Goal: Information Seeking & Learning: Learn about a topic

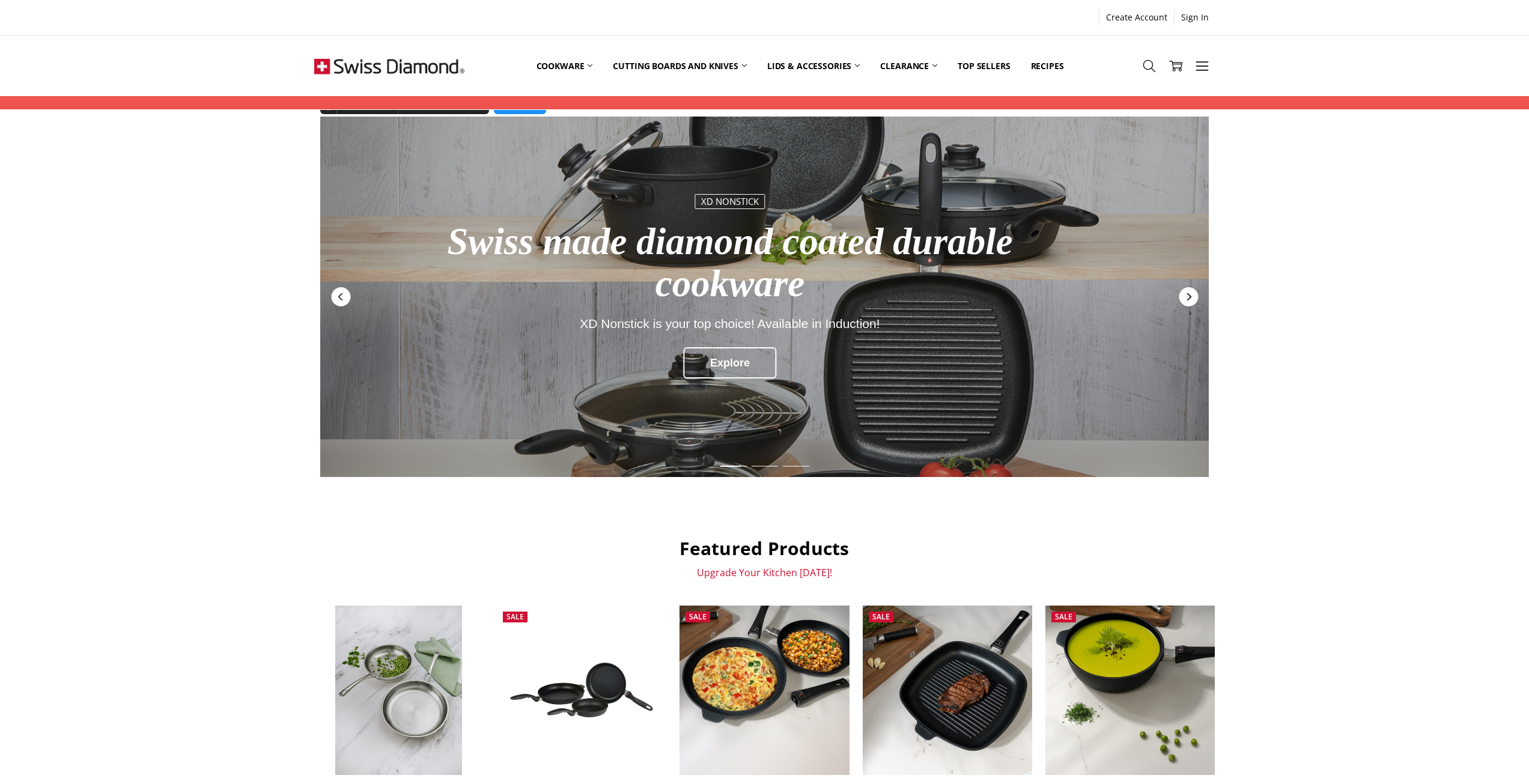
click at [1188, 296] on icon "Next" at bounding box center [1188, 296] width 9 height 9
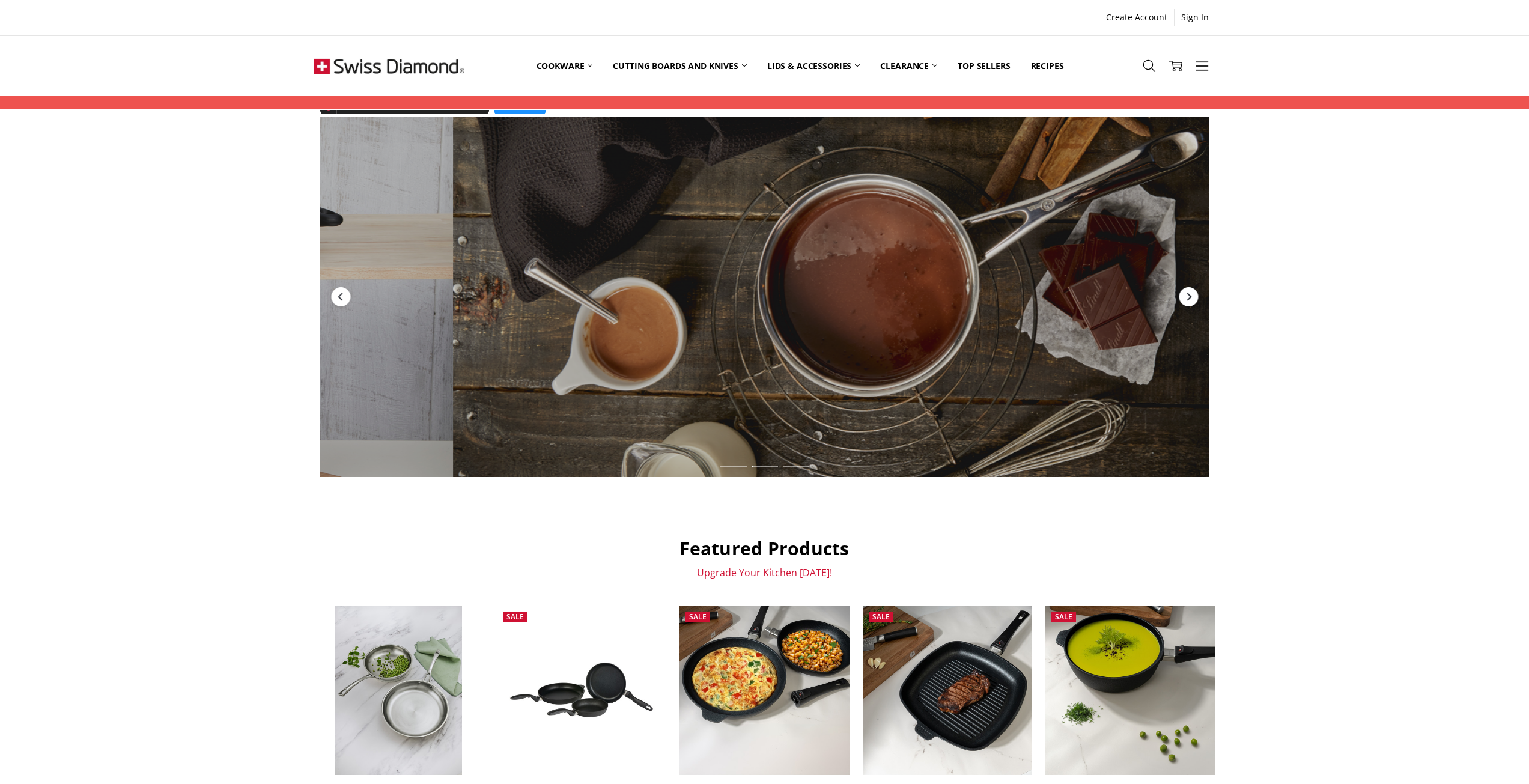
click at [1187, 296] on icon "Next" at bounding box center [1188, 296] width 9 height 9
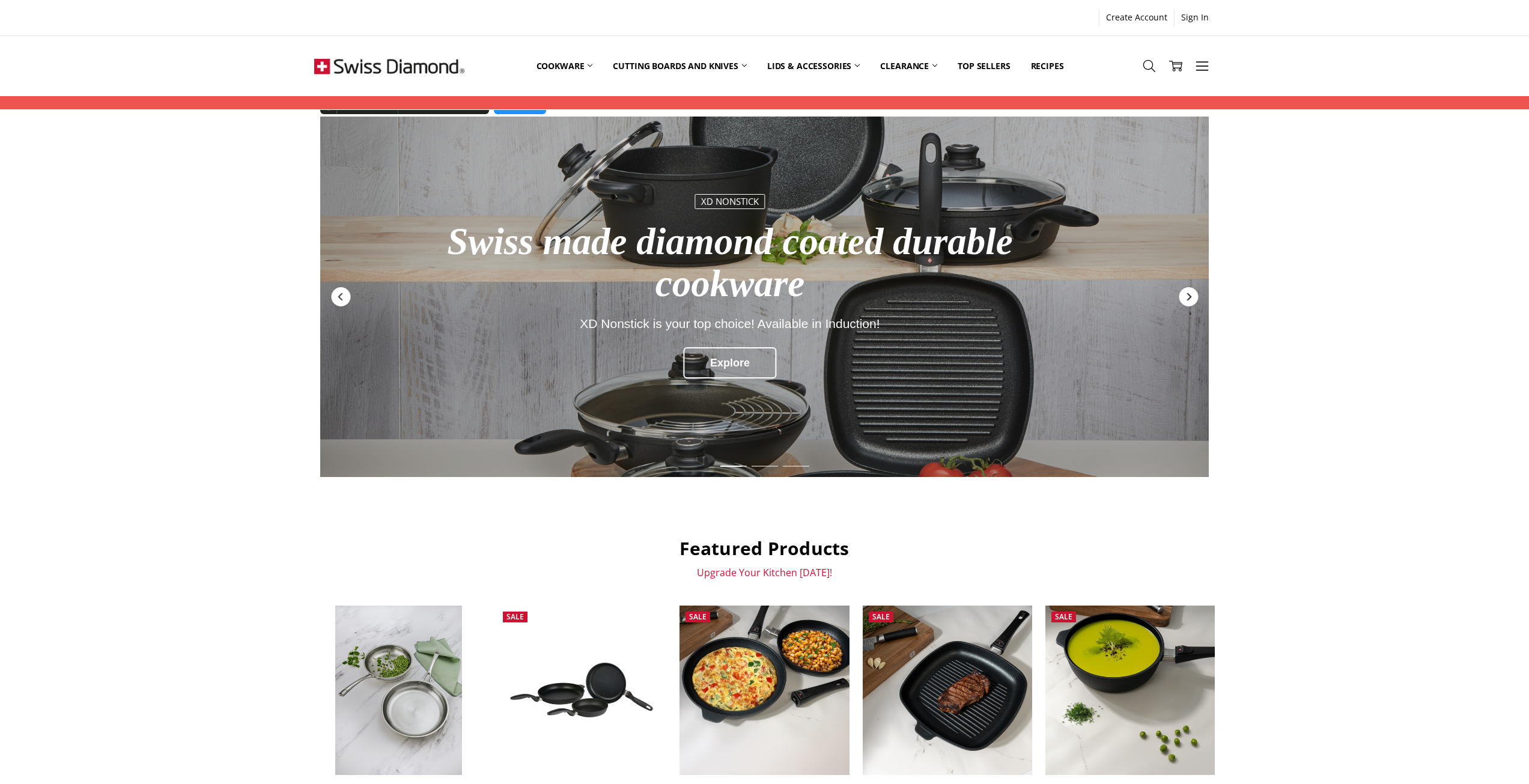
click at [1191, 294] on icon "Next" at bounding box center [1188, 296] width 9 height 9
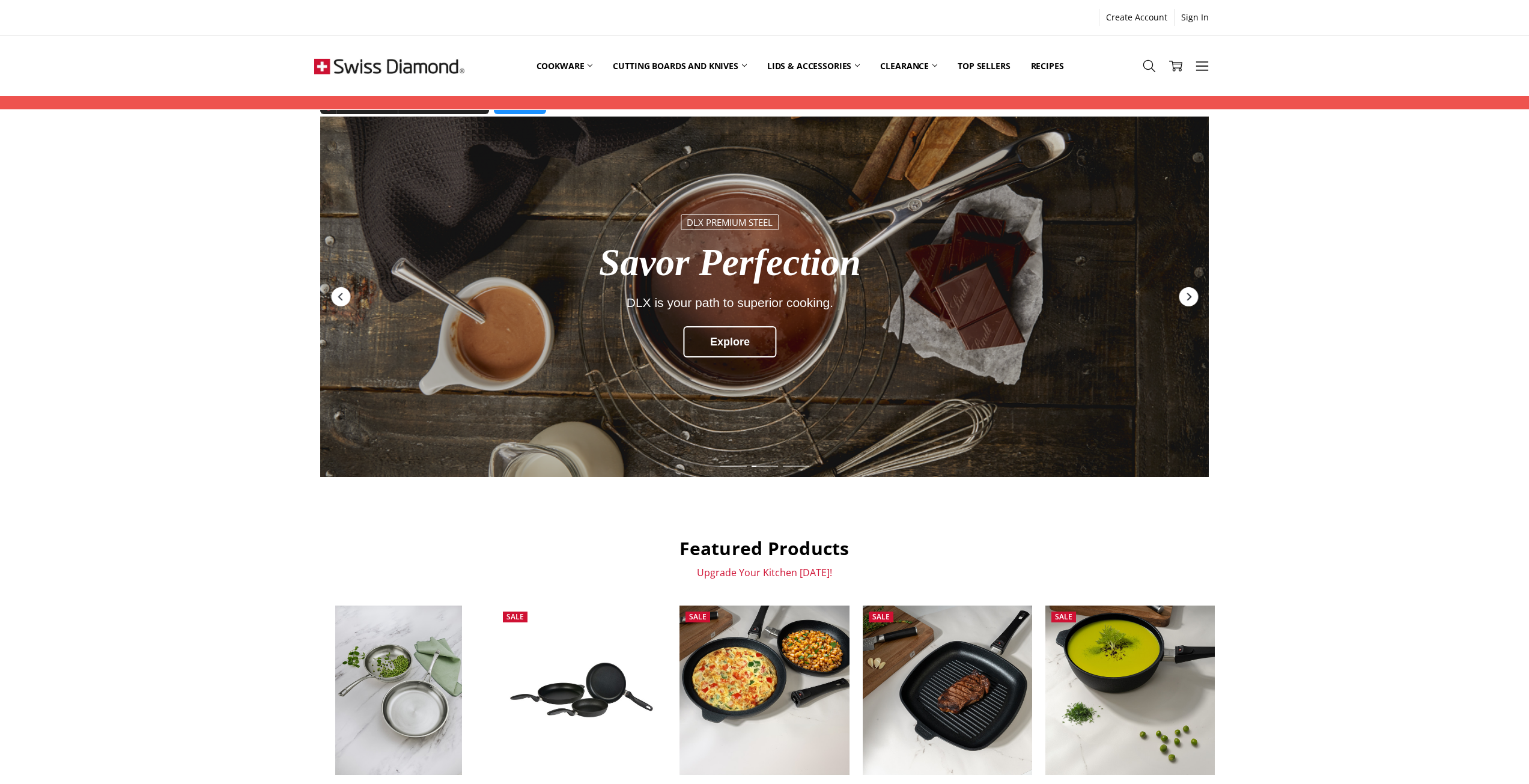
click at [1190, 294] on icon "Next" at bounding box center [1188, 296] width 9 height 9
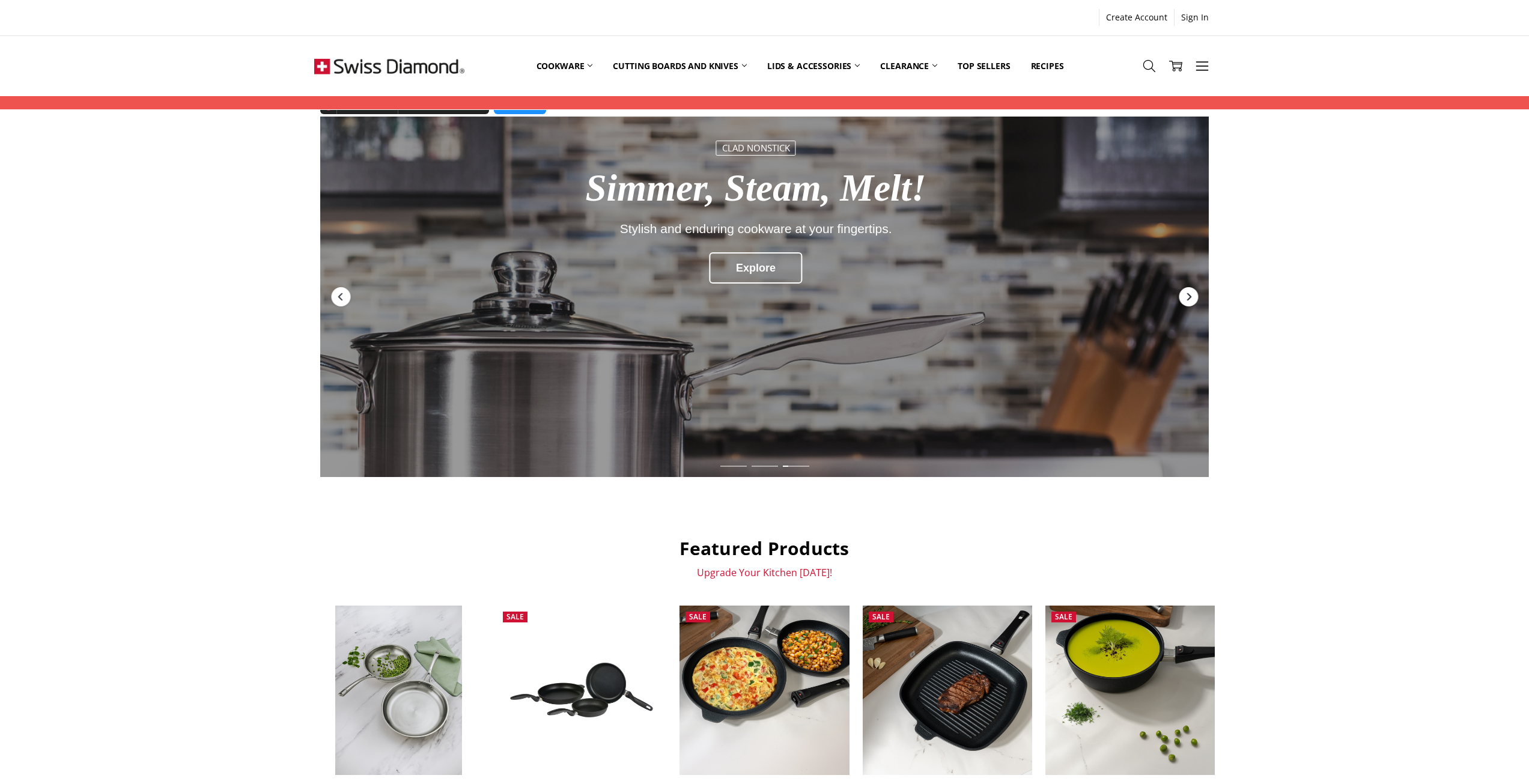
click at [1190, 294] on icon "Next" at bounding box center [1188, 296] width 9 height 9
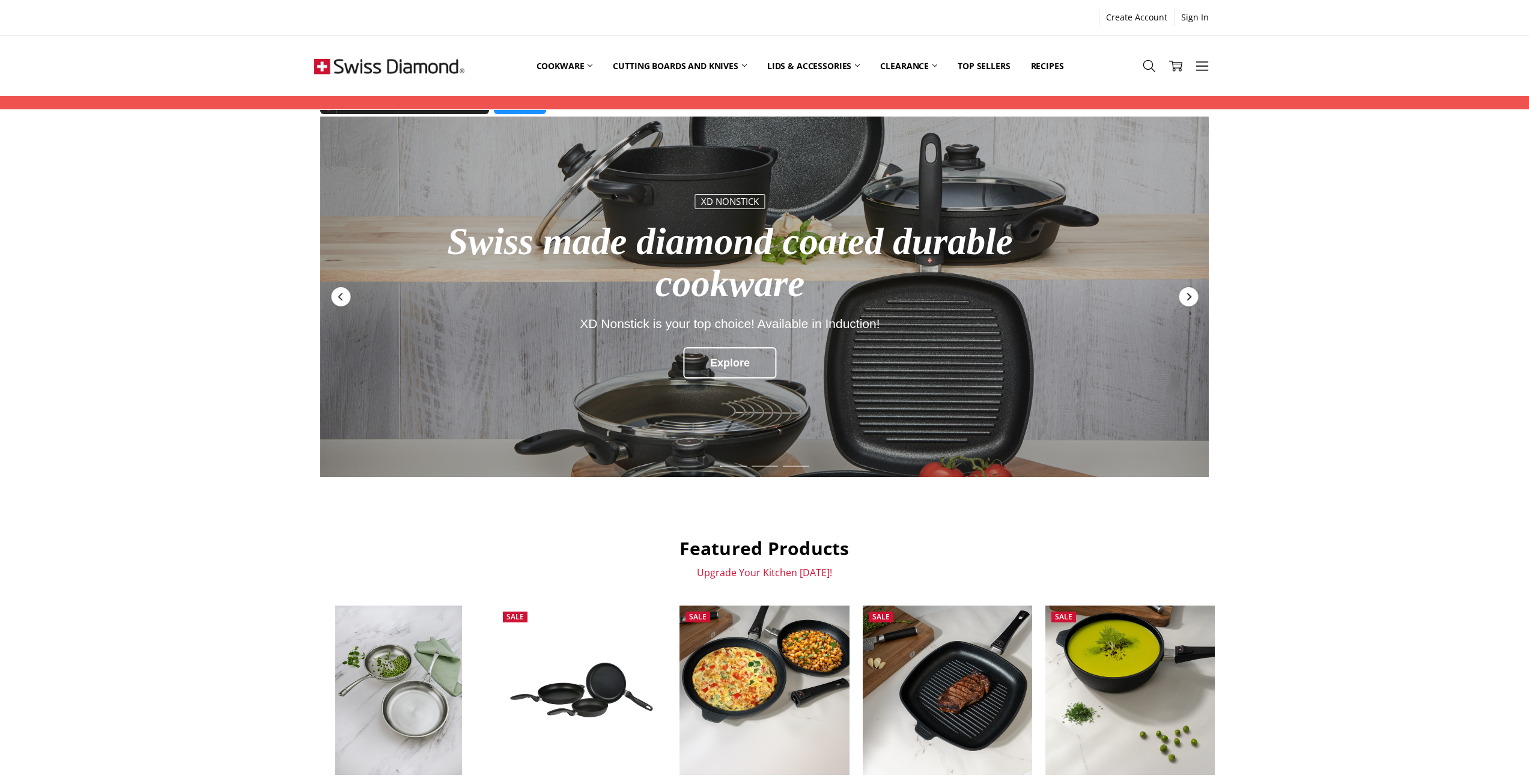
click at [1190, 294] on icon "Next" at bounding box center [1188, 296] width 9 height 9
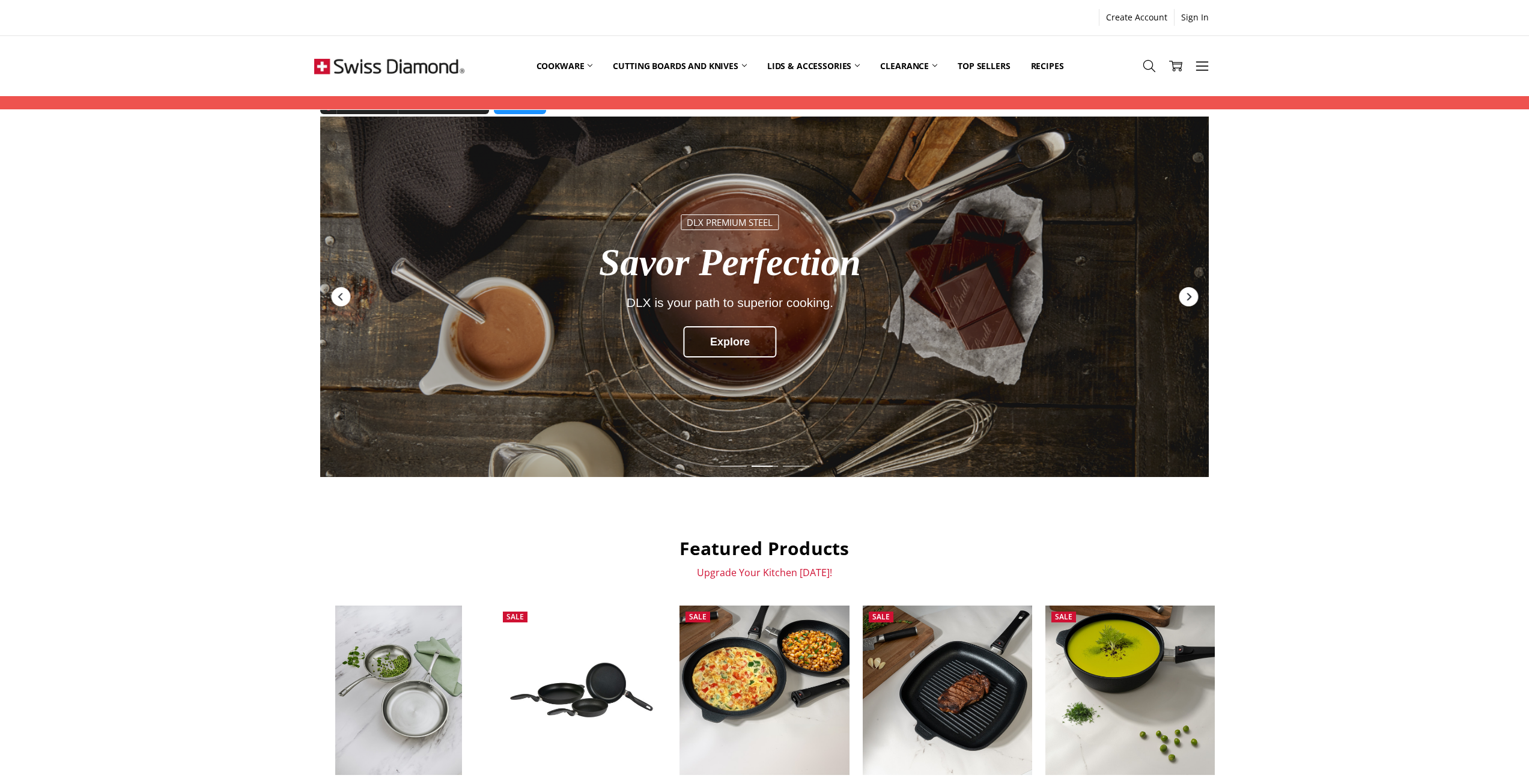
click at [1190, 294] on icon "Next" at bounding box center [1188, 296] width 9 height 9
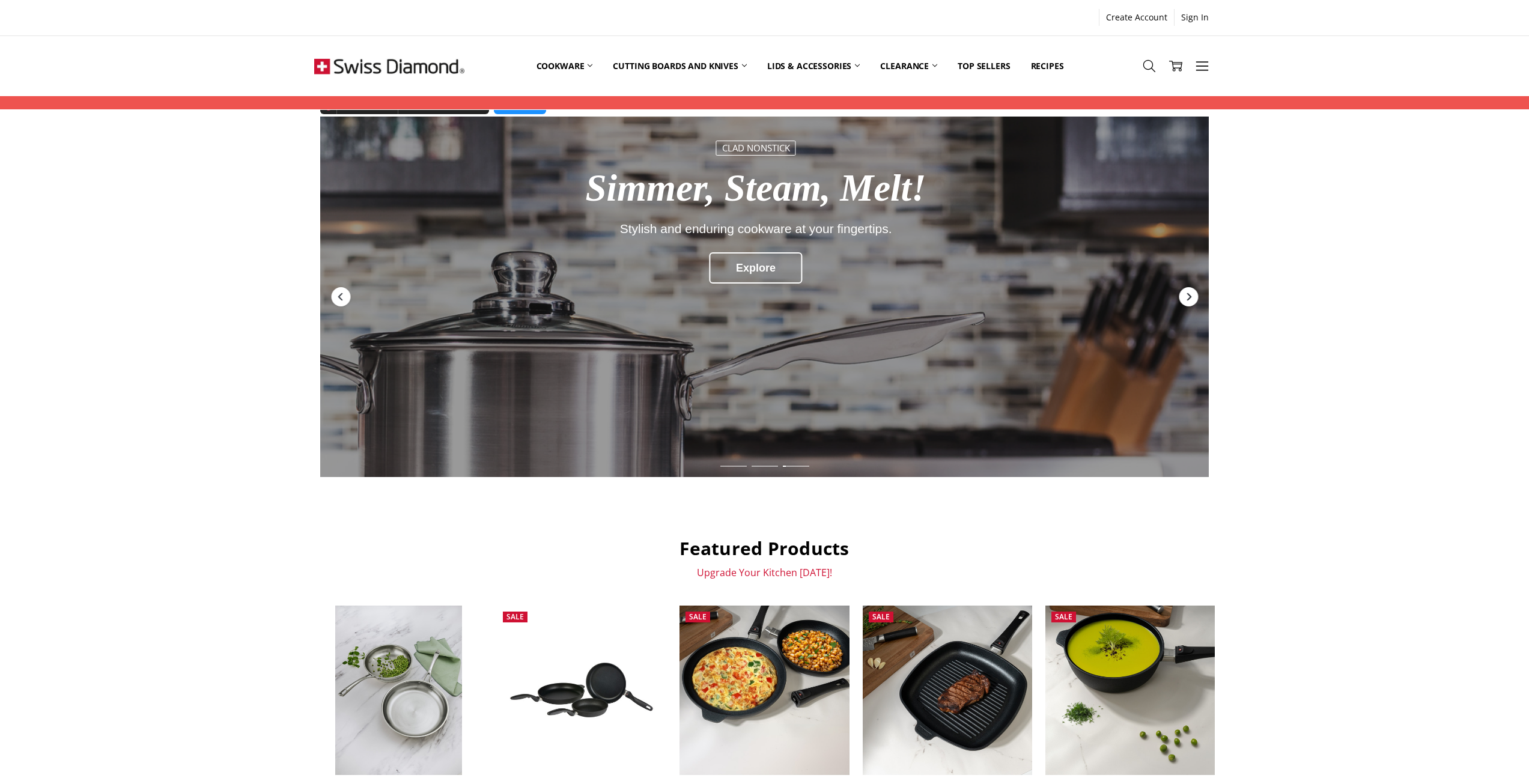
click at [1190, 294] on icon "Next" at bounding box center [1188, 296] width 9 height 9
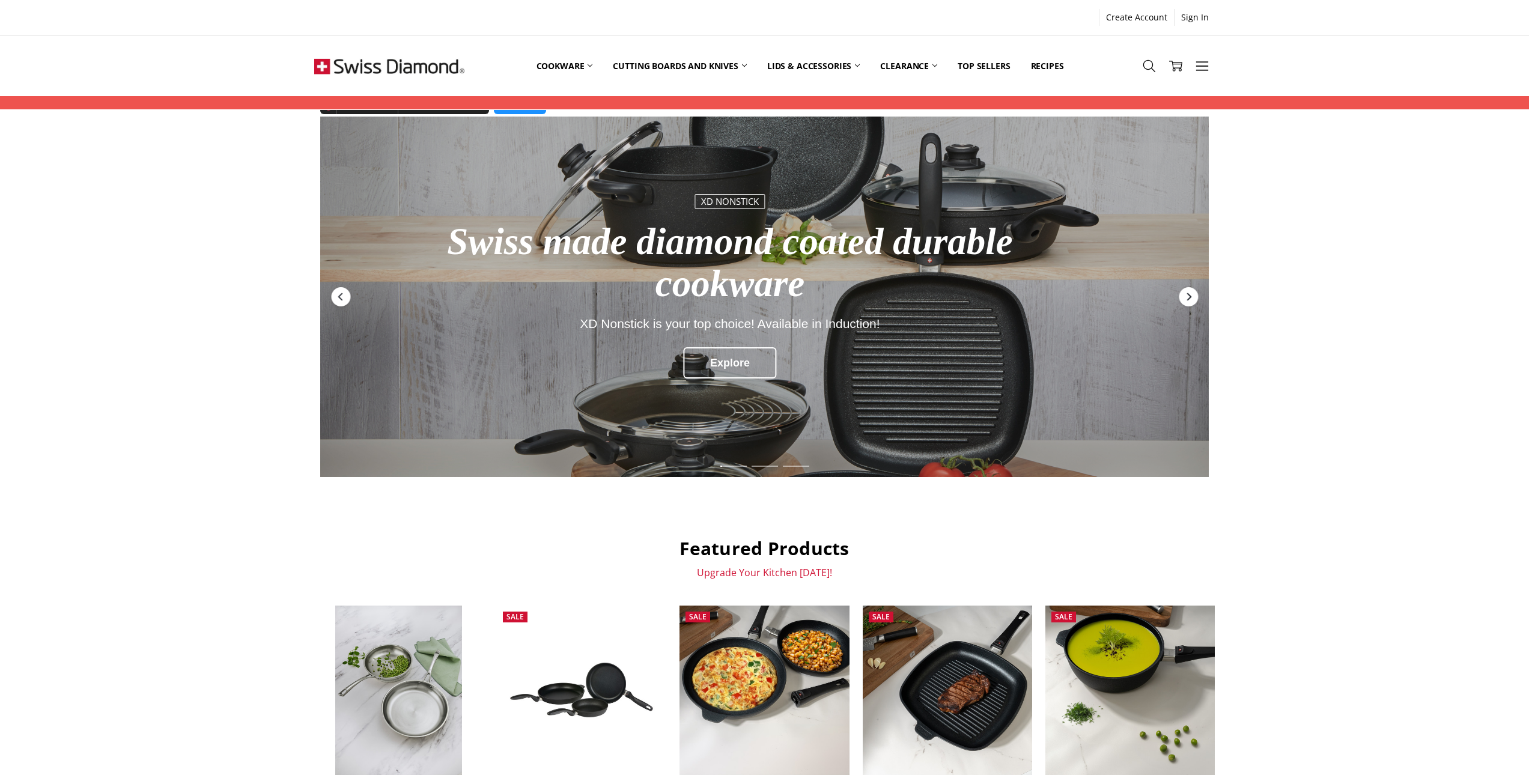
click at [1190, 294] on icon "Next" at bounding box center [1188, 296] width 9 height 9
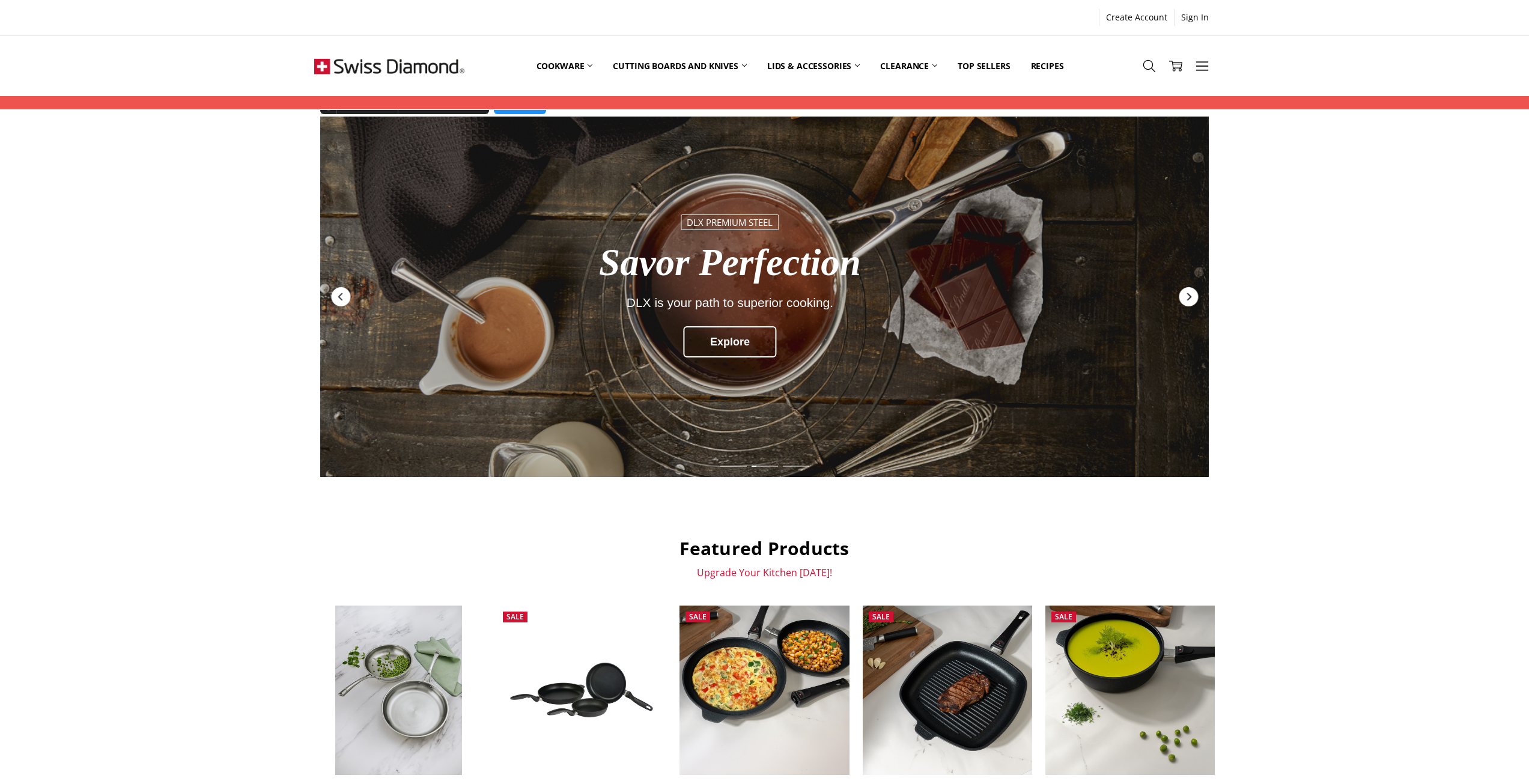
click at [1190, 294] on icon "Next" at bounding box center [1188, 296] width 9 height 9
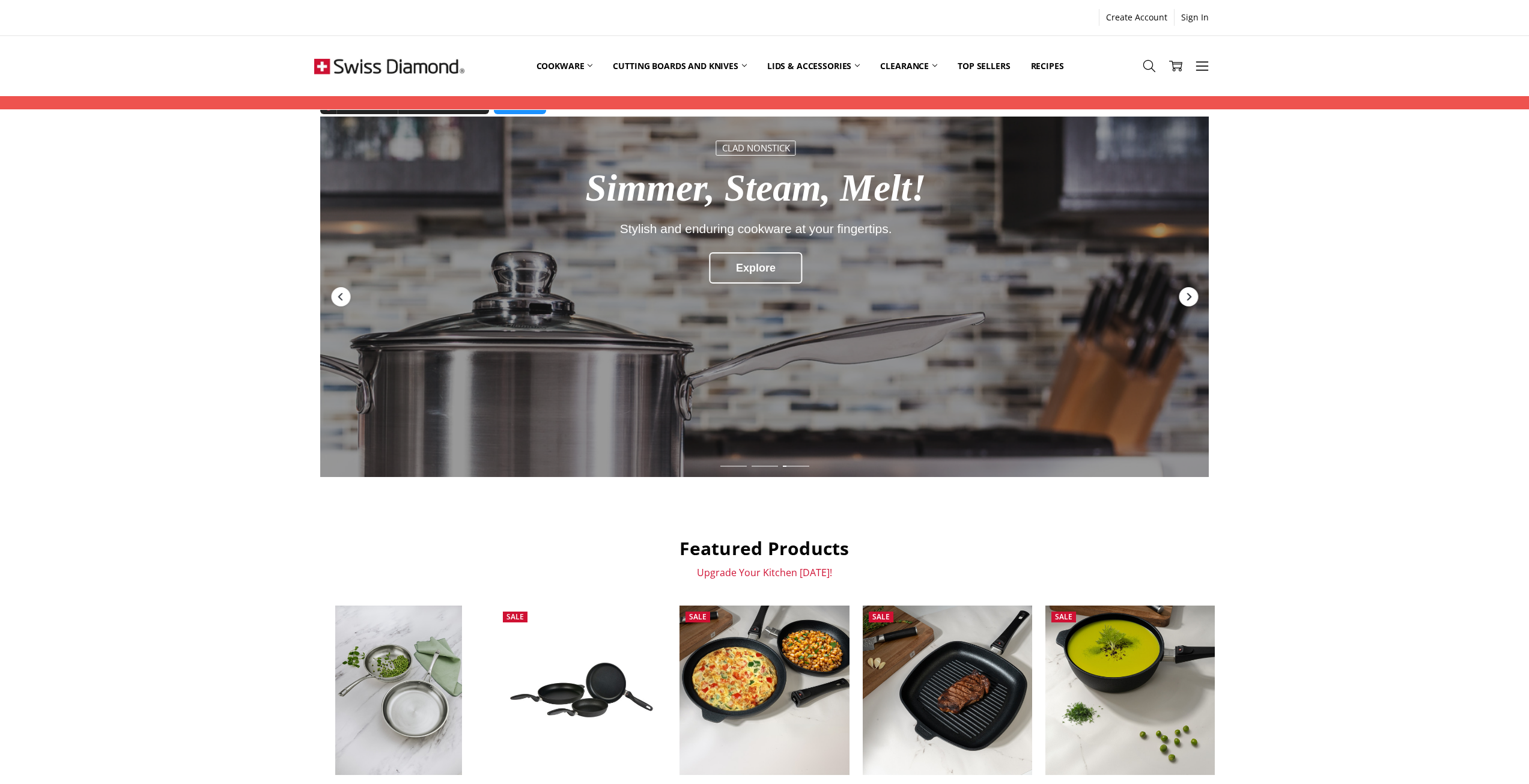
click at [1190, 294] on icon "Next" at bounding box center [1188, 296] width 9 height 9
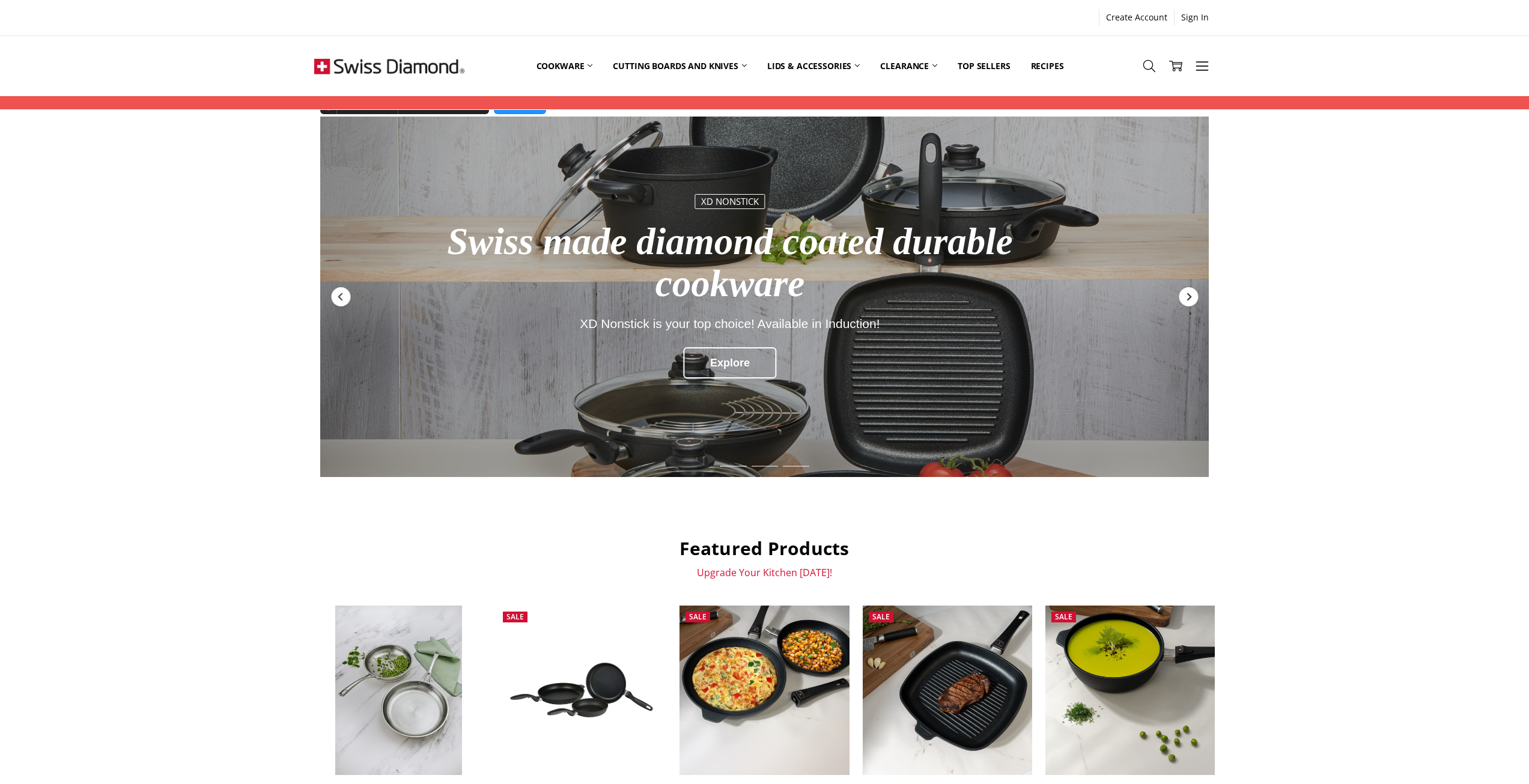
click at [1190, 294] on icon "Next" at bounding box center [1188, 296] width 9 height 9
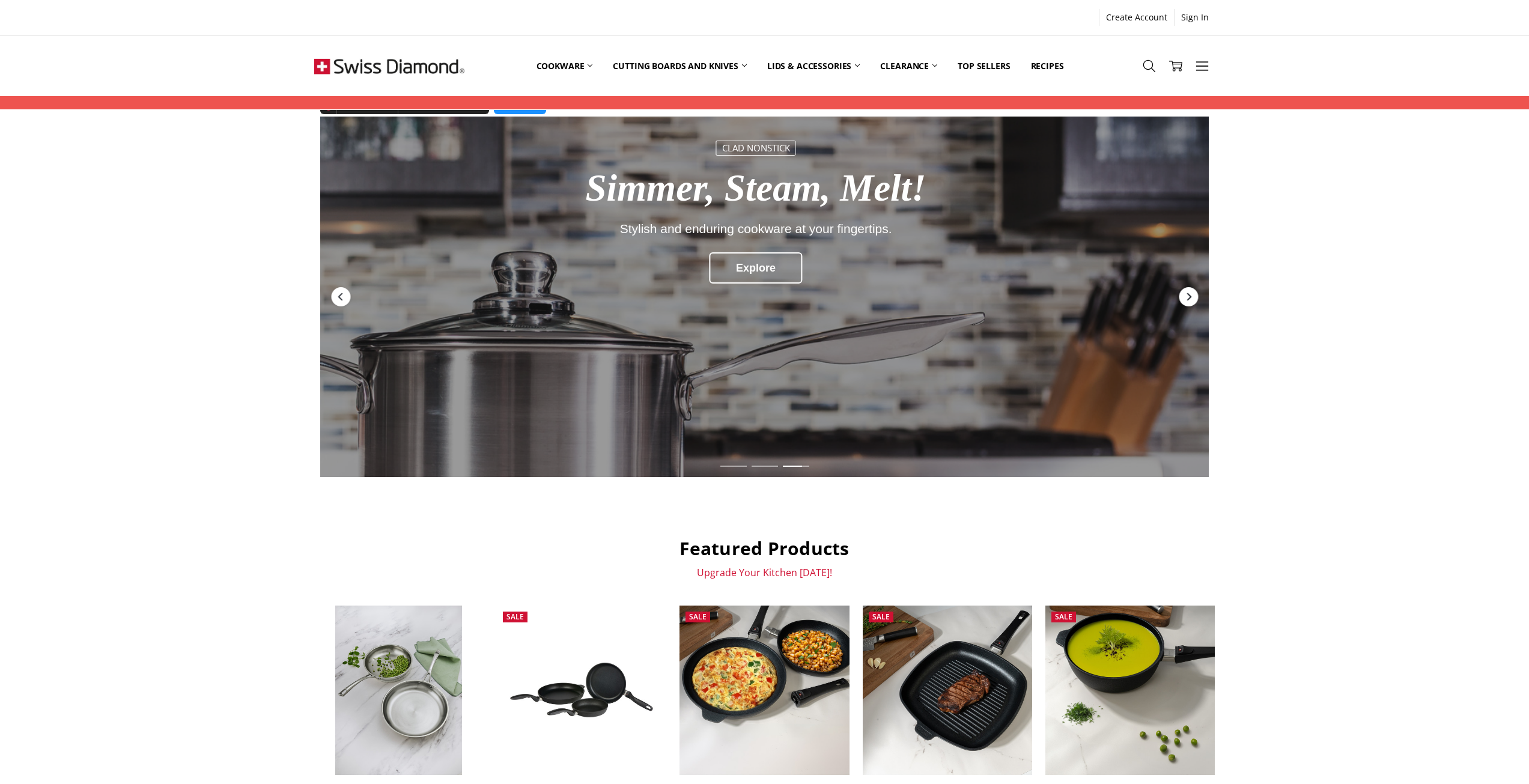
click at [1187, 296] on icon "Next" at bounding box center [1188, 296] width 9 height 9
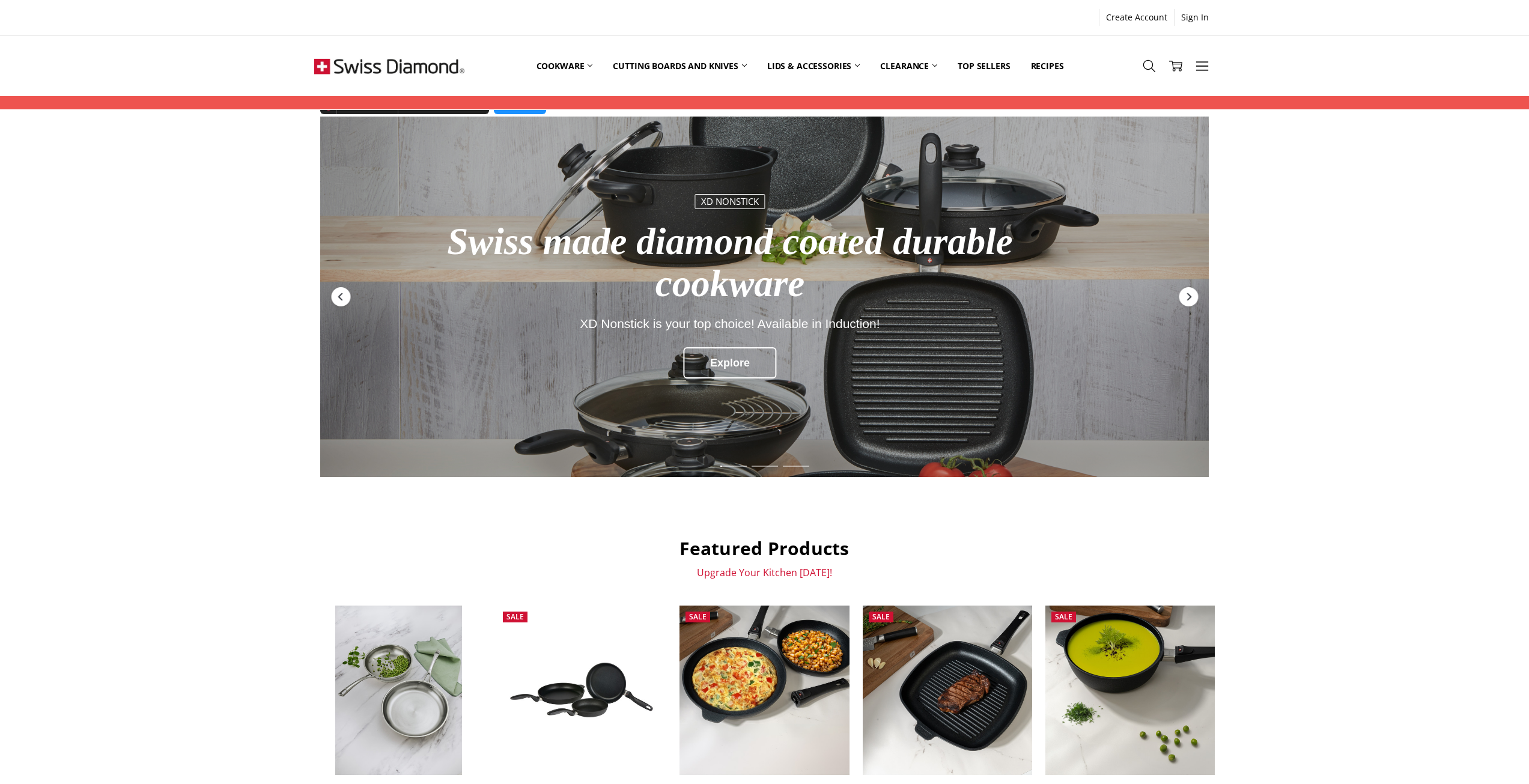
click at [935, 397] on div "XD nonstick Swiss made diamond coated durable cookware XD Nonstick is your top …" at bounding box center [730, 293] width 692 height 337
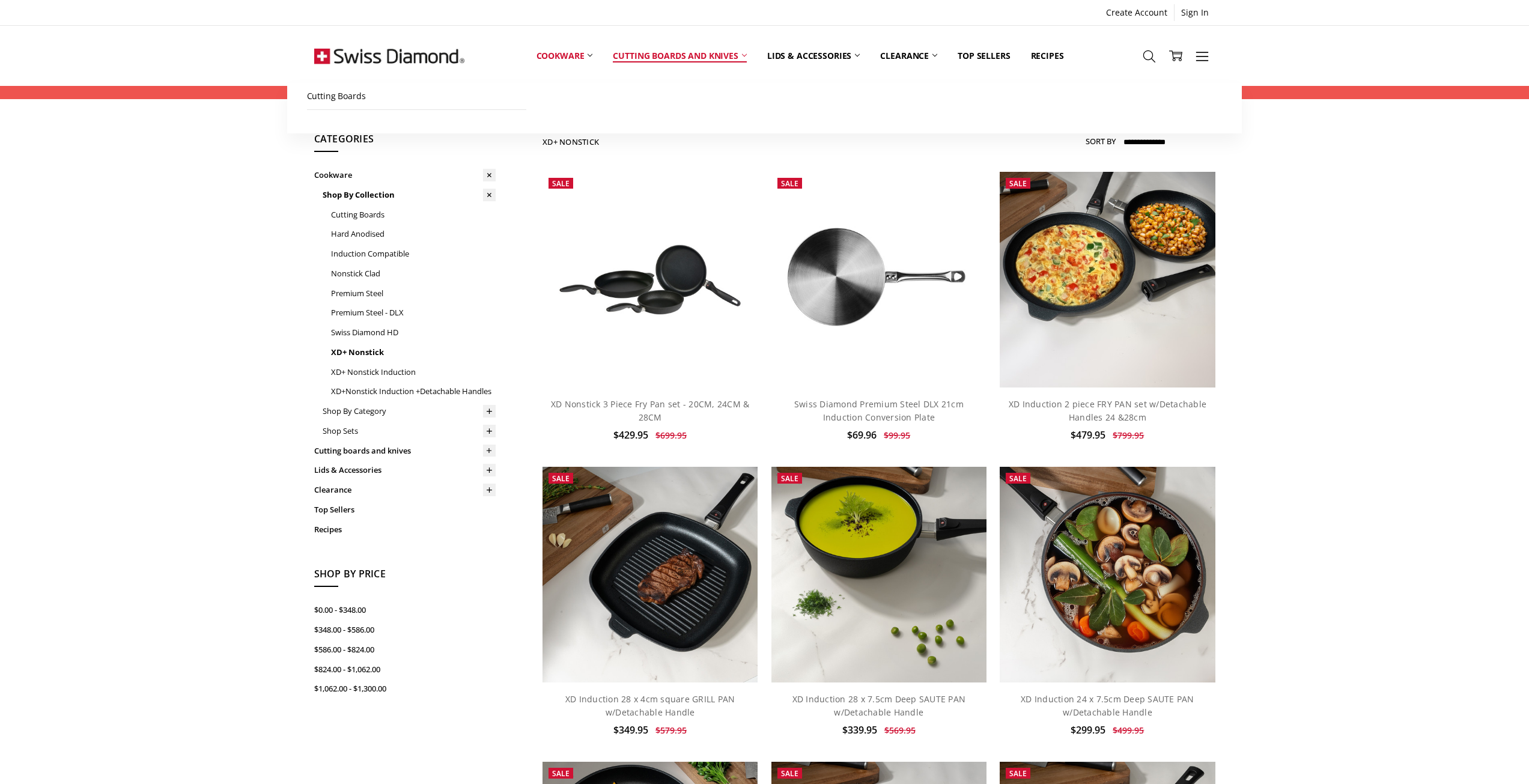
click at [641, 57] on link "Cutting boards and knives" at bounding box center [679, 55] width 154 height 53
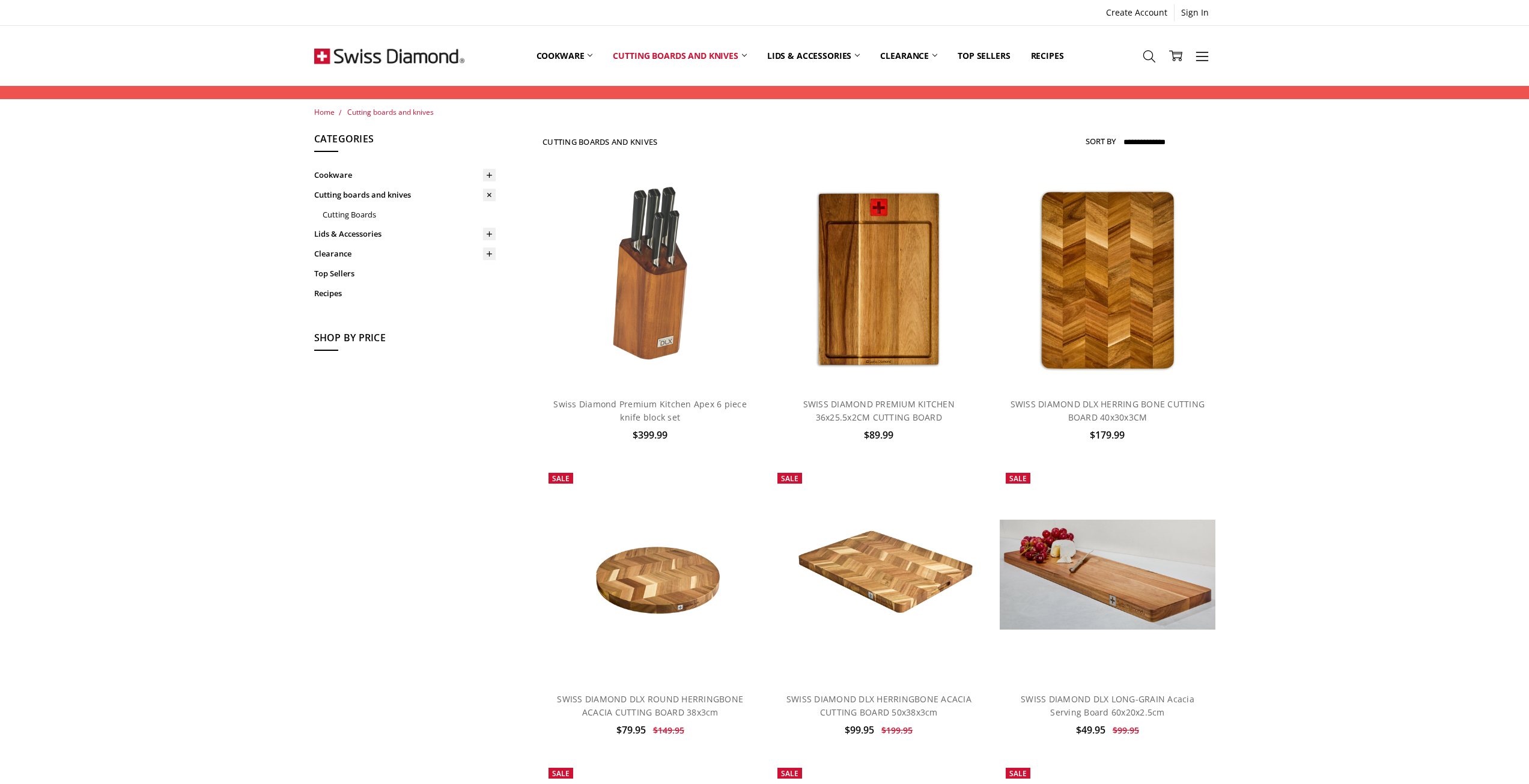
click at [432, 54] on img at bounding box center [389, 55] width 150 height 60
click at [410, 59] on img at bounding box center [389, 55] width 150 height 60
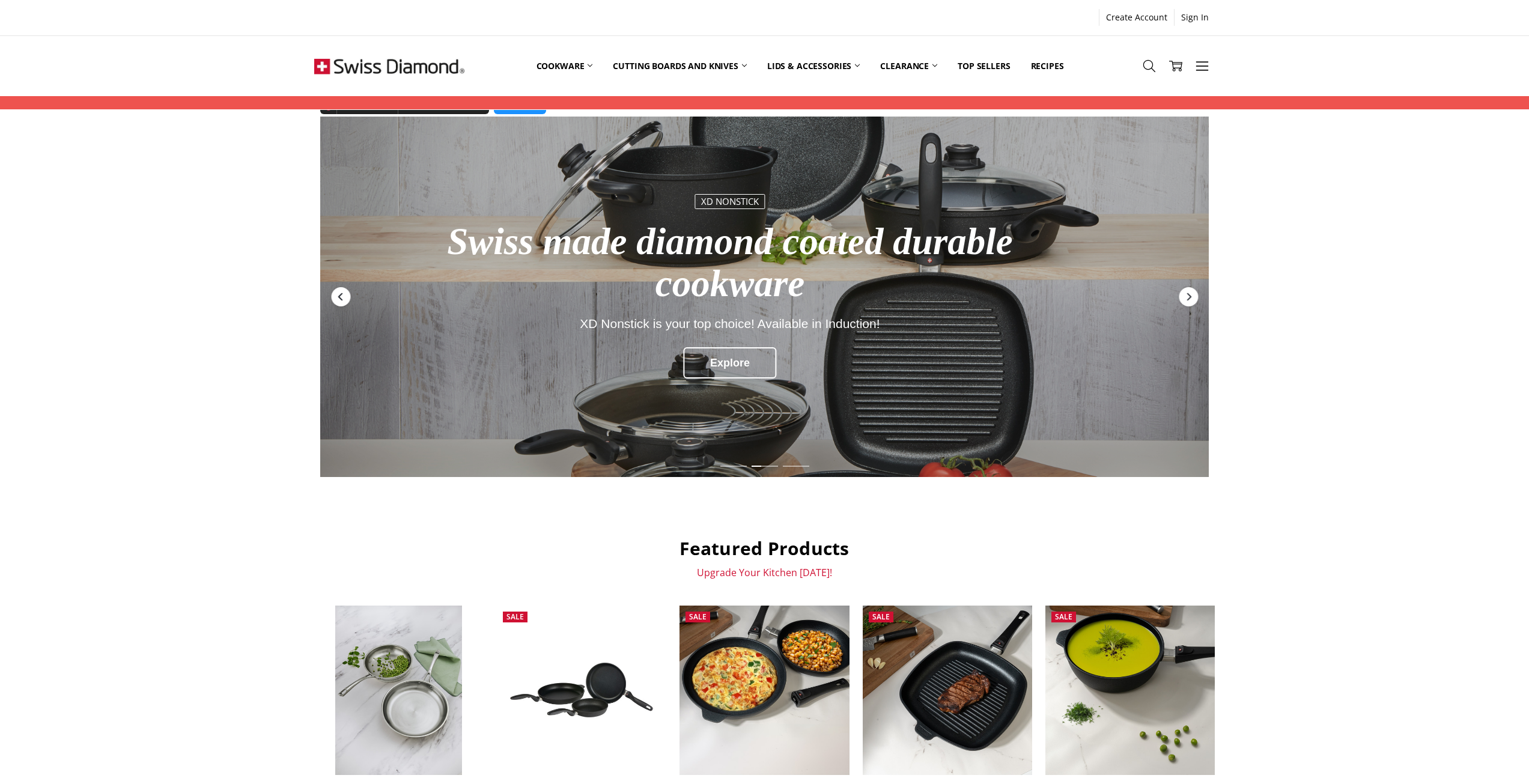
click at [337, 295] on icon "Previous" at bounding box center [341, 296] width 9 height 9
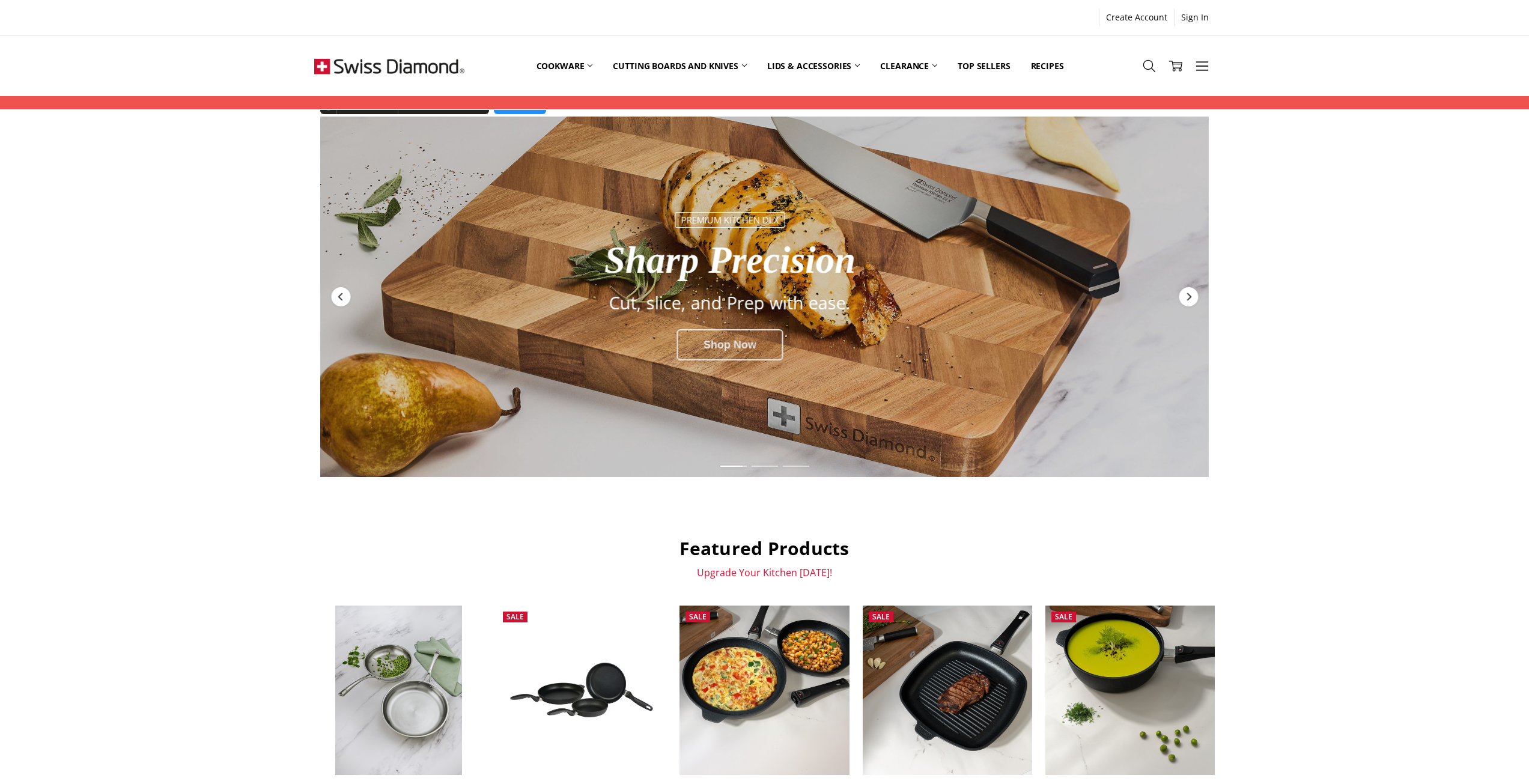
click at [733, 339] on div "Shop Now" at bounding box center [730, 345] width 107 height 31
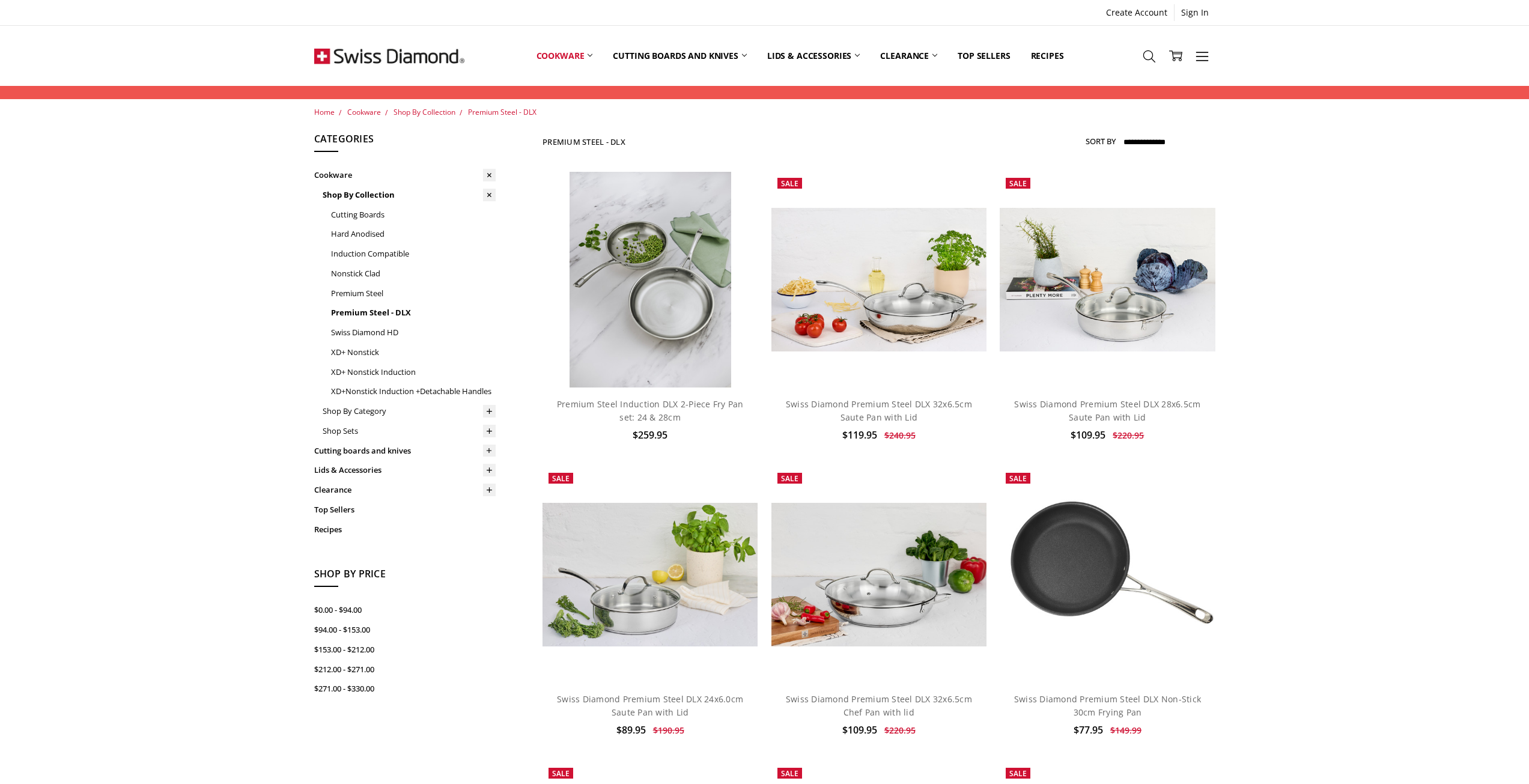
click at [417, 58] on img at bounding box center [389, 55] width 150 height 60
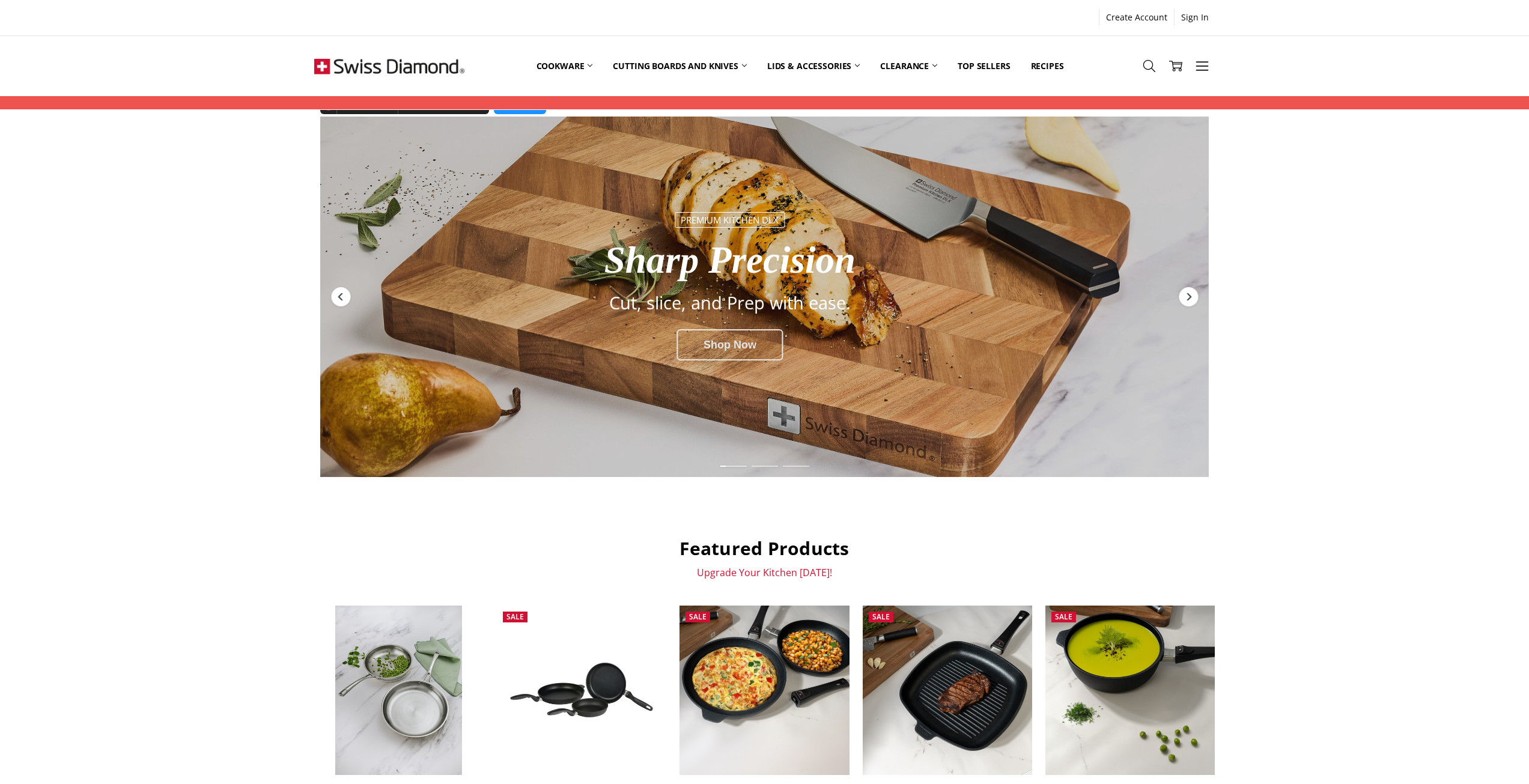
click at [744, 342] on div "Shop Now" at bounding box center [730, 345] width 107 height 31
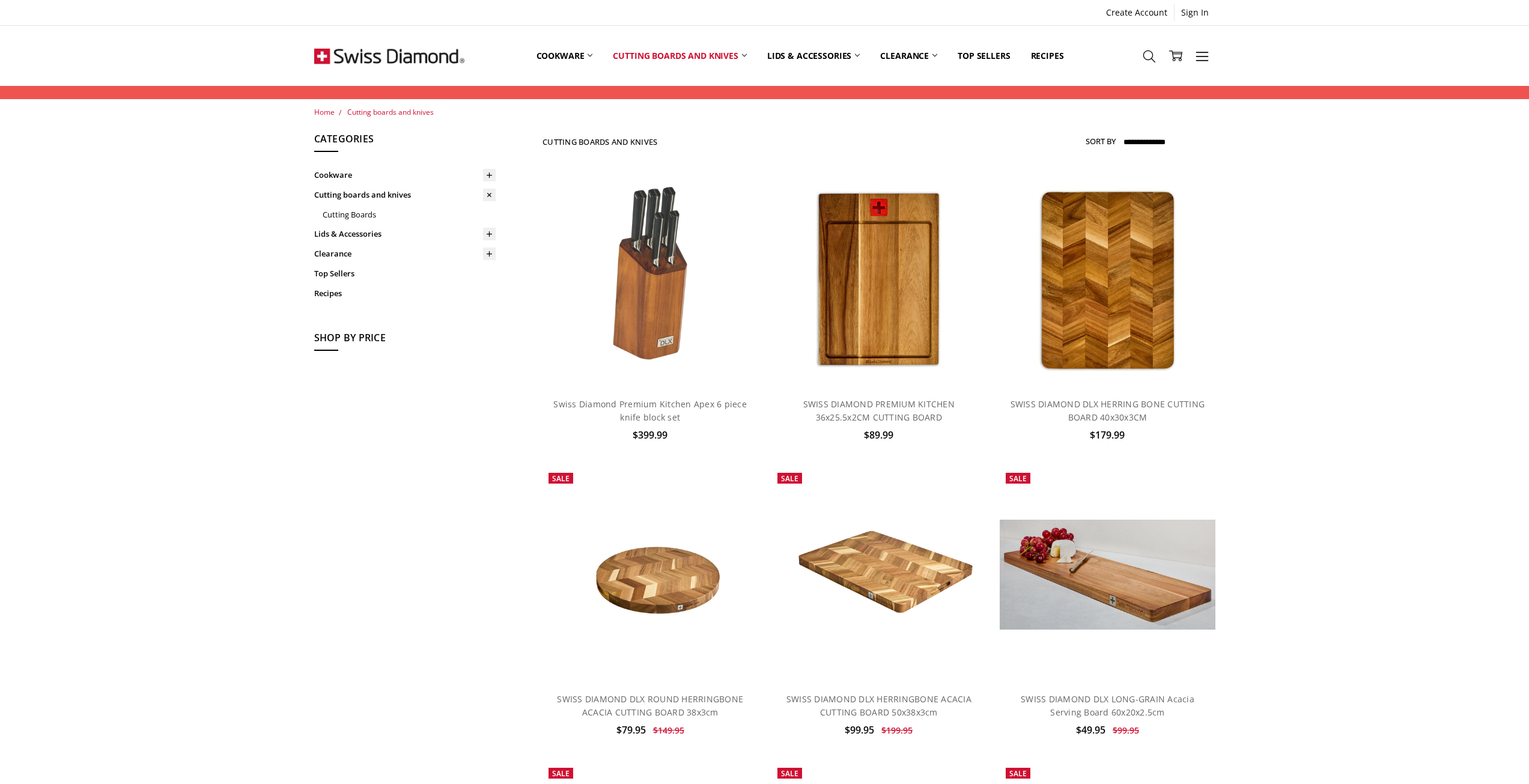
click at [371, 61] on img at bounding box center [389, 55] width 150 height 60
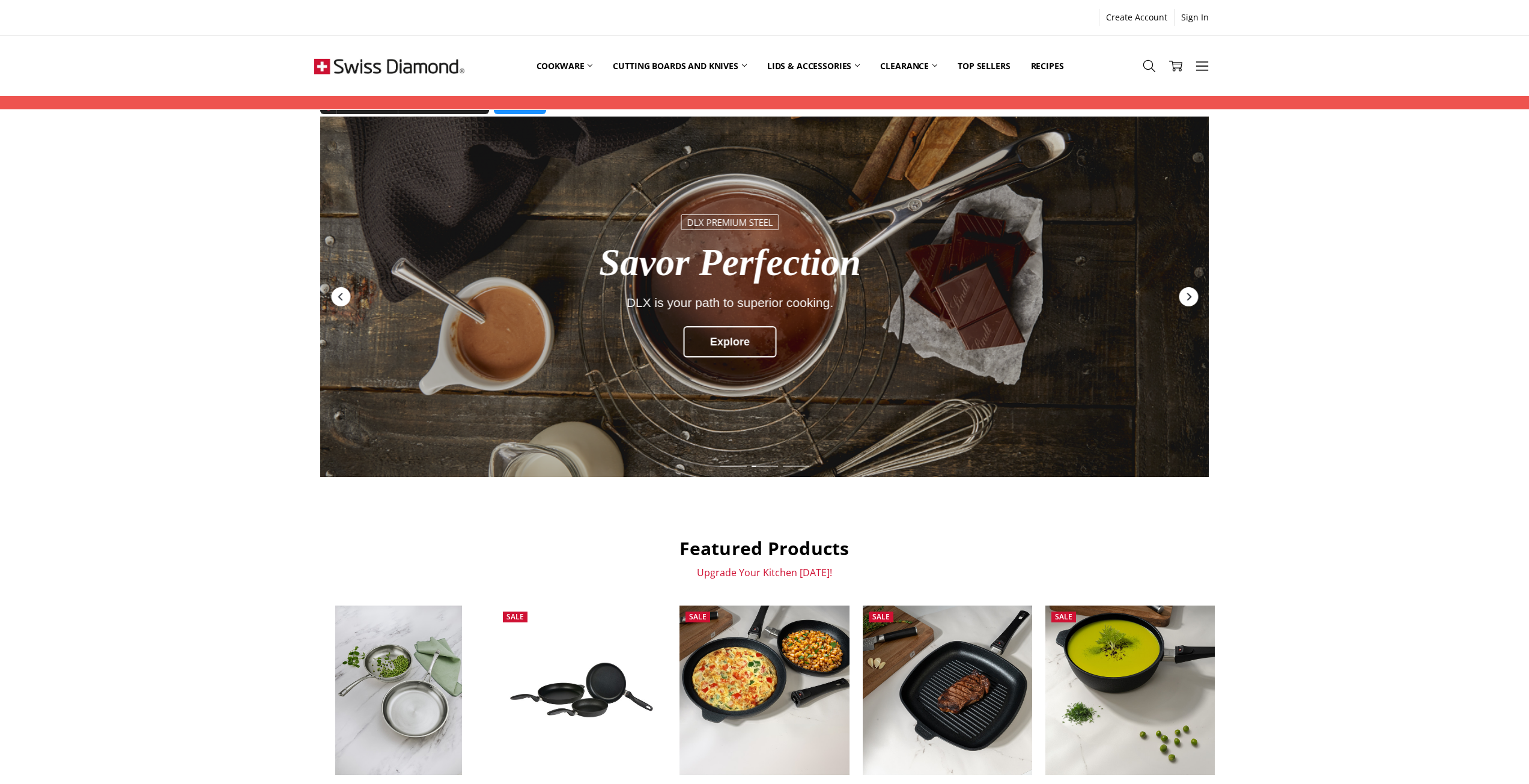
click at [1188, 300] on icon "Next" at bounding box center [1188, 297] width 4 height 8
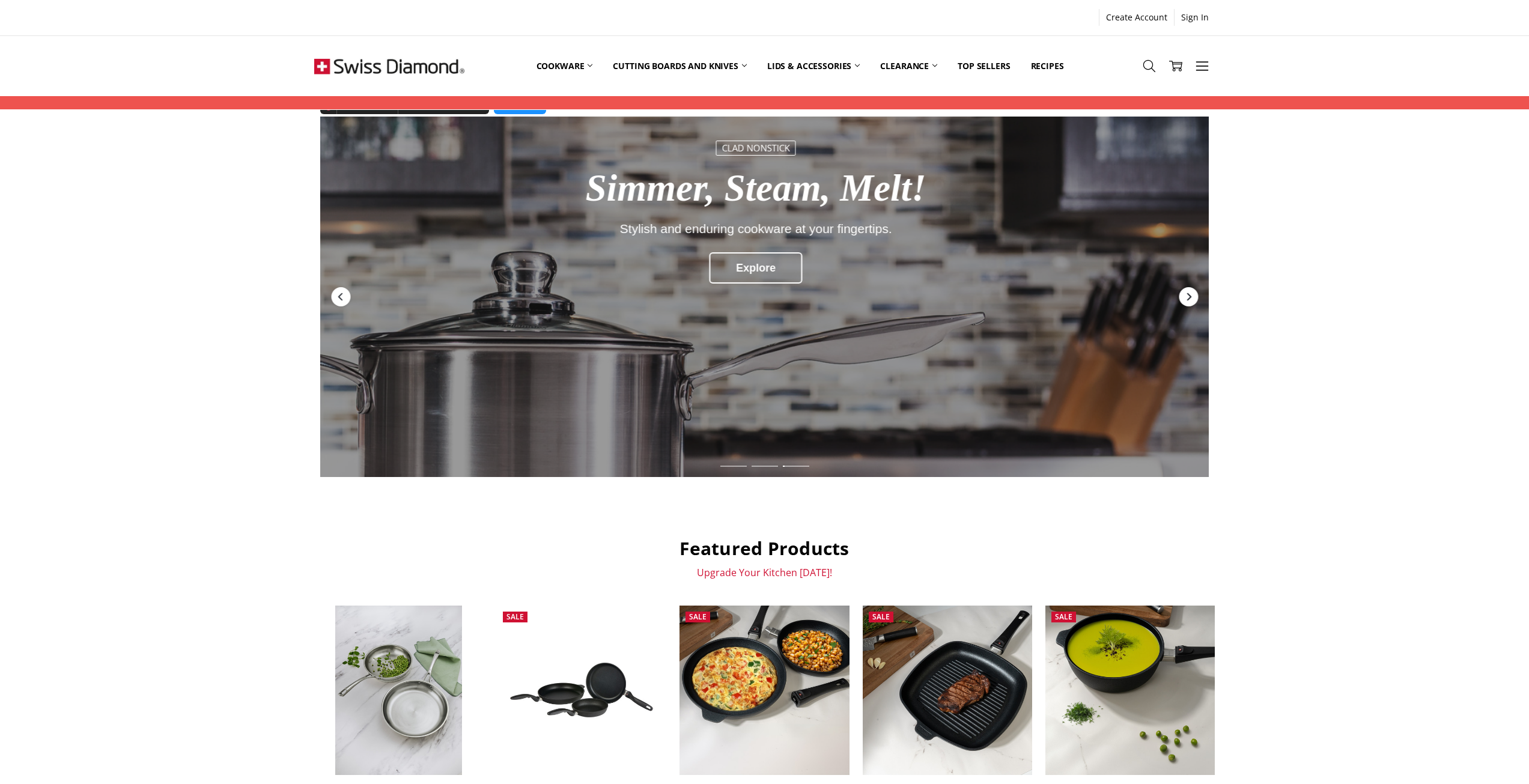
click at [1188, 300] on icon "Next" at bounding box center [1188, 297] width 4 height 8
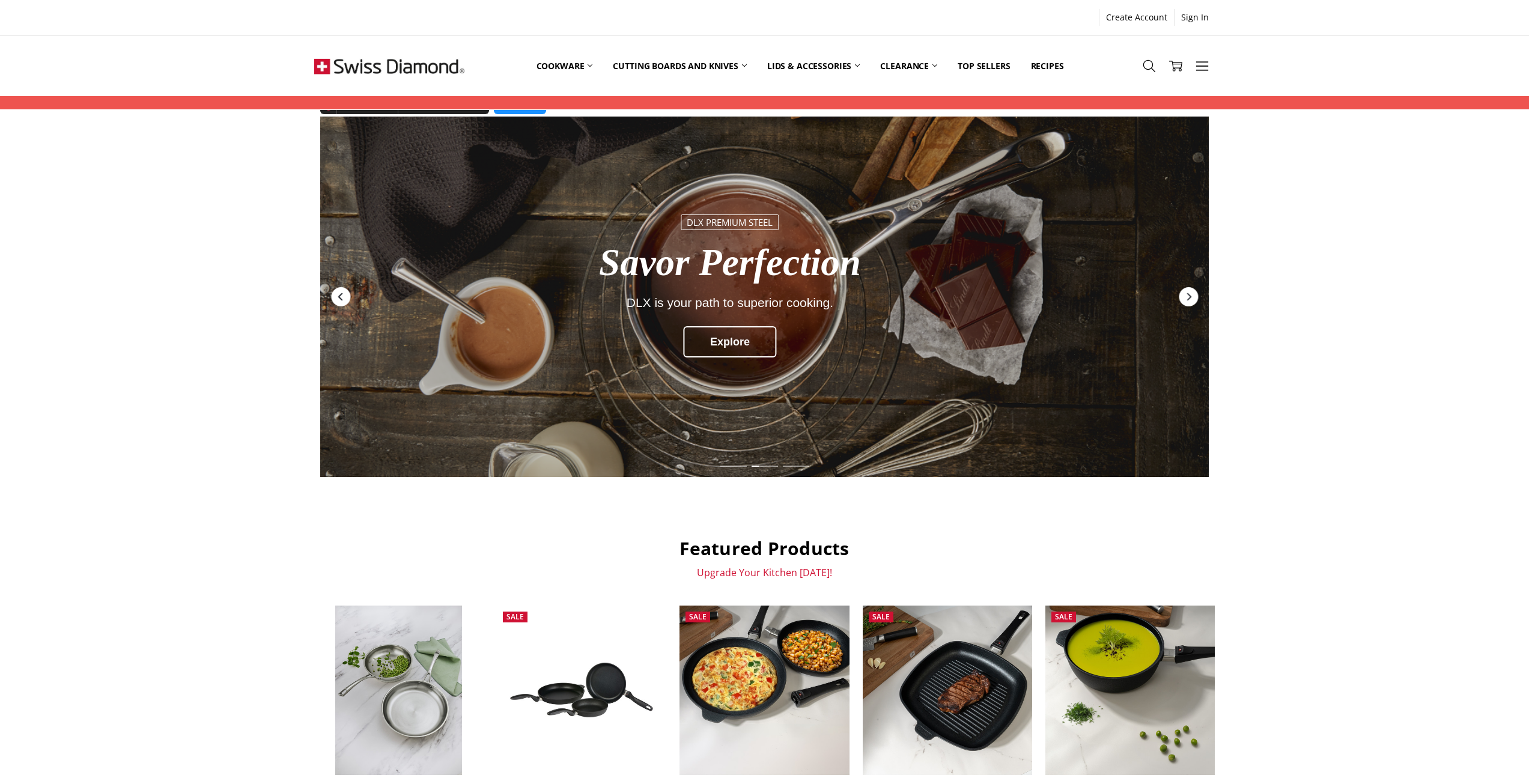
click at [345, 296] on icon "Previous" at bounding box center [341, 296] width 9 height 9
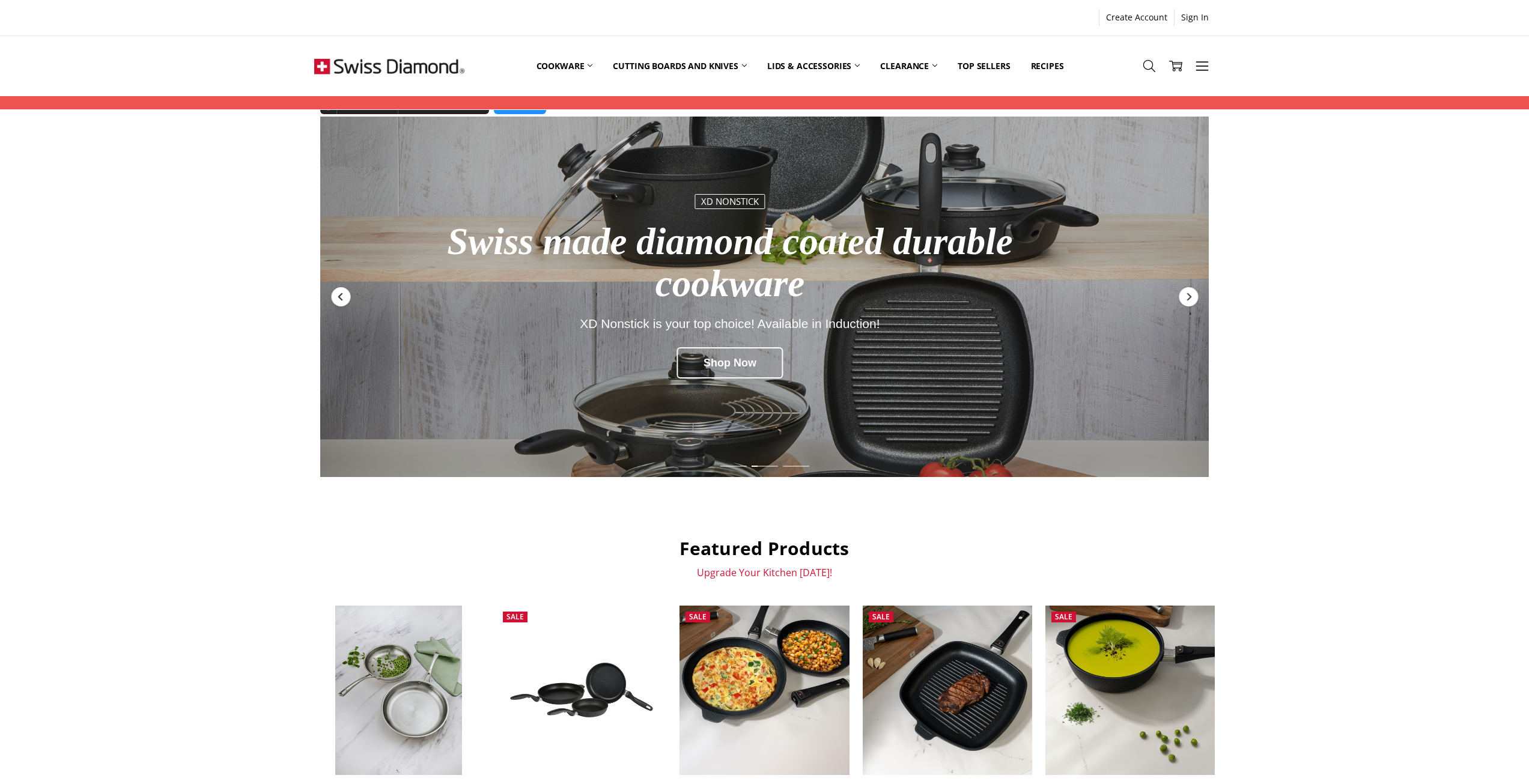
click at [338, 293] on icon "Previous" at bounding box center [341, 296] width 9 height 9
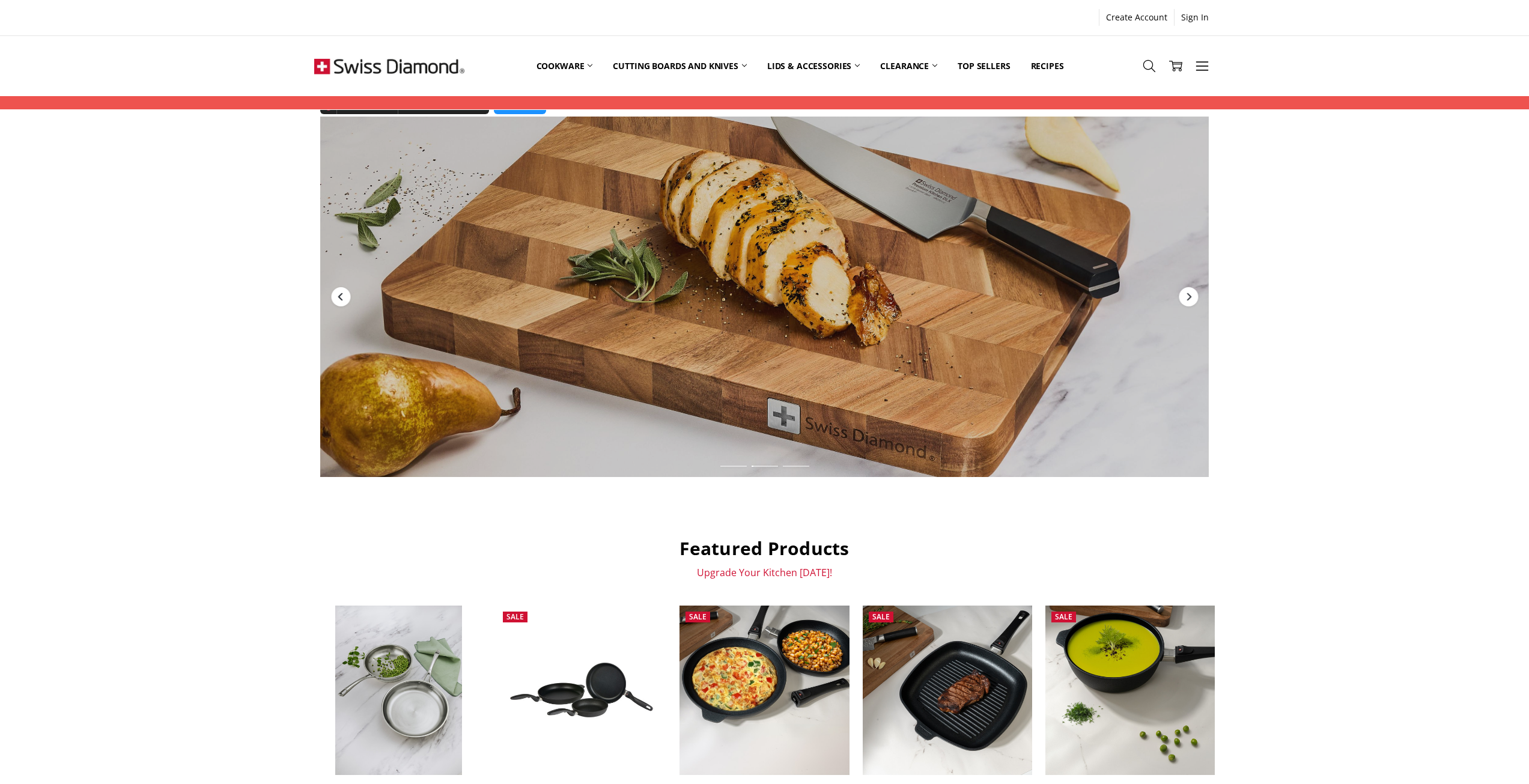
click at [338, 293] on icon "Previous" at bounding box center [341, 296] width 9 height 9
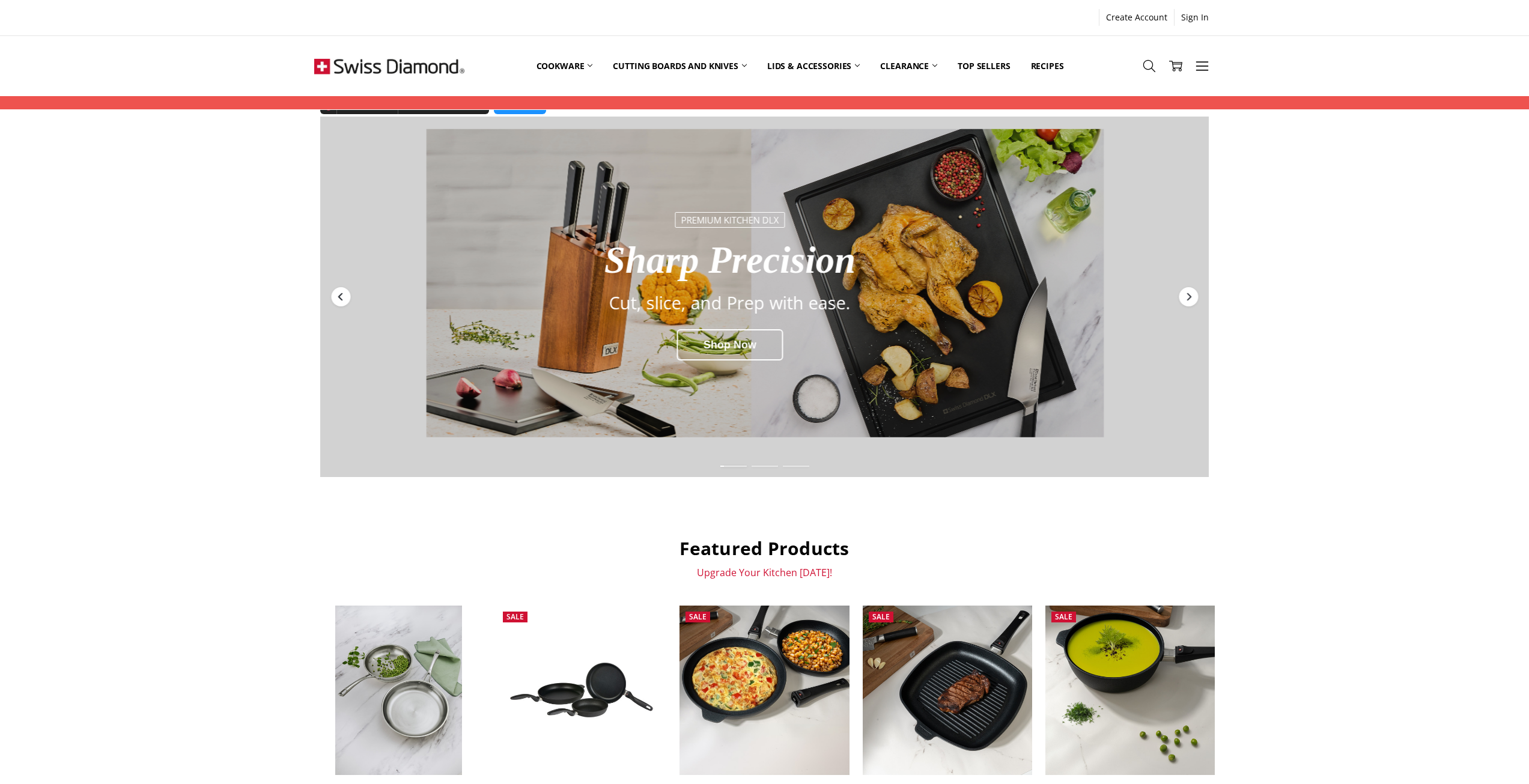
click at [340, 293] on icon "Previous" at bounding box center [341, 296] width 9 height 9
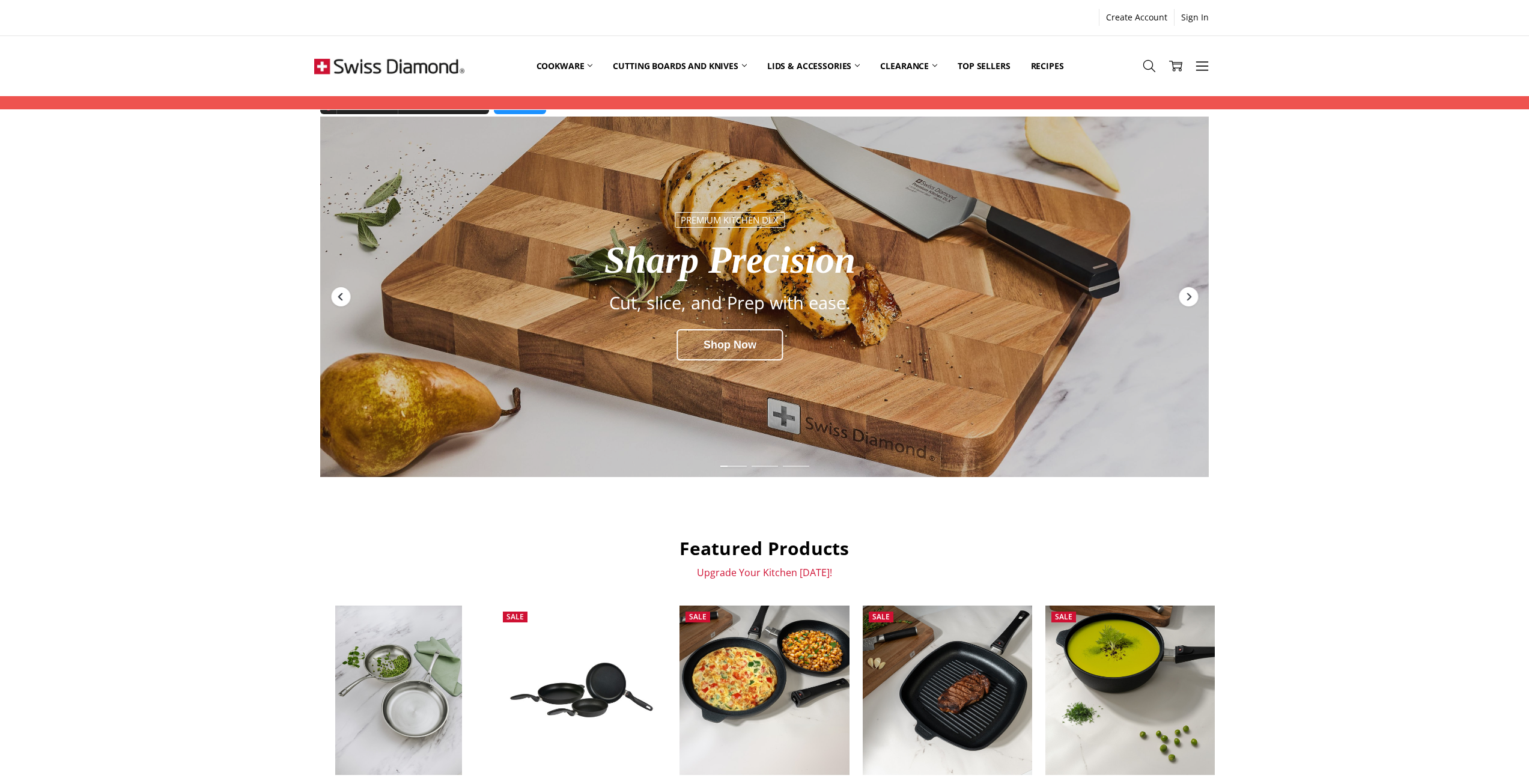
click at [347, 297] on div "Previous" at bounding box center [341, 296] width 20 height 20
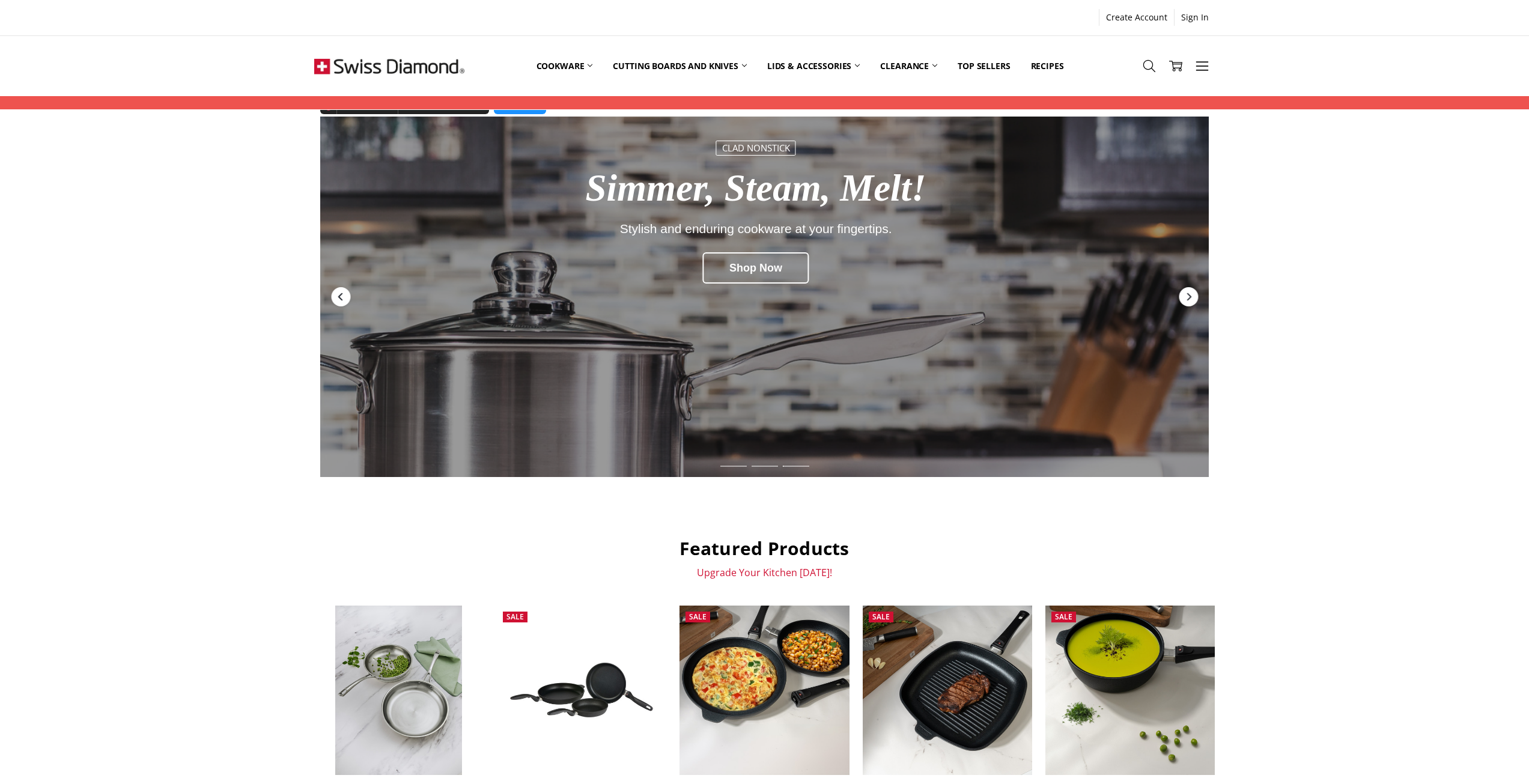
click at [349, 297] on div "Previous" at bounding box center [341, 296] width 20 height 20
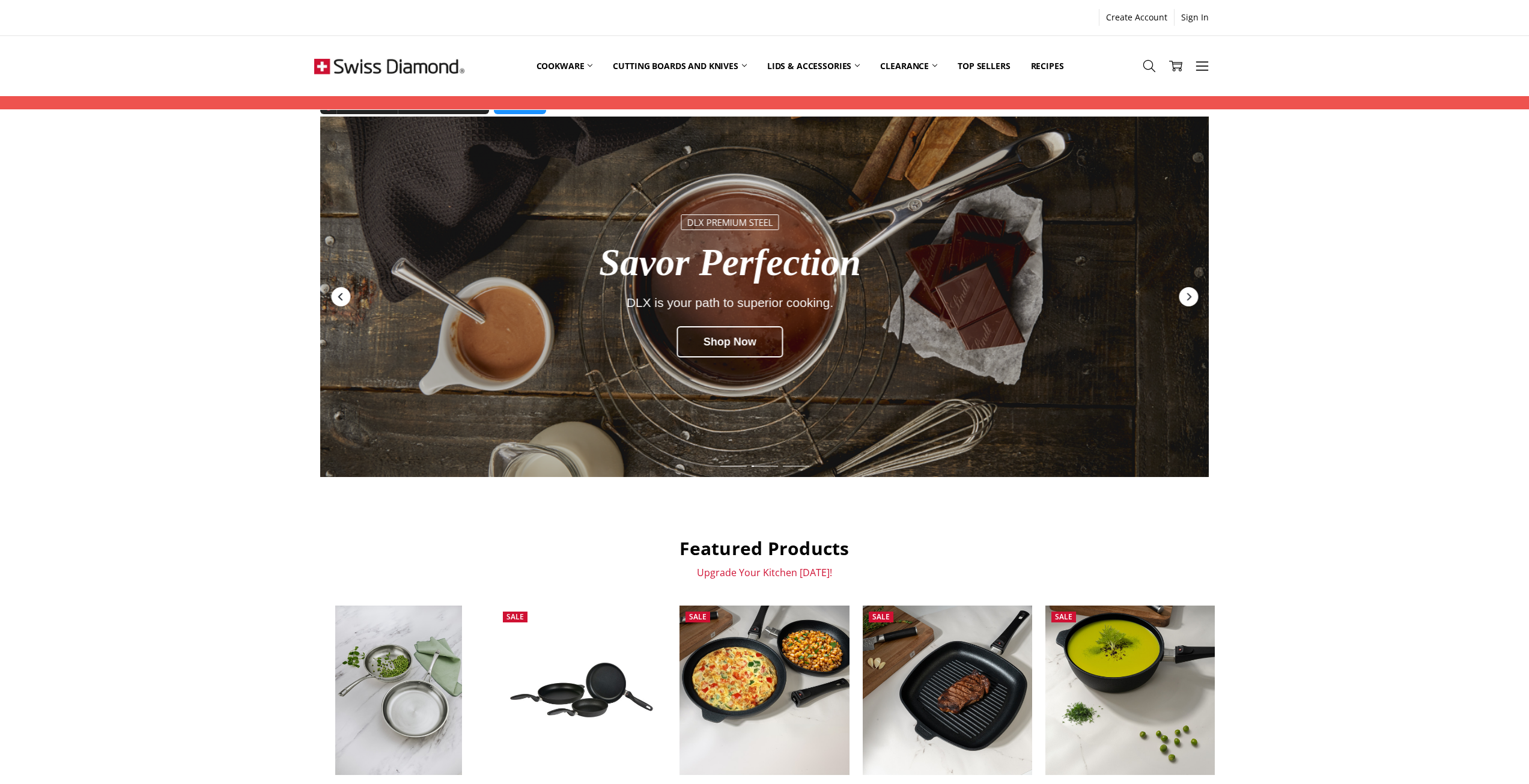
click at [349, 297] on div "Previous" at bounding box center [341, 296] width 20 height 20
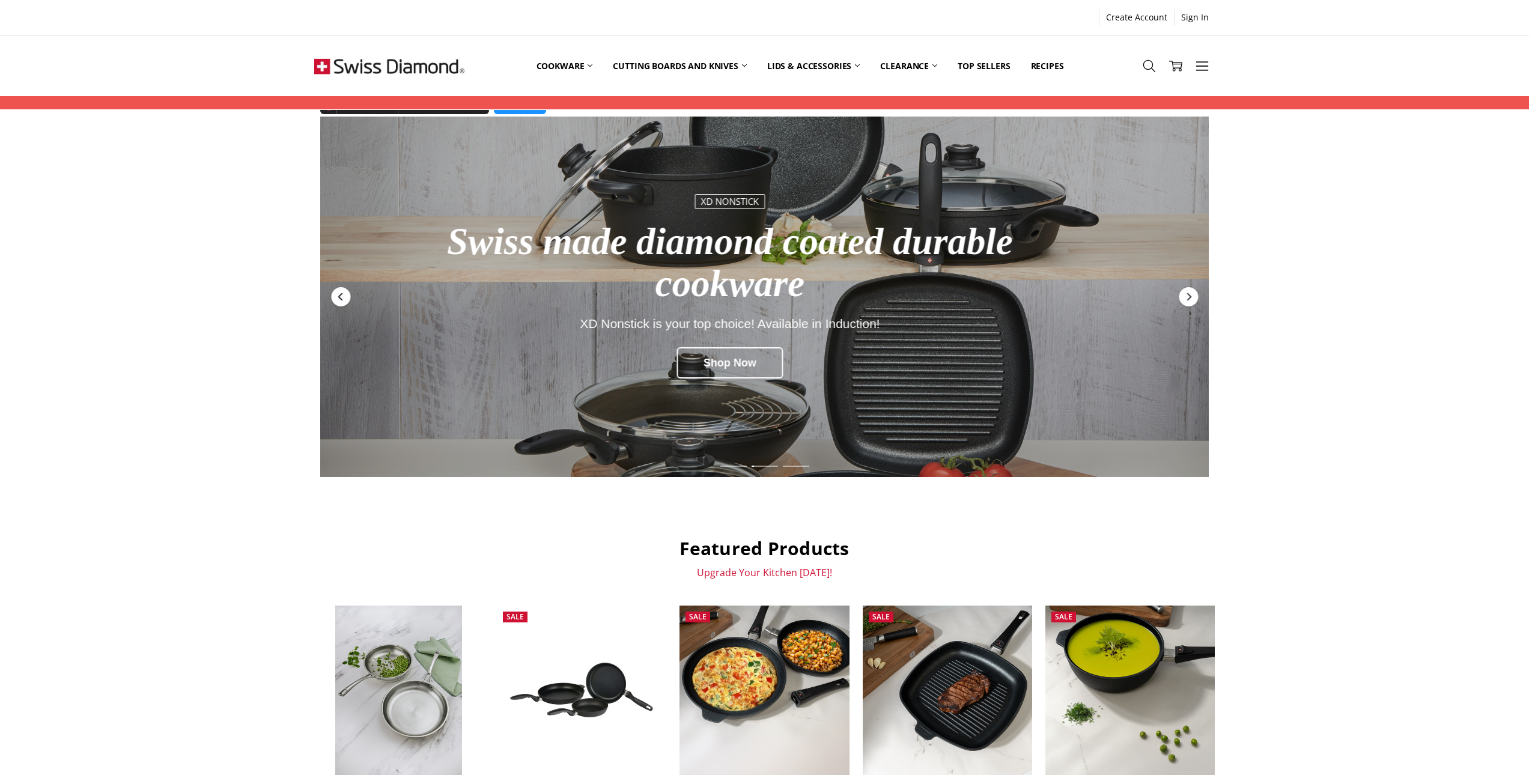
click at [349, 297] on div "Previous" at bounding box center [341, 296] width 20 height 20
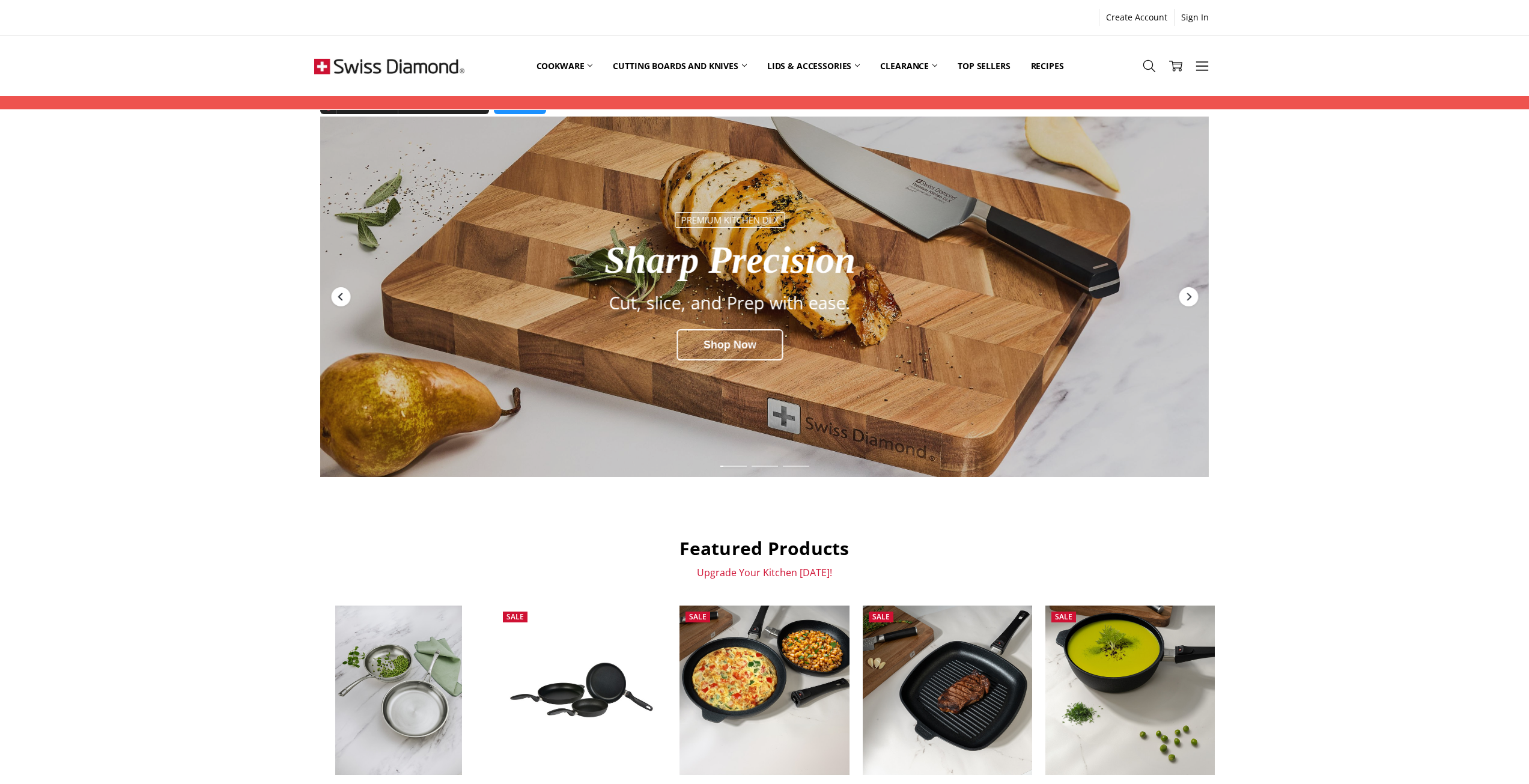
click at [349, 297] on div "Previous" at bounding box center [341, 296] width 20 height 20
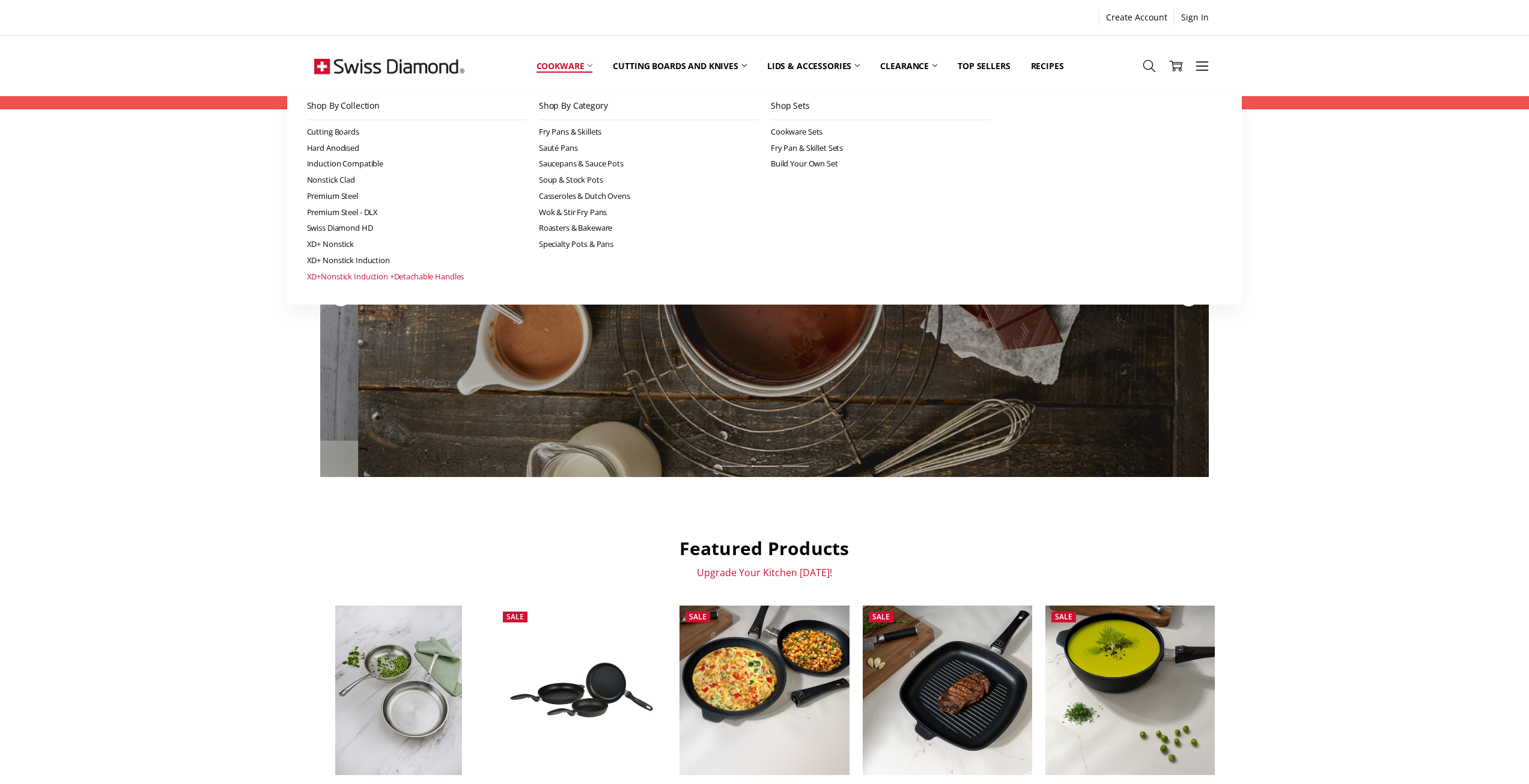
click at [391, 276] on link "XD+Nonstick Induction +Detachable Handles" at bounding box center [417, 277] width 219 height 16
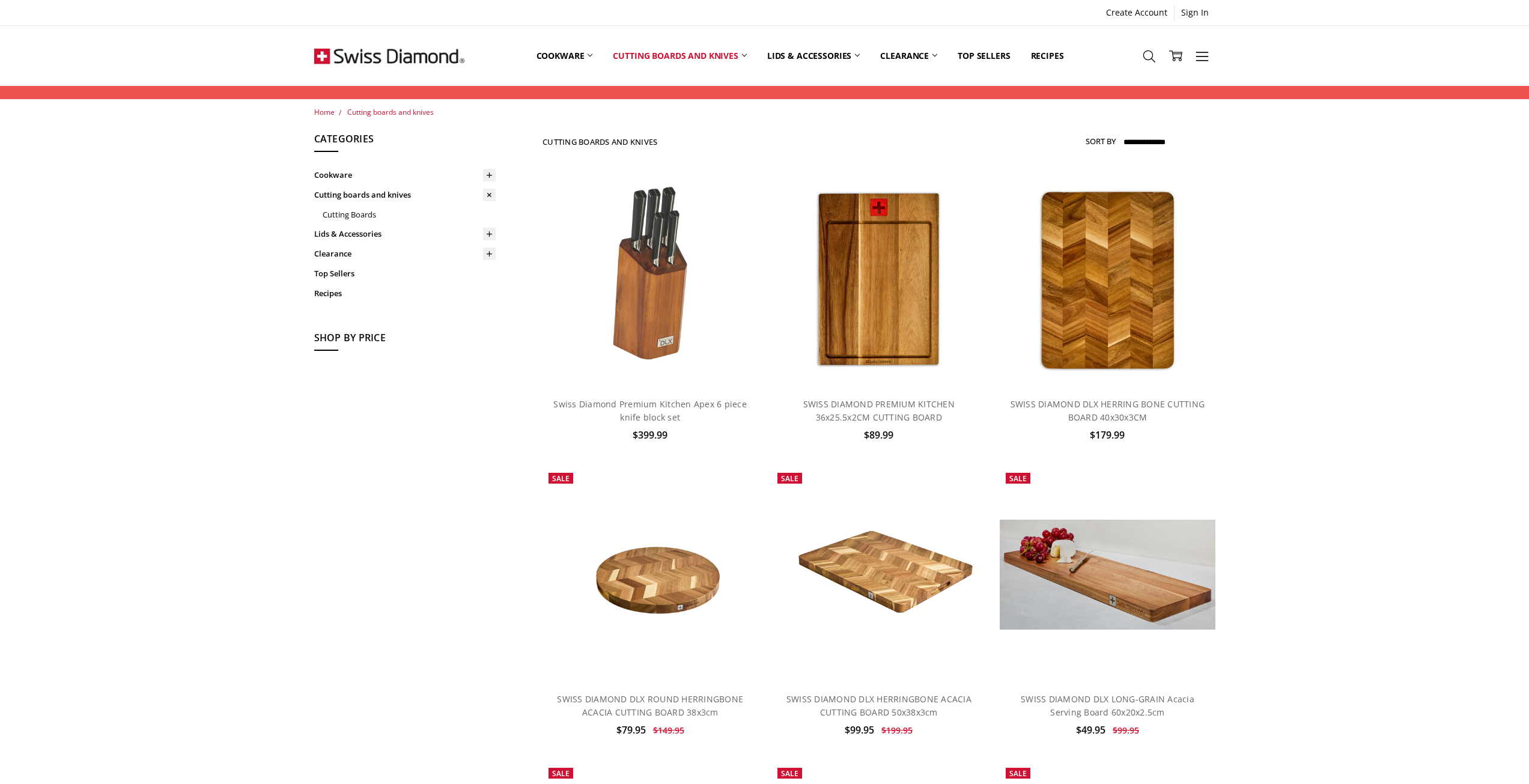
click at [420, 59] on img at bounding box center [389, 55] width 150 height 60
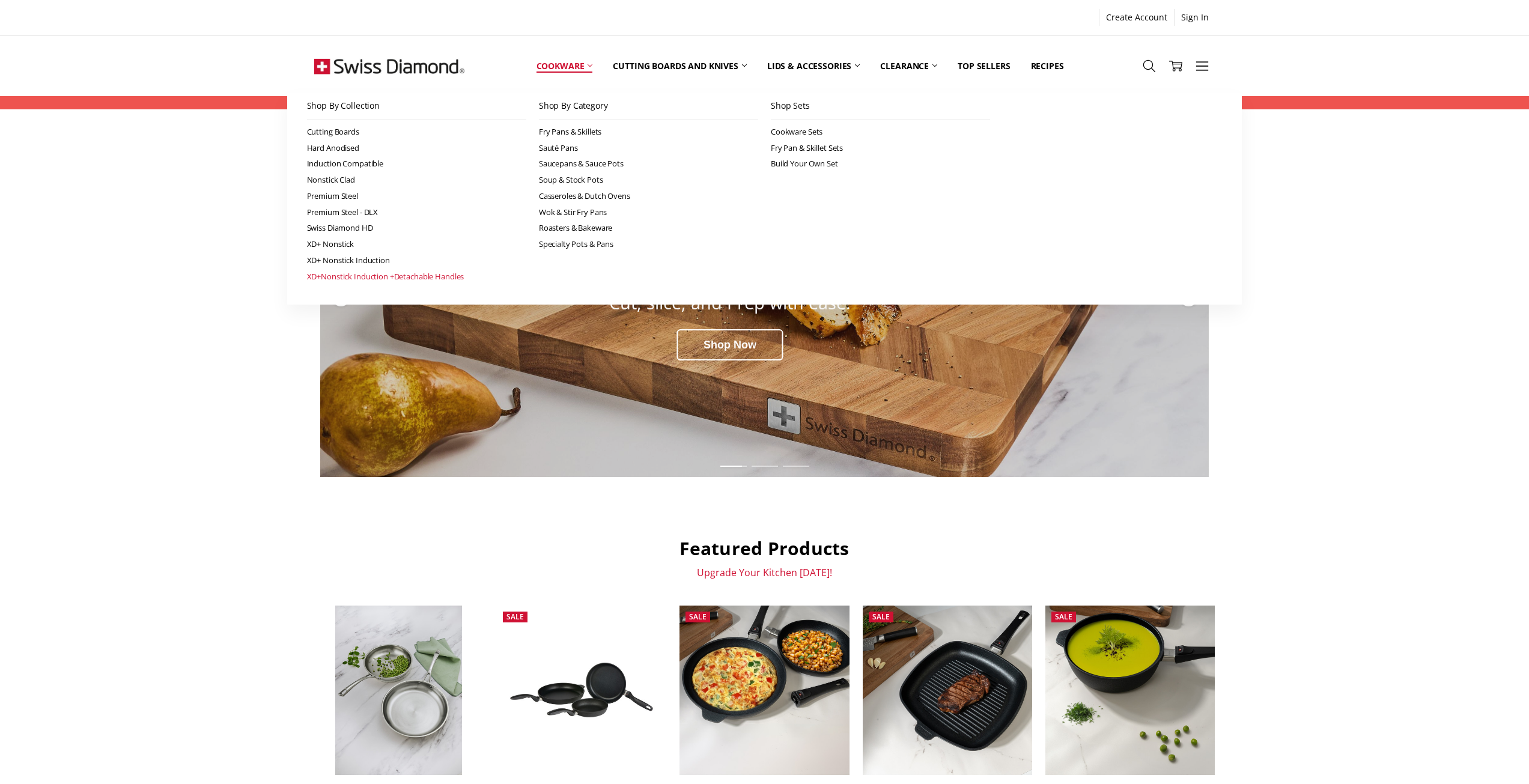
click at [329, 277] on link "XD+Nonstick Induction +Detachable Handles" at bounding box center [417, 277] width 219 height 16
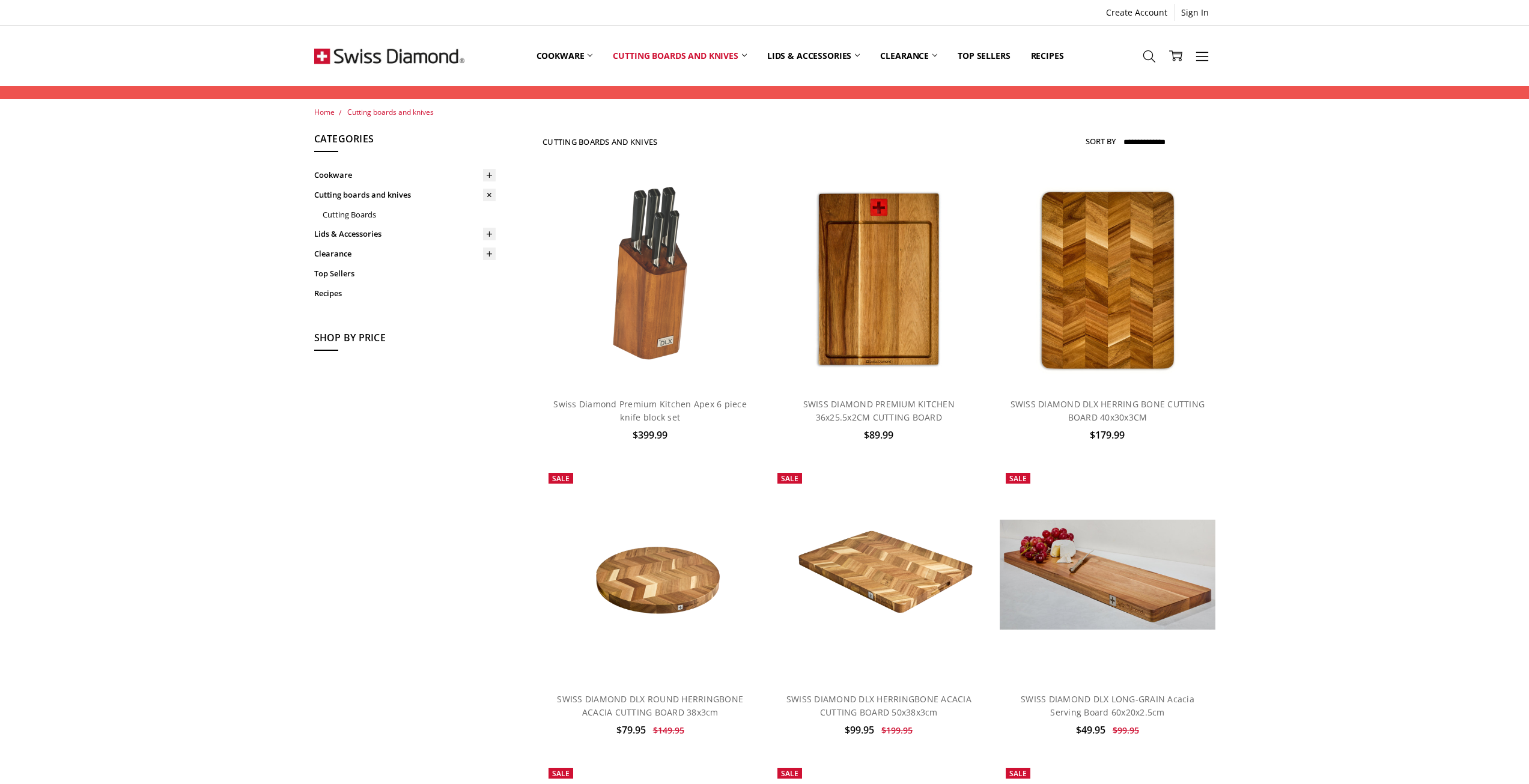
click at [353, 55] on img at bounding box center [389, 55] width 150 height 60
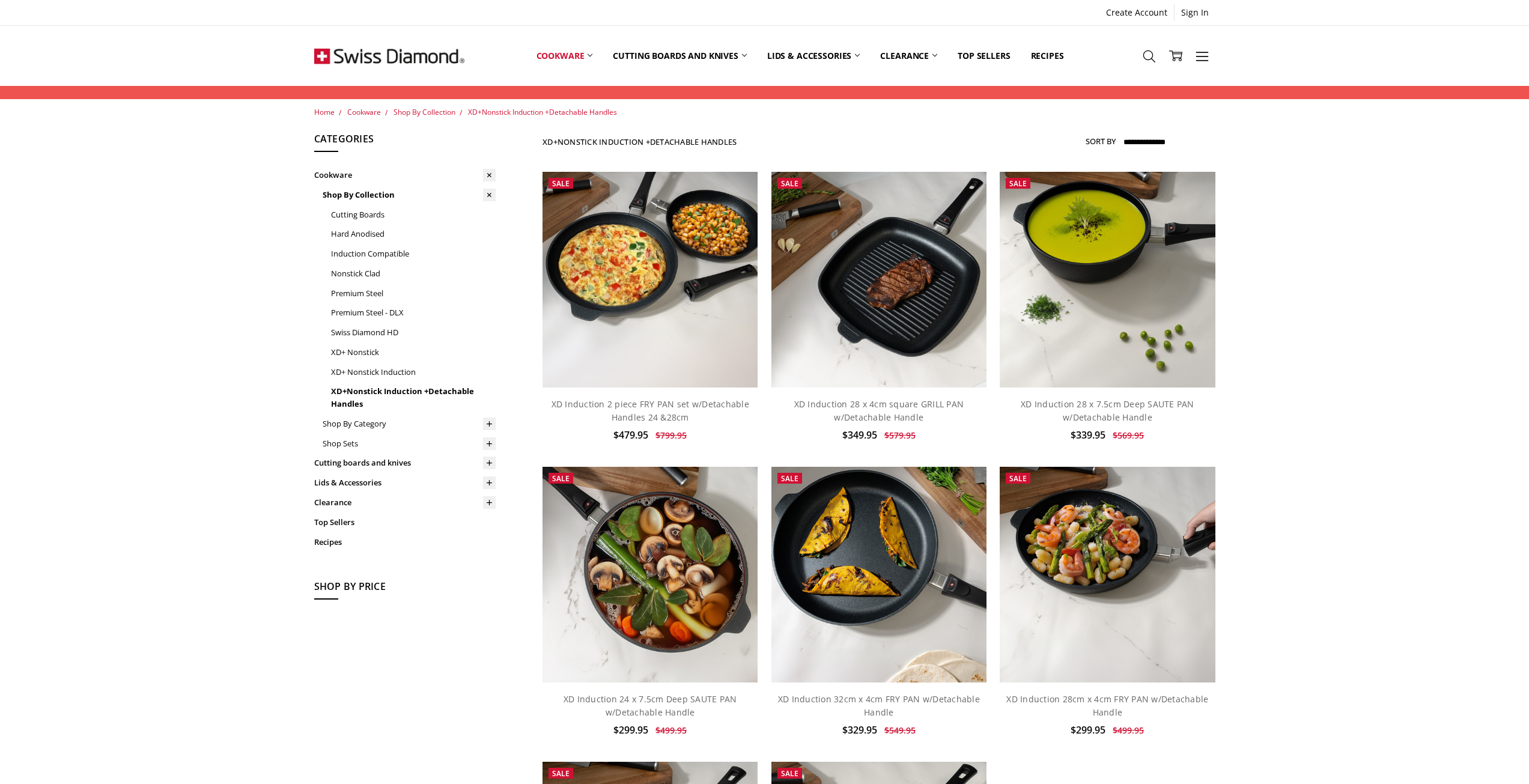
drag, startPoint x: 358, startPoint y: 48, endPoint x: 357, endPoint y: 68, distance: 20.0
click at [358, 48] on img at bounding box center [389, 55] width 150 height 60
click at [391, 53] on img at bounding box center [389, 55] width 150 height 60
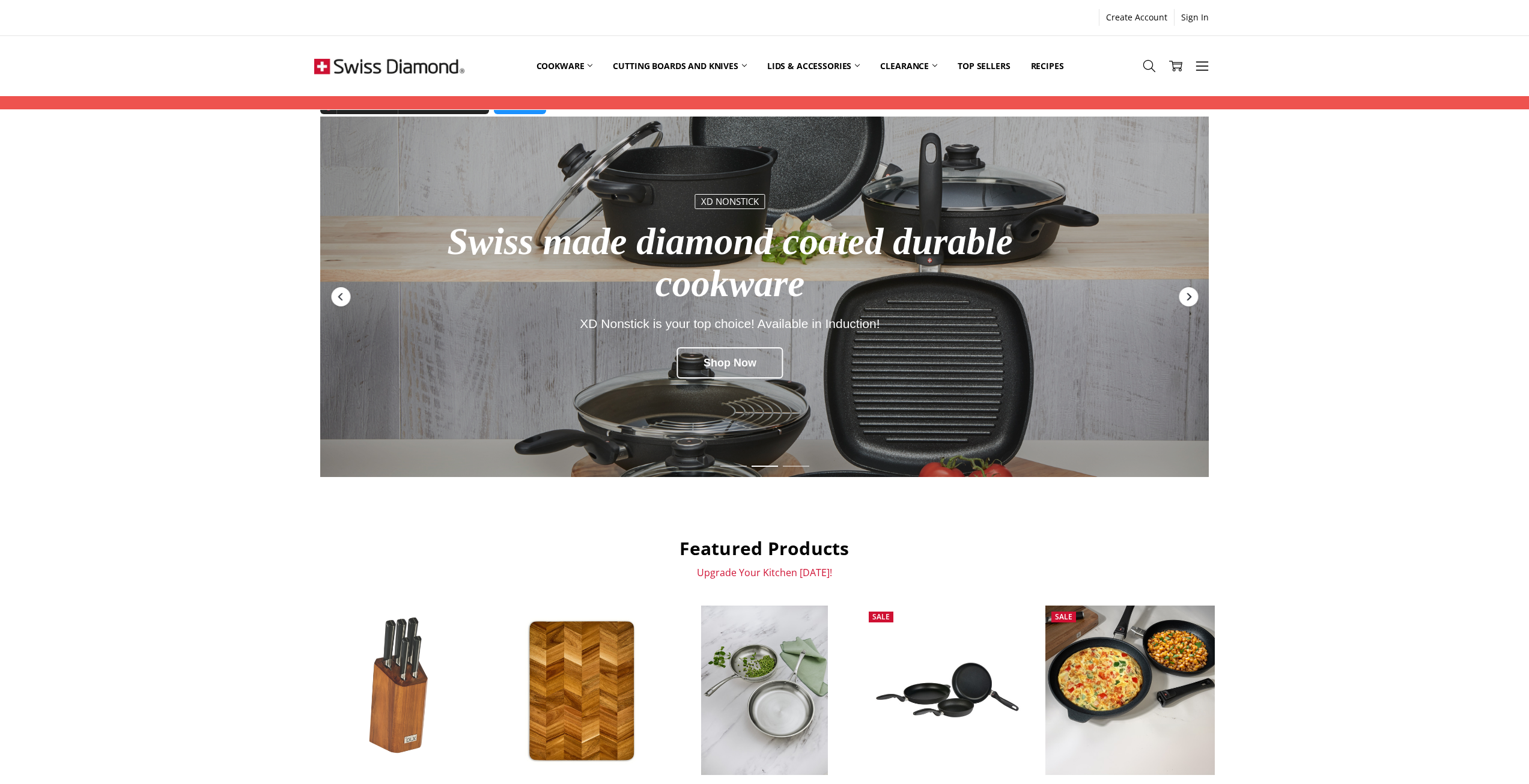
click at [1192, 293] on icon "Next" at bounding box center [1188, 296] width 9 height 9
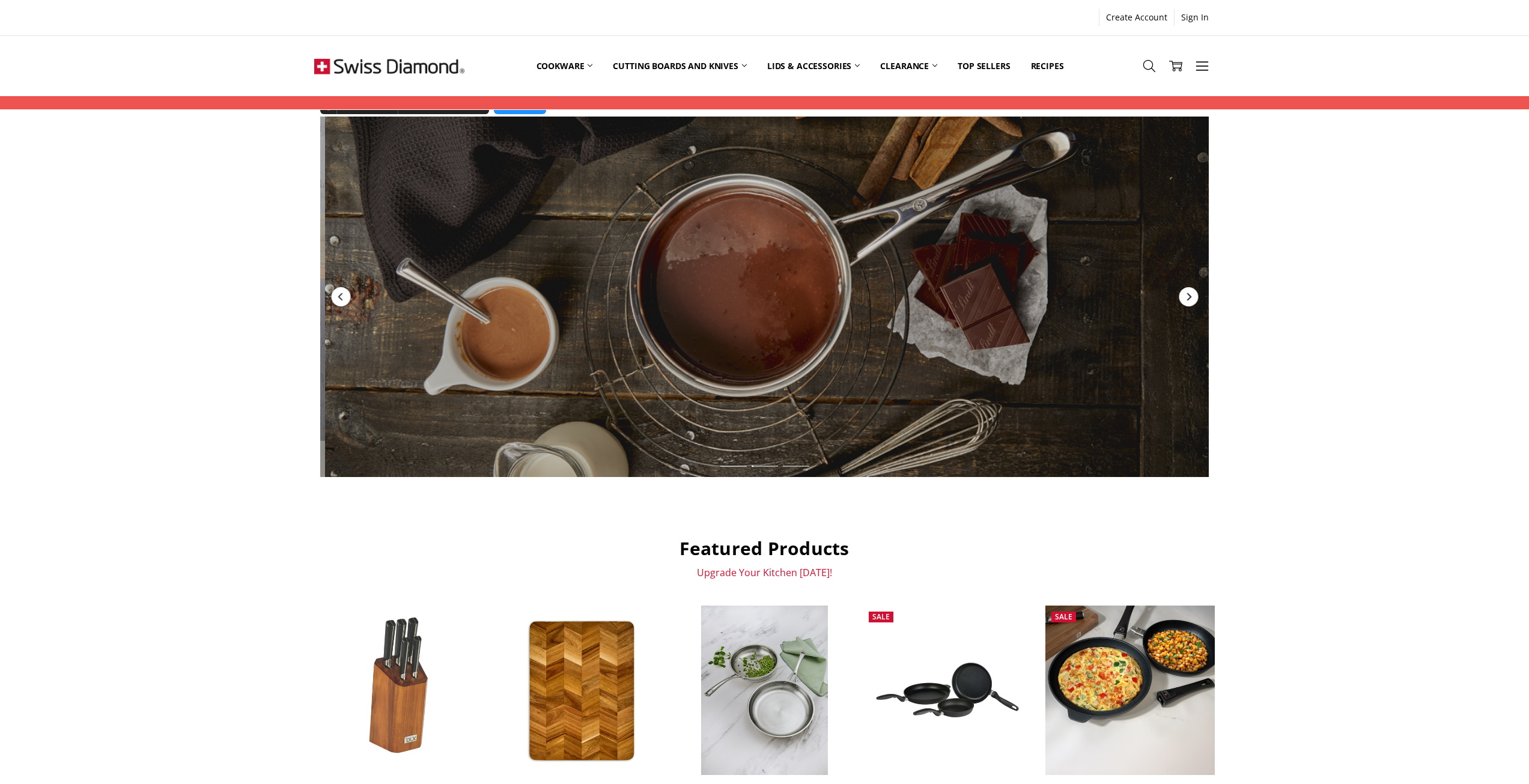
click at [1192, 293] on icon "Next" at bounding box center [1188, 296] width 9 height 9
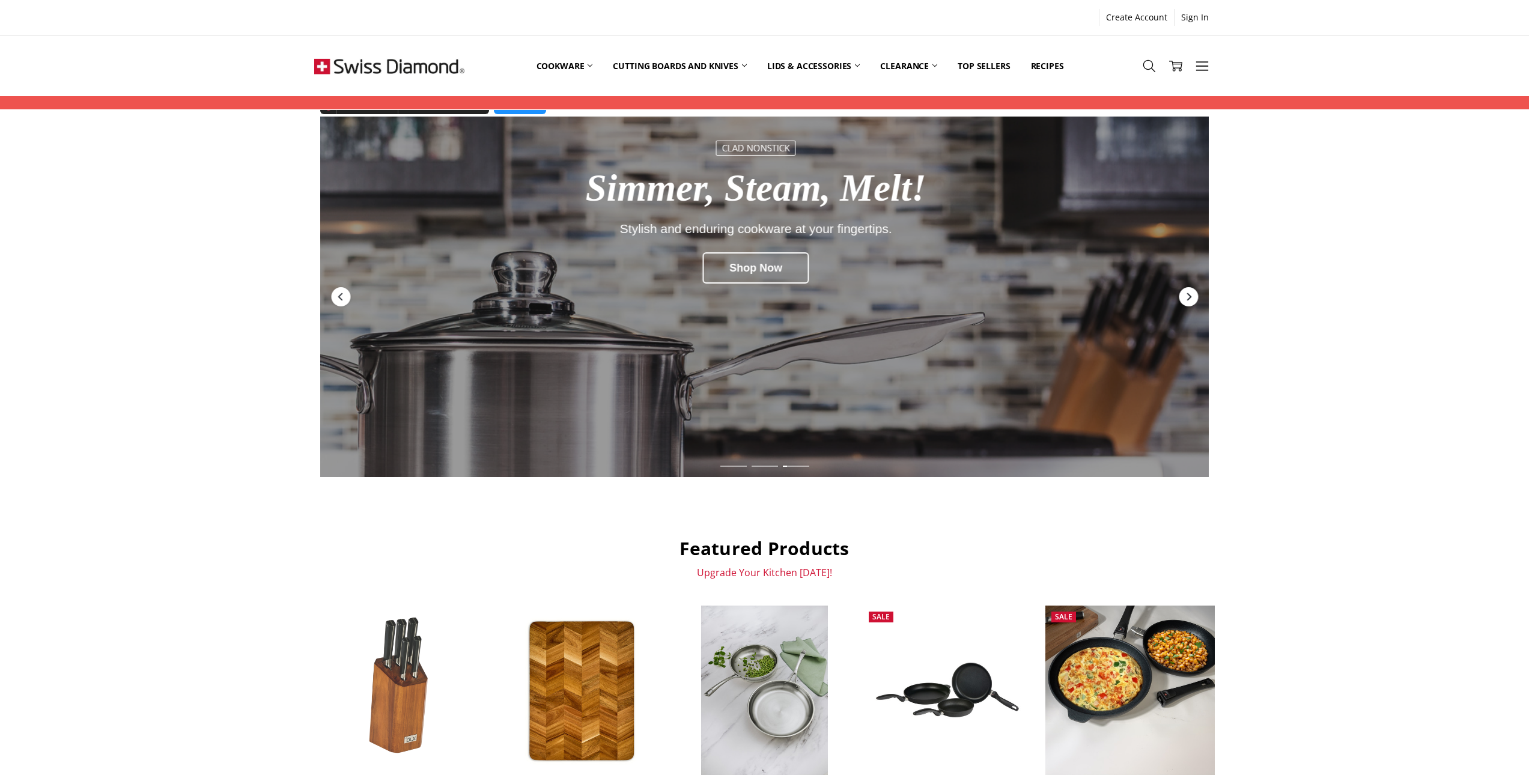
click at [1192, 293] on icon "Next" at bounding box center [1188, 296] width 9 height 9
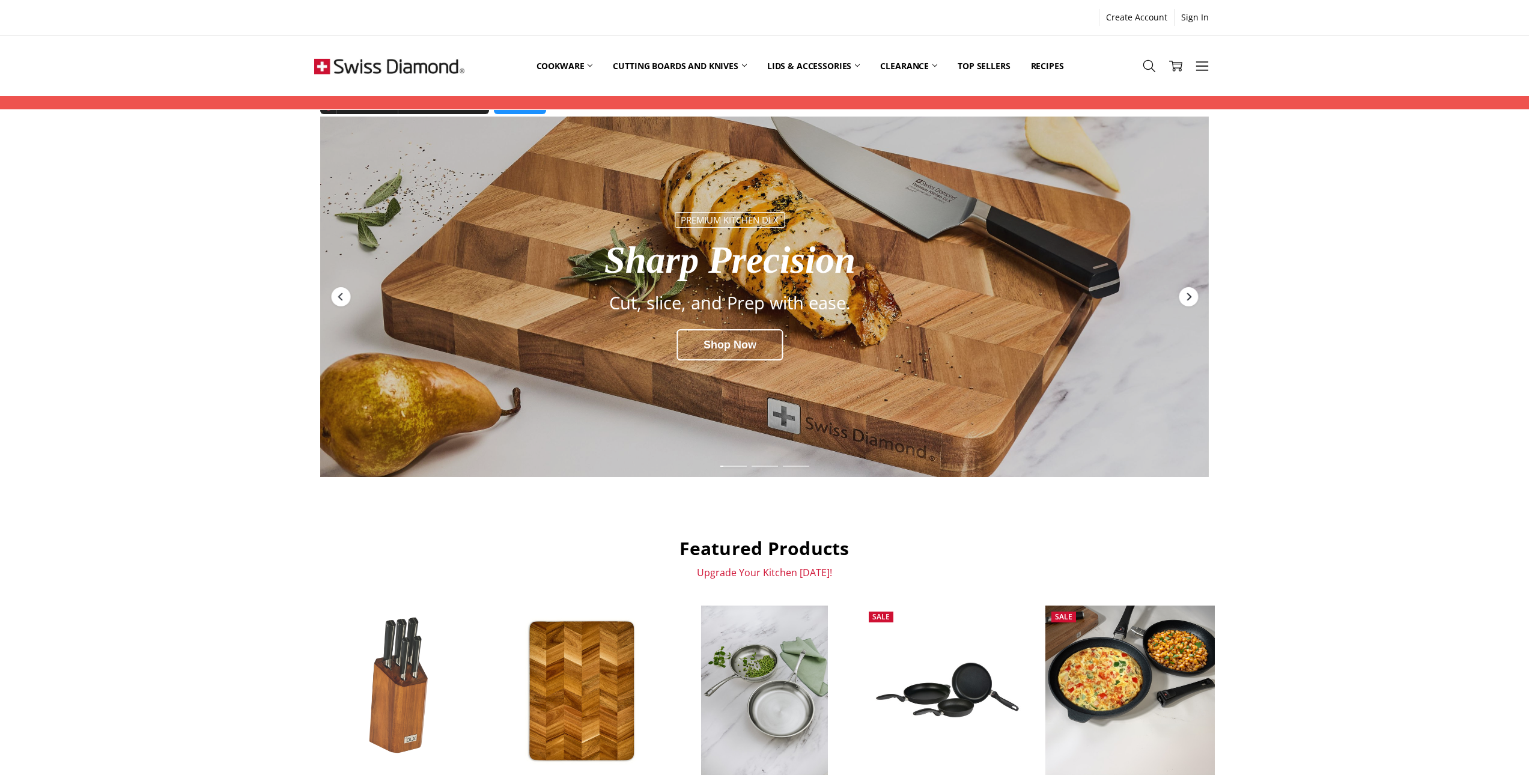
click at [1192, 293] on icon "Next" at bounding box center [1188, 296] width 9 height 9
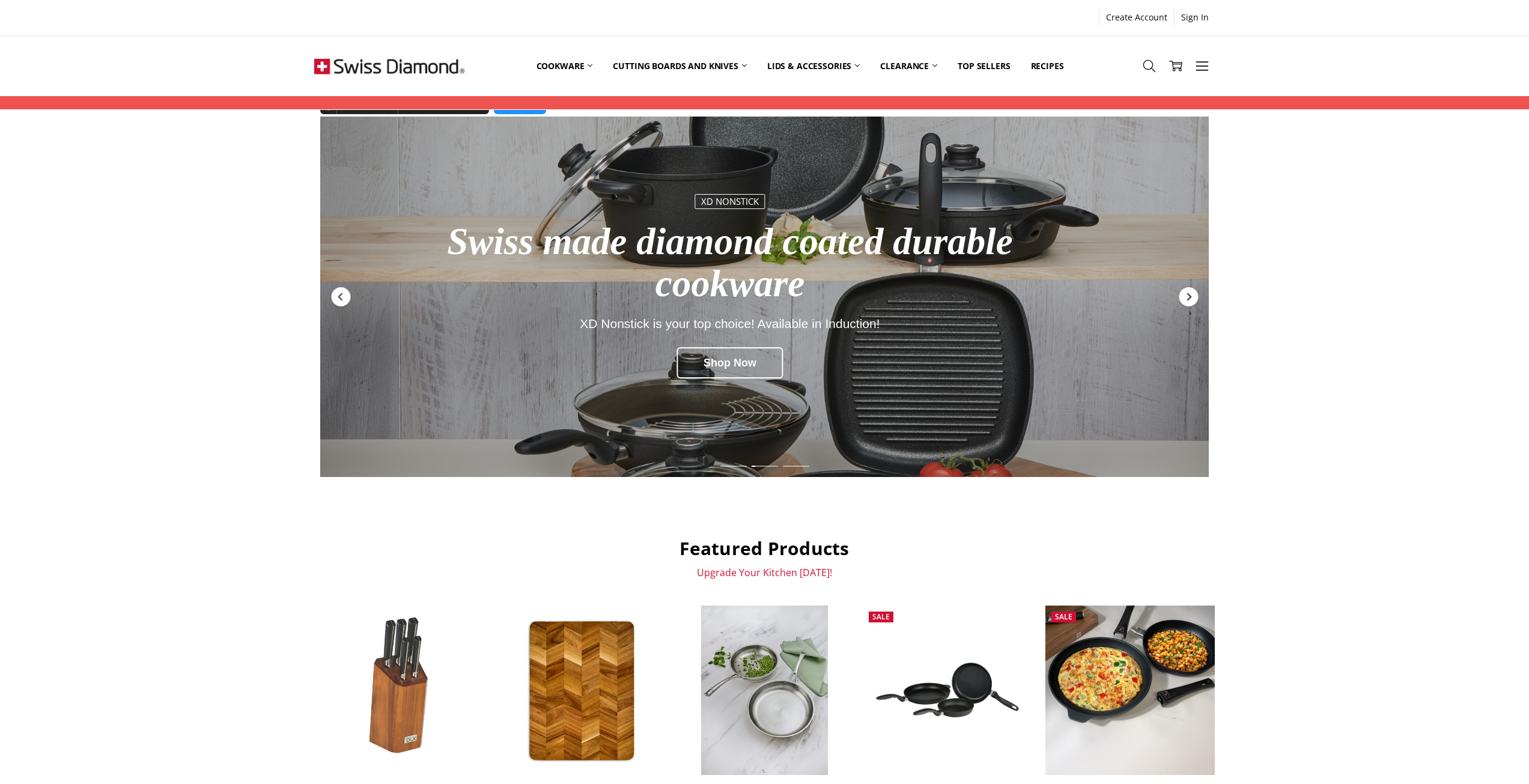
click at [1192, 293] on icon "Next" at bounding box center [1188, 296] width 9 height 9
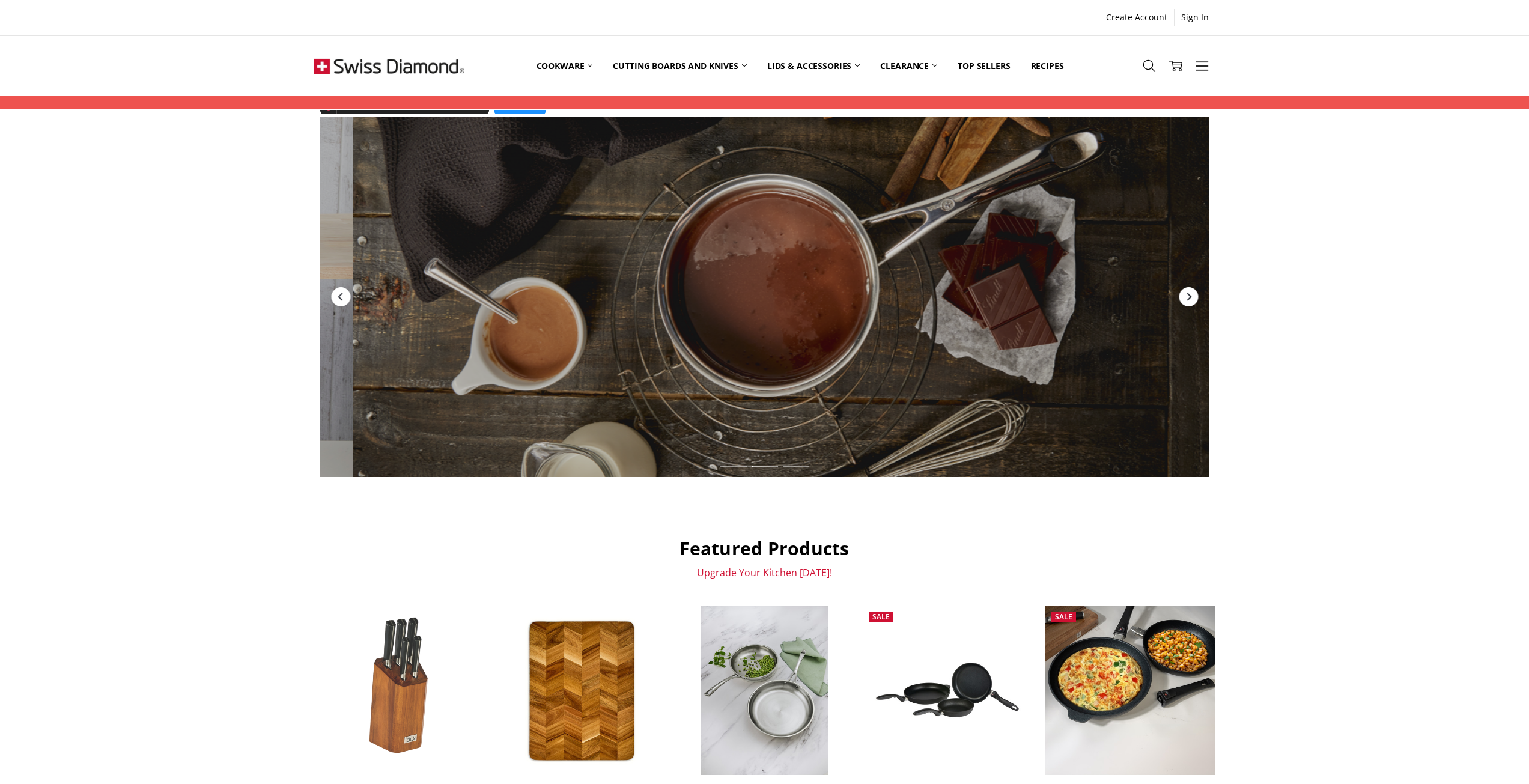
click at [1192, 293] on icon "Next" at bounding box center [1188, 296] width 9 height 9
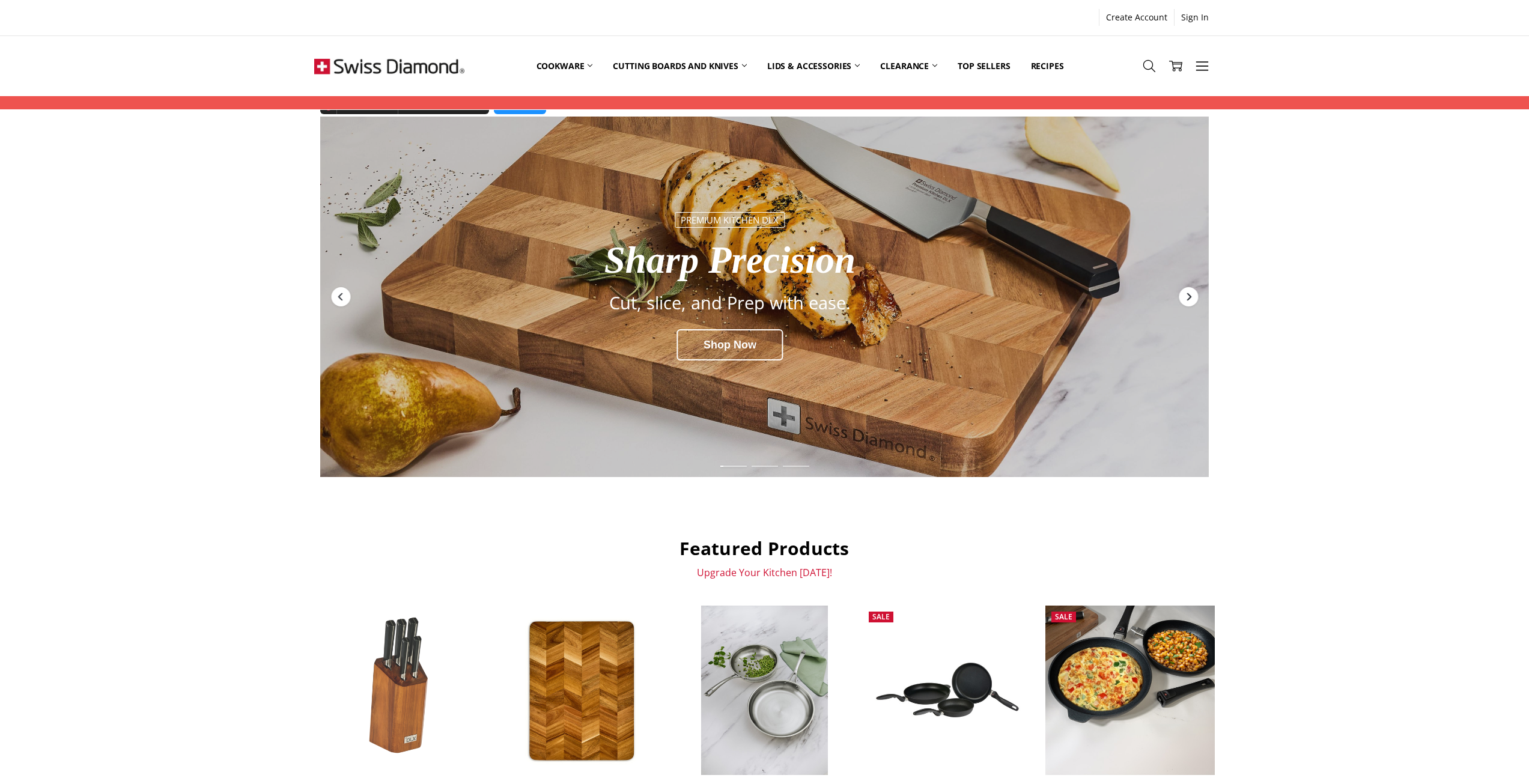
click at [1184, 297] on icon "Next" at bounding box center [1188, 296] width 9 height 9
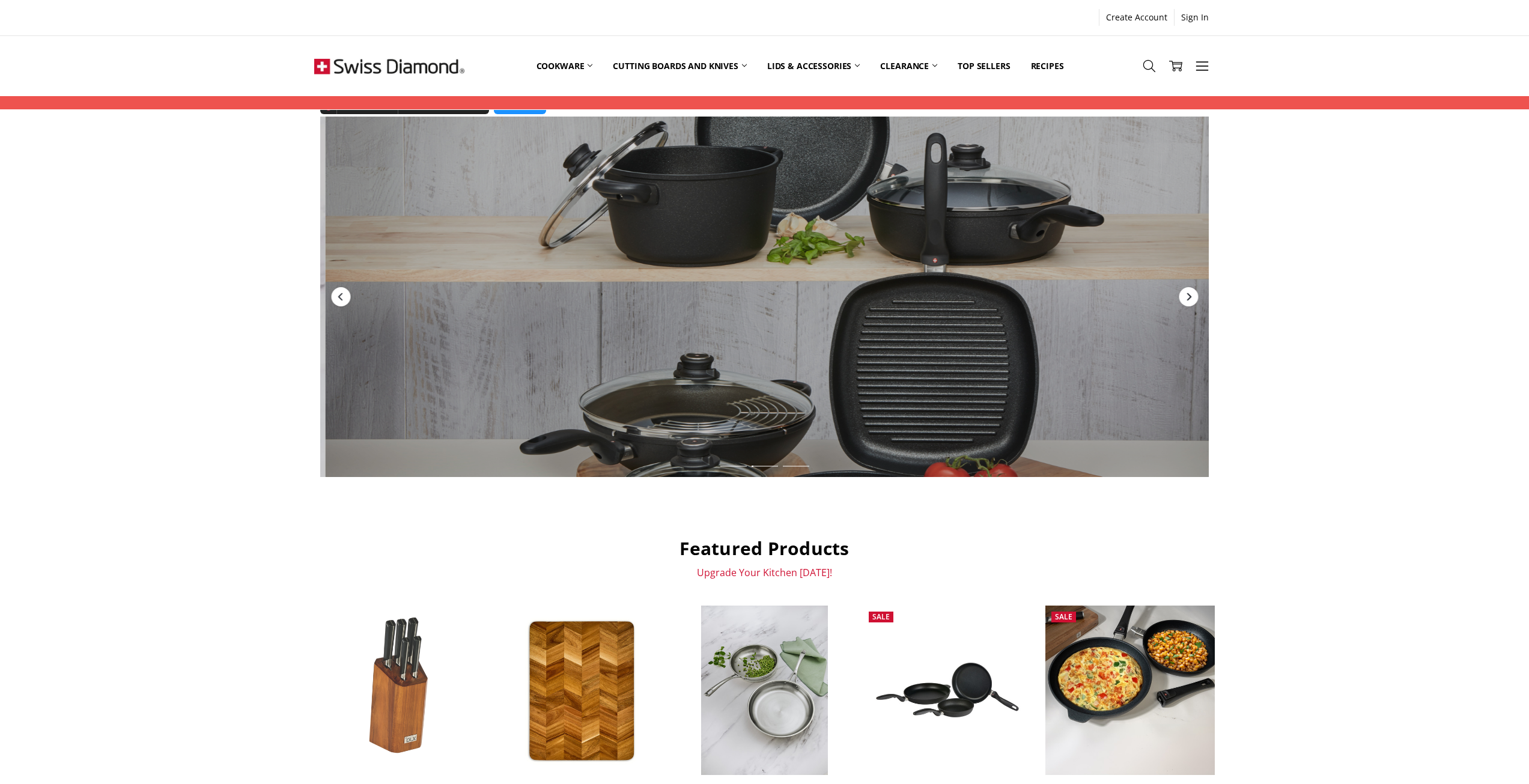
click at [1184, 297] on icon "Next" at bounding box center [1188, 296] width 9 height 9
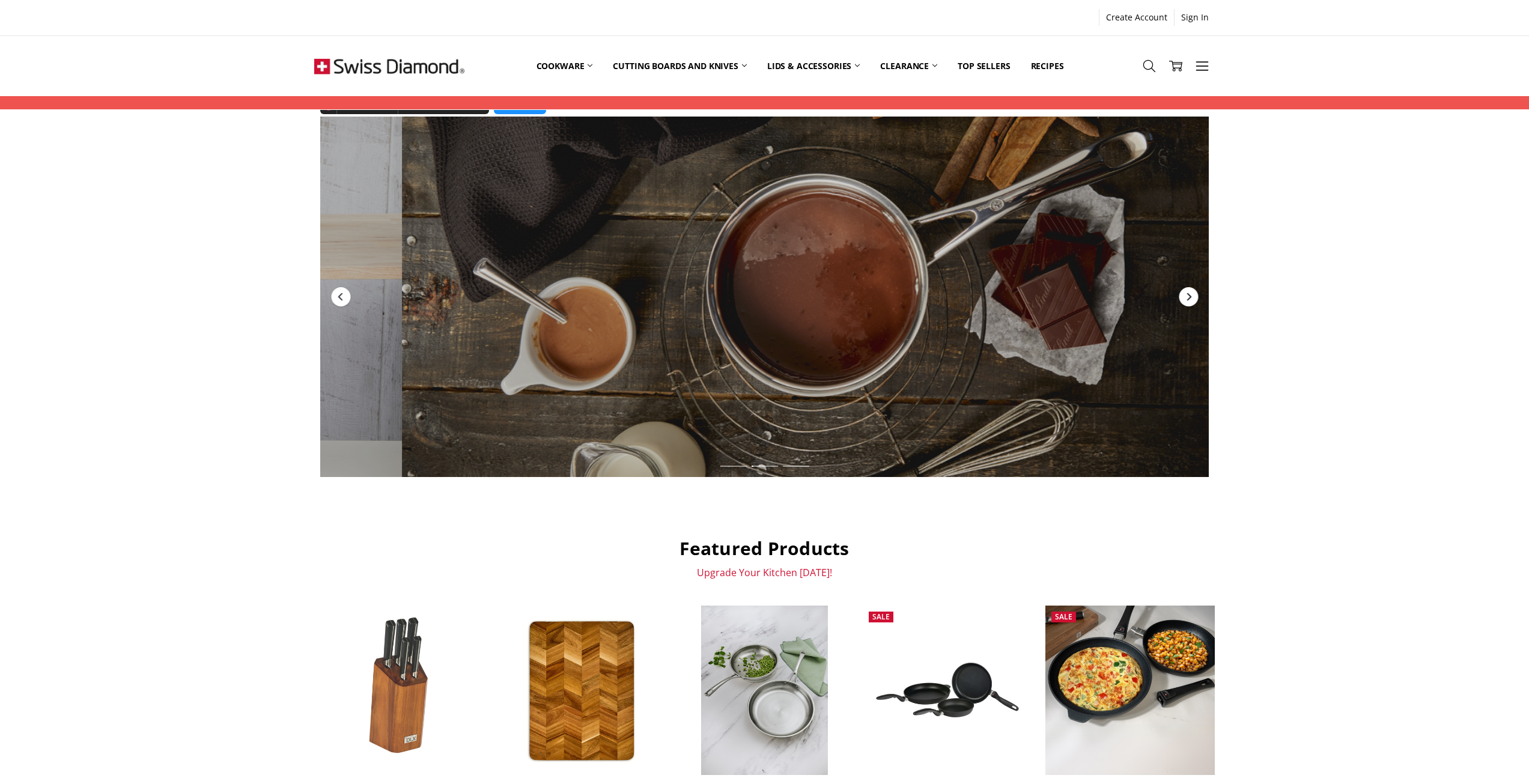
click at [1185, 297] on icon "Next" at bounding box center [1188, 296] width 9 height 9
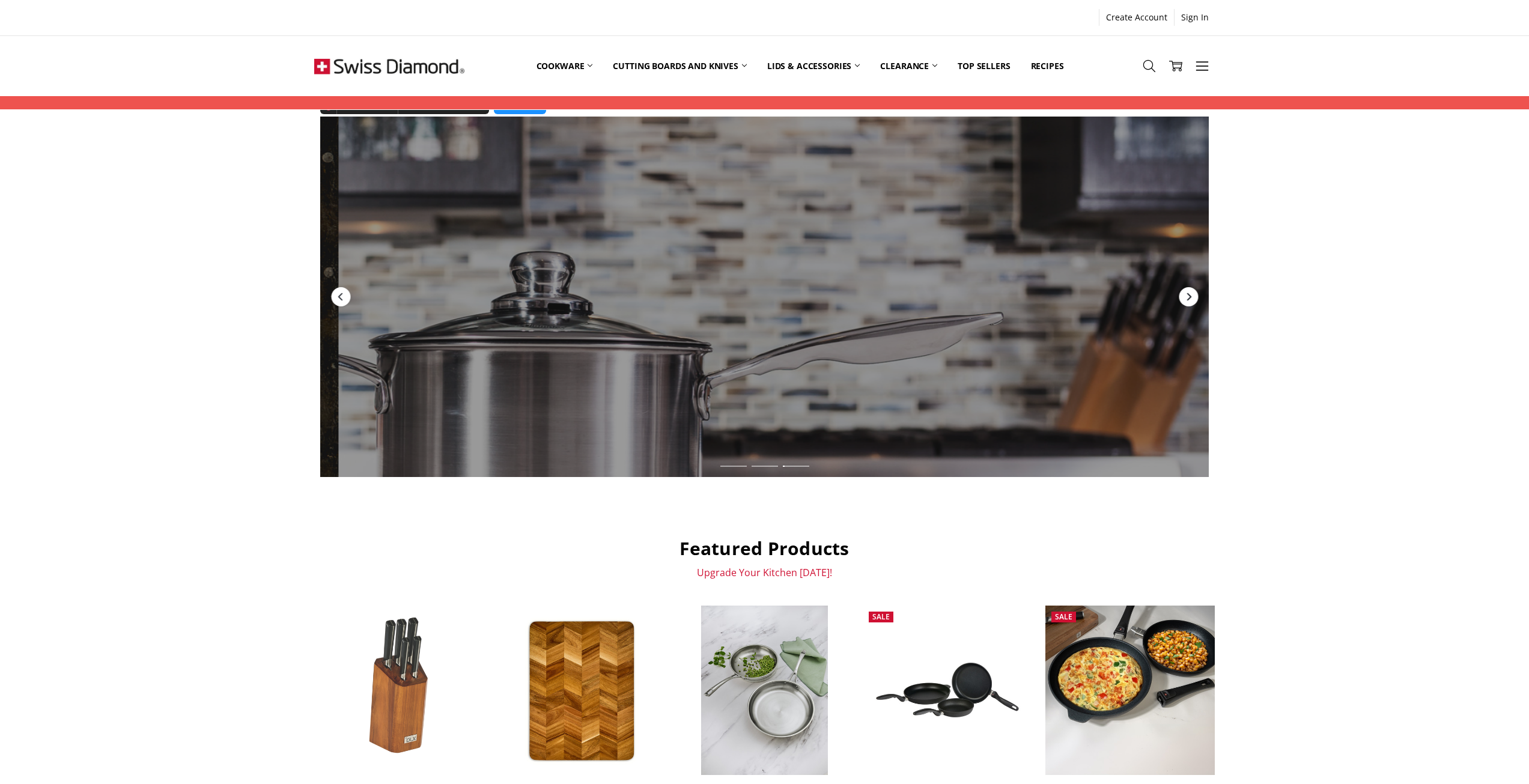
click at [1185, 297] on icon "Next" at bounding box center [1188, 296] width 9 height 9
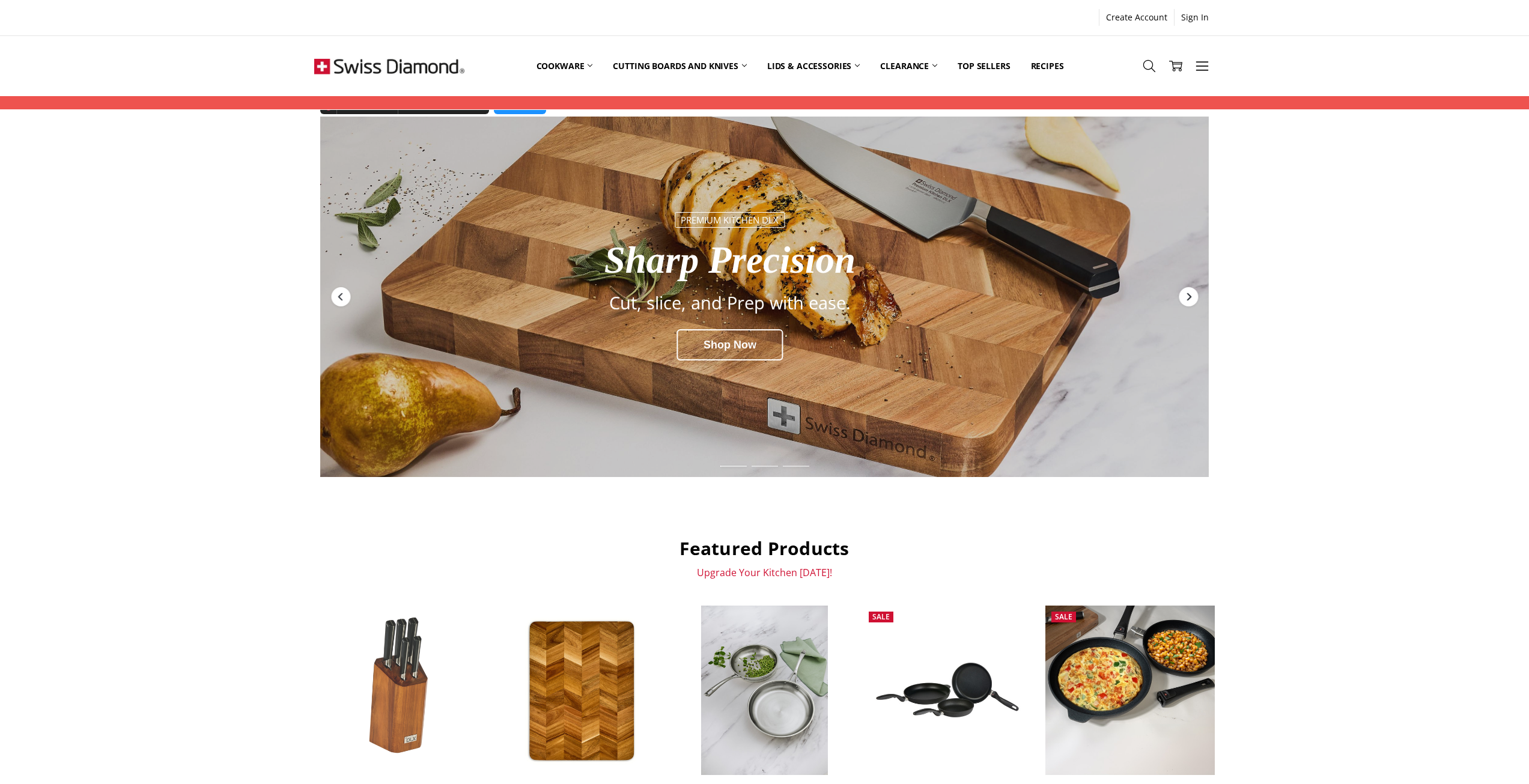
click at [1185, 297] on icon "Next" at bounding box center [1188, 296] width 9 height 9
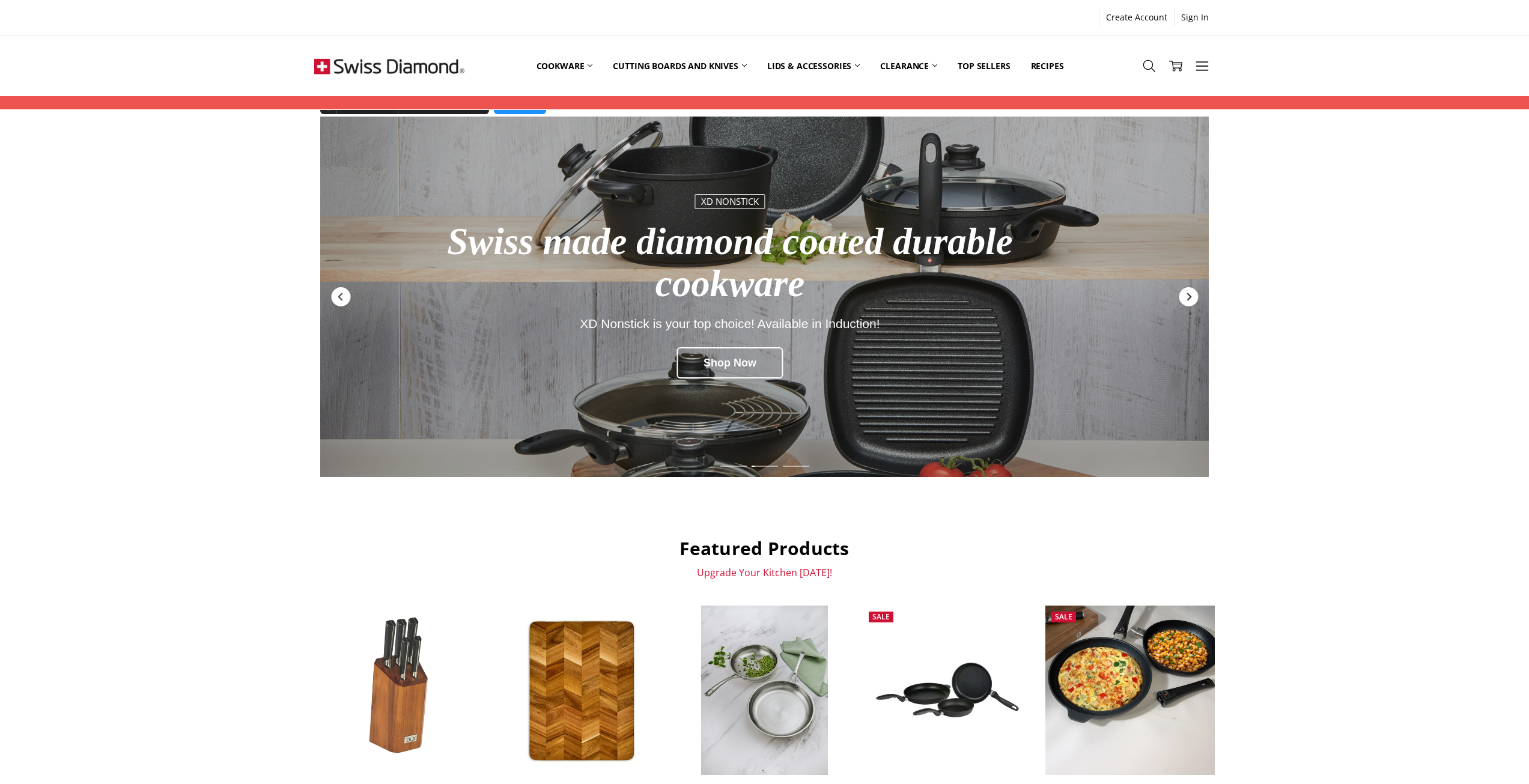
click at [1185, 297] on icon "Next" at bounding box center [1188, 296] width 9 height 9
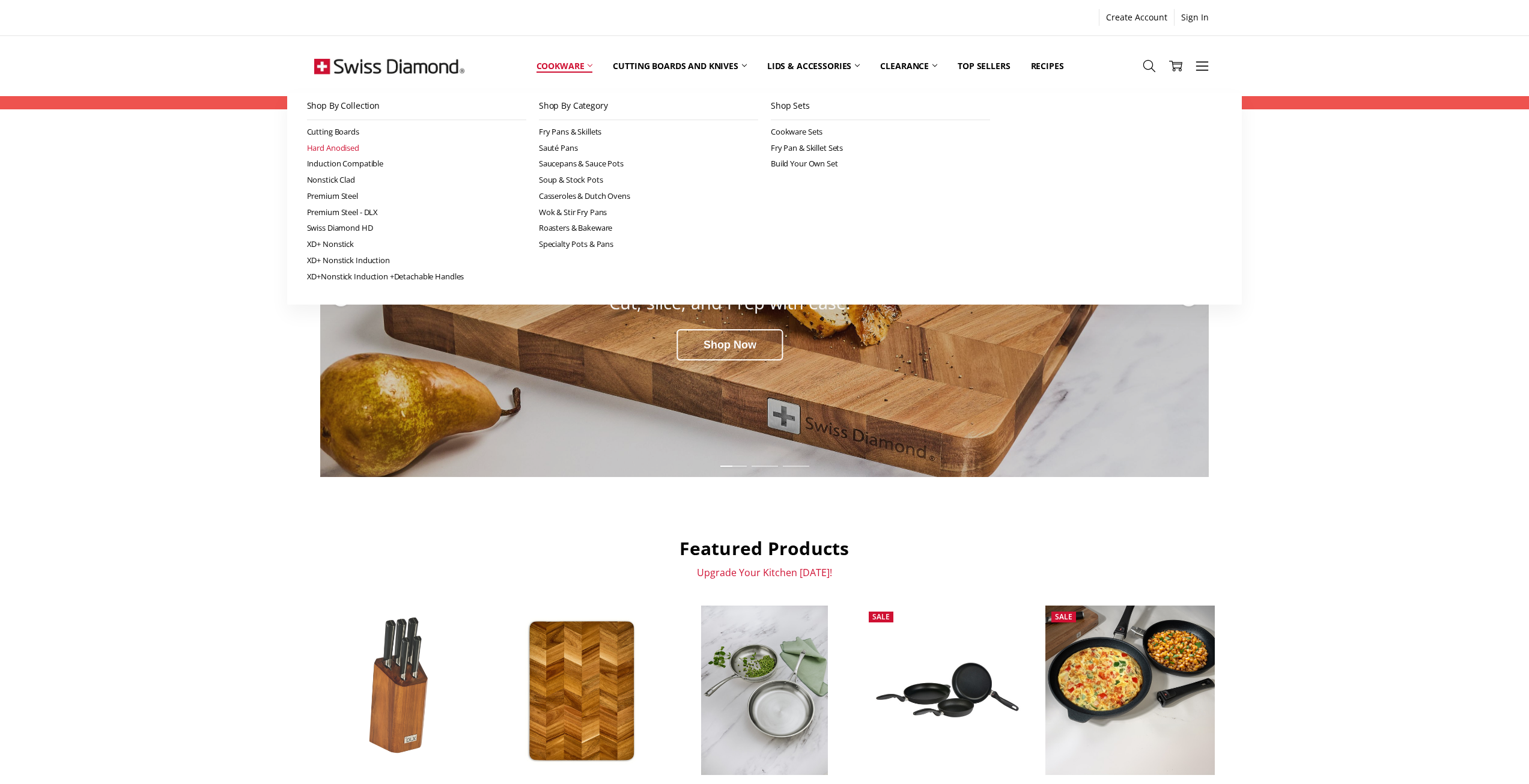
click at [312, 148] on link "Hard Anodised" at bounding box center [417, 148] width 219 height 16
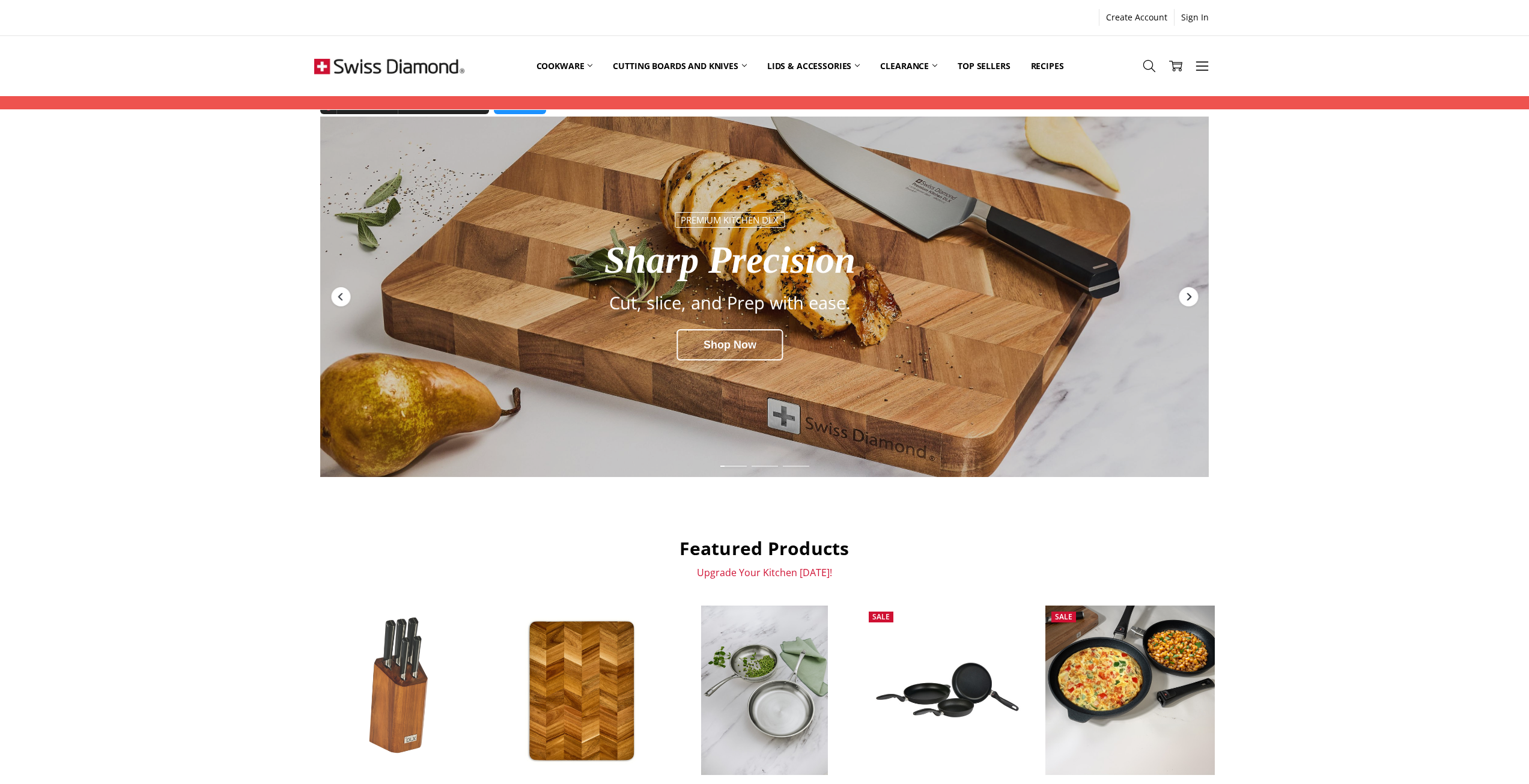
click at [1184, 291] on div "Next" at bounding box center [1188, 296] width 20 height 20
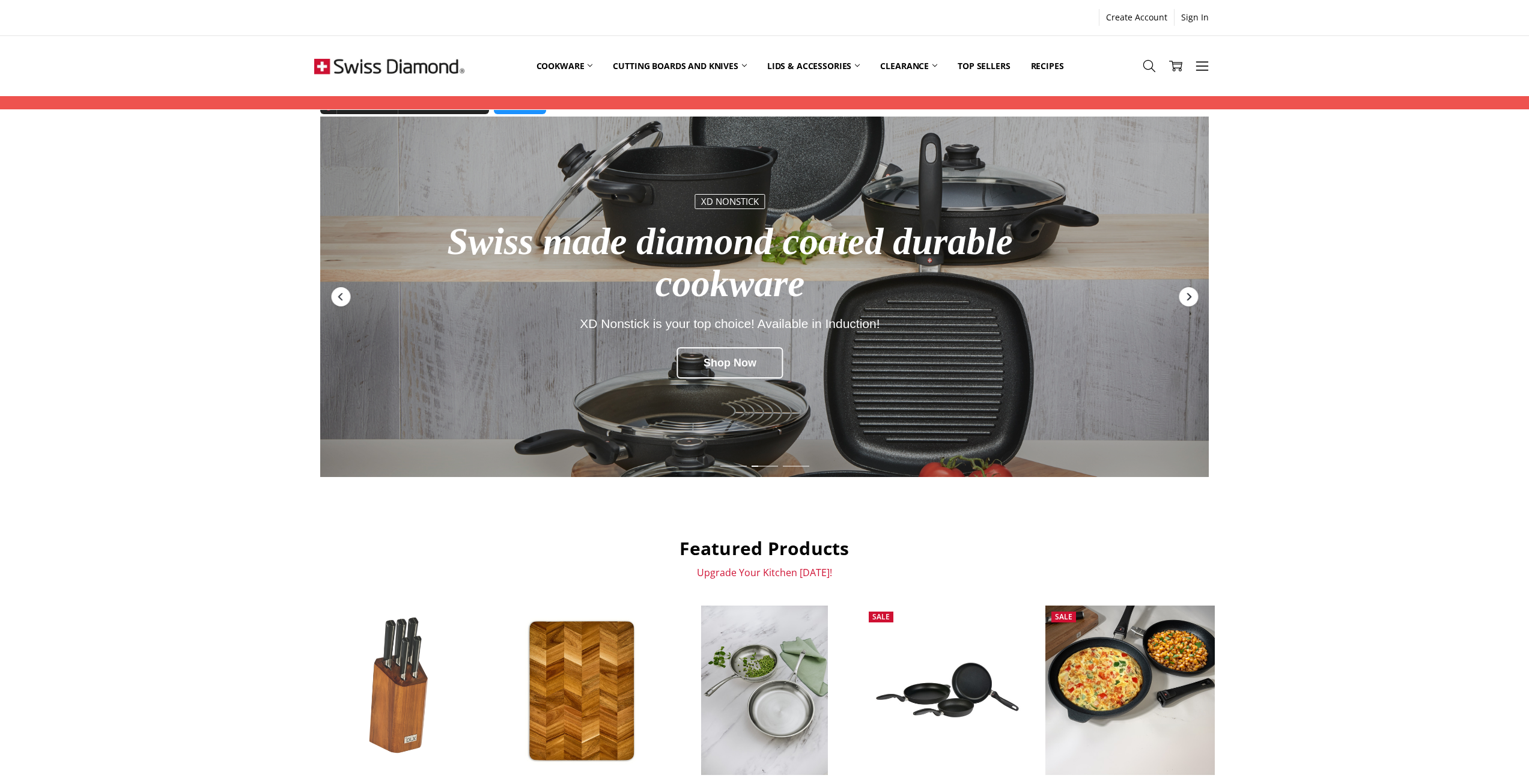
click at [1185, 294] on icon "Next" at bounding box center [1188, 296] width 9 height 9
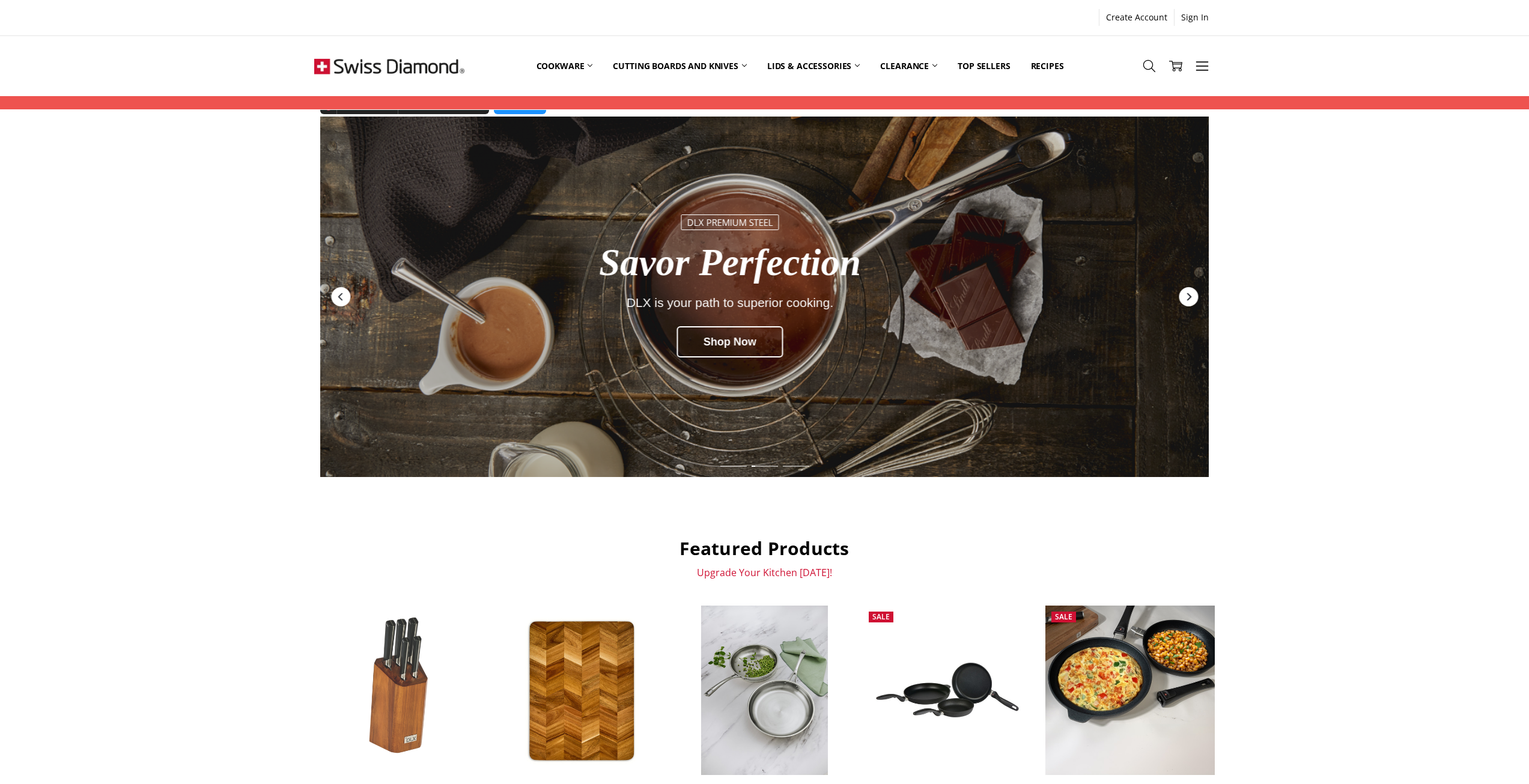
click at [1185, 294] on icon "Next" at bounding box center [1188, 296] width 9 height 9
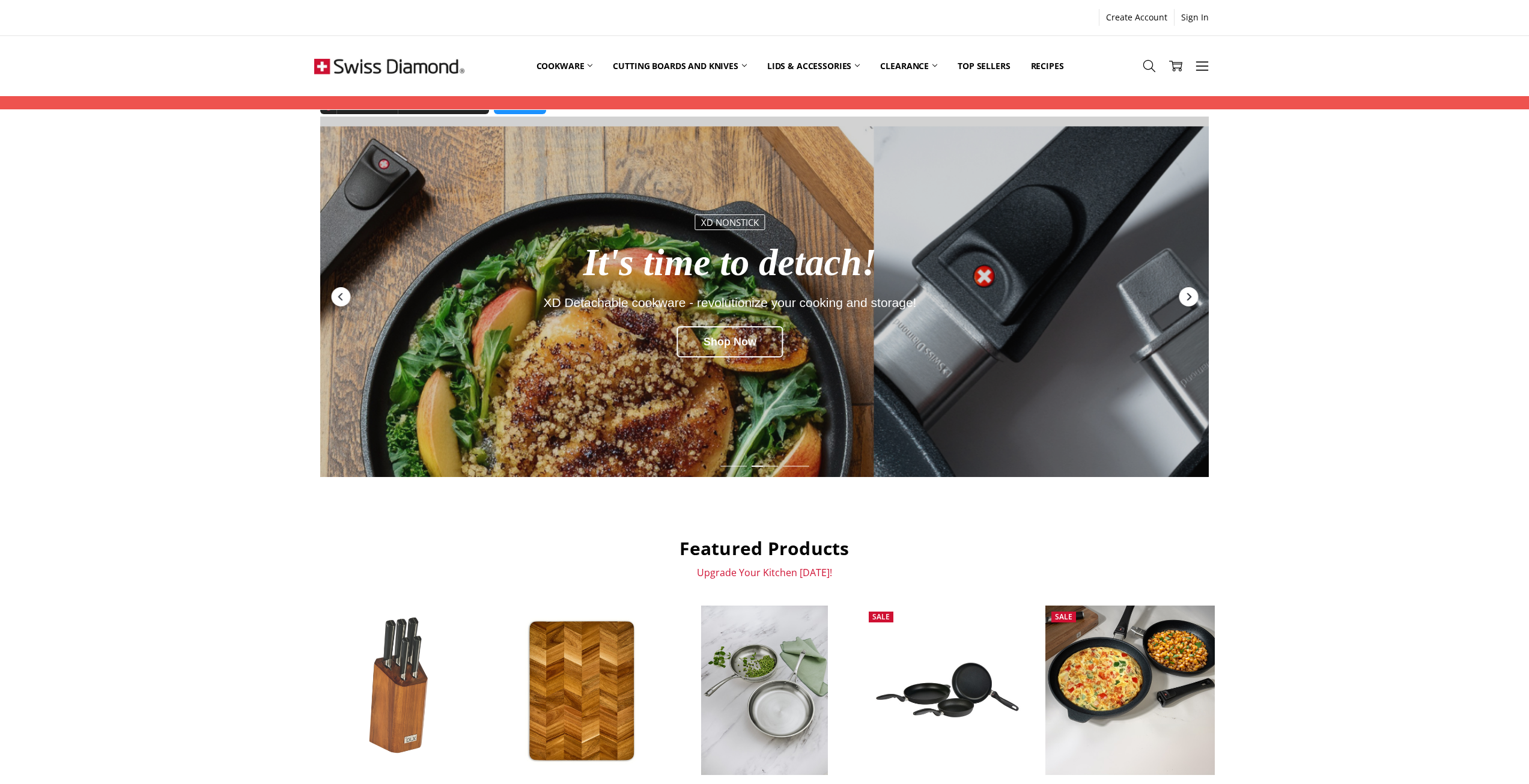
click at [1187, 297] on icon "Next" at bounding box center [1188, 296] width 9 height 9
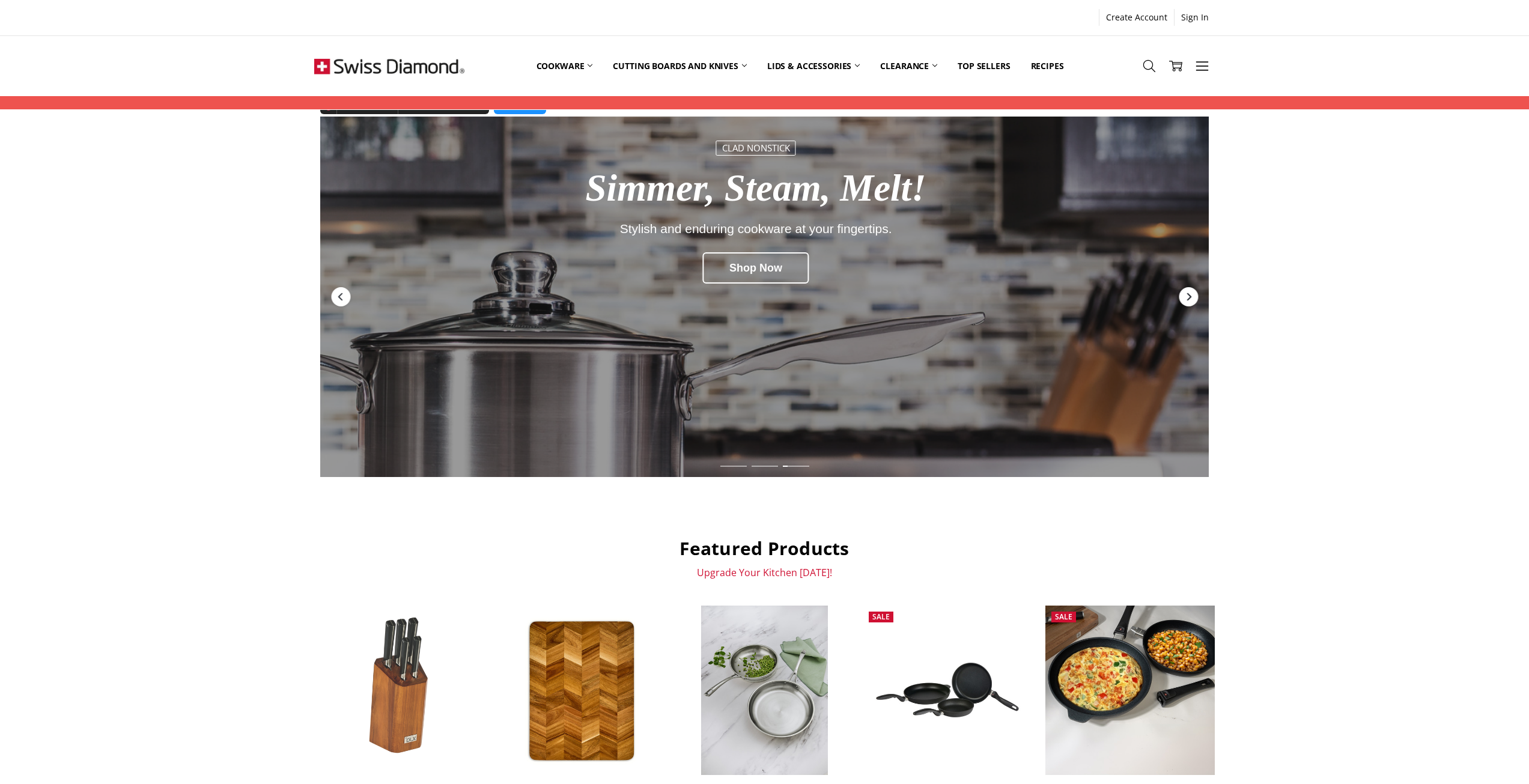
click at [1187, 297] on icon "Next" at bounding box center [1188, 296] width 9 height 9
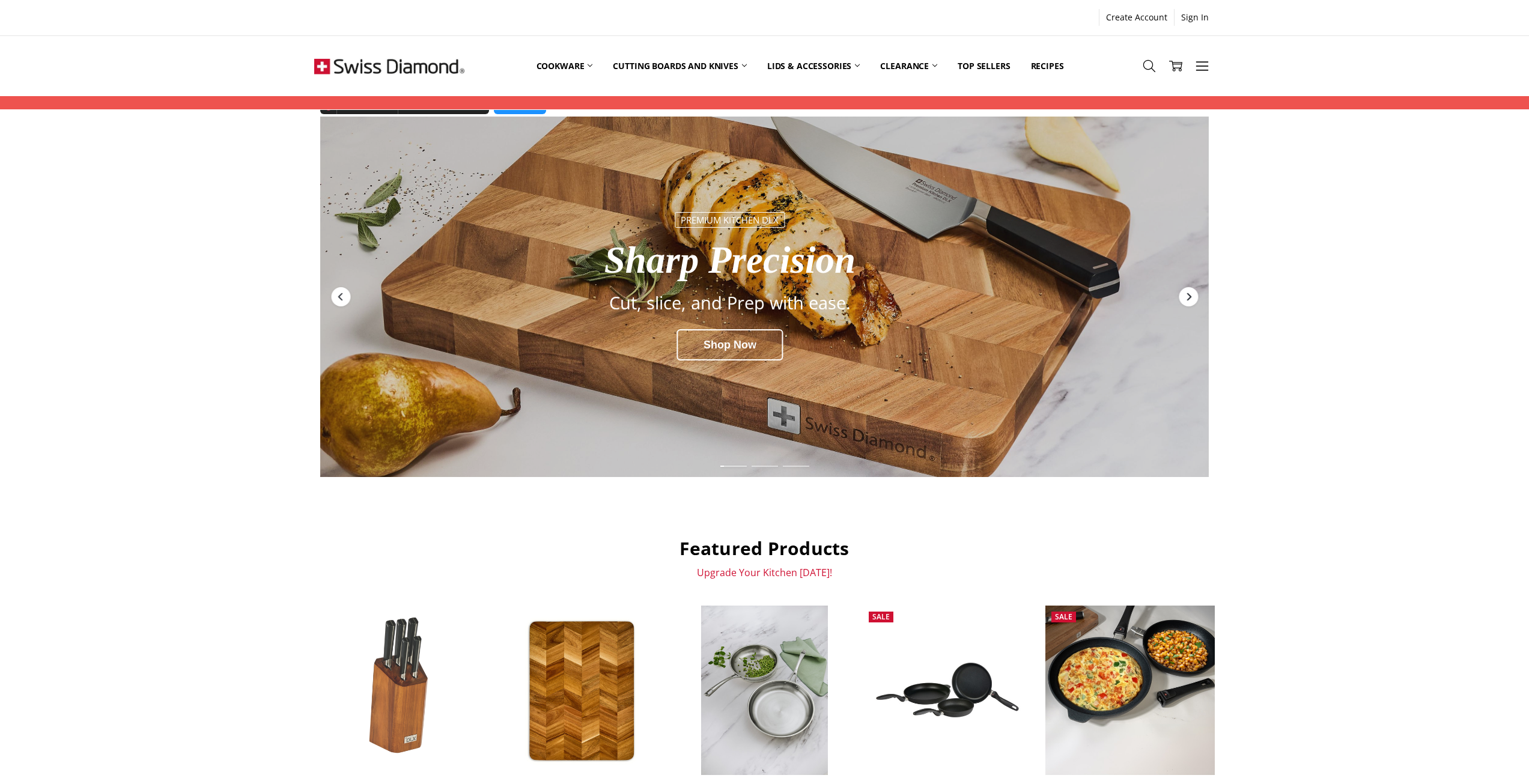
click at [1187, 297] on icon "Next" at bounding box center [1188, 296] width 9 height 9
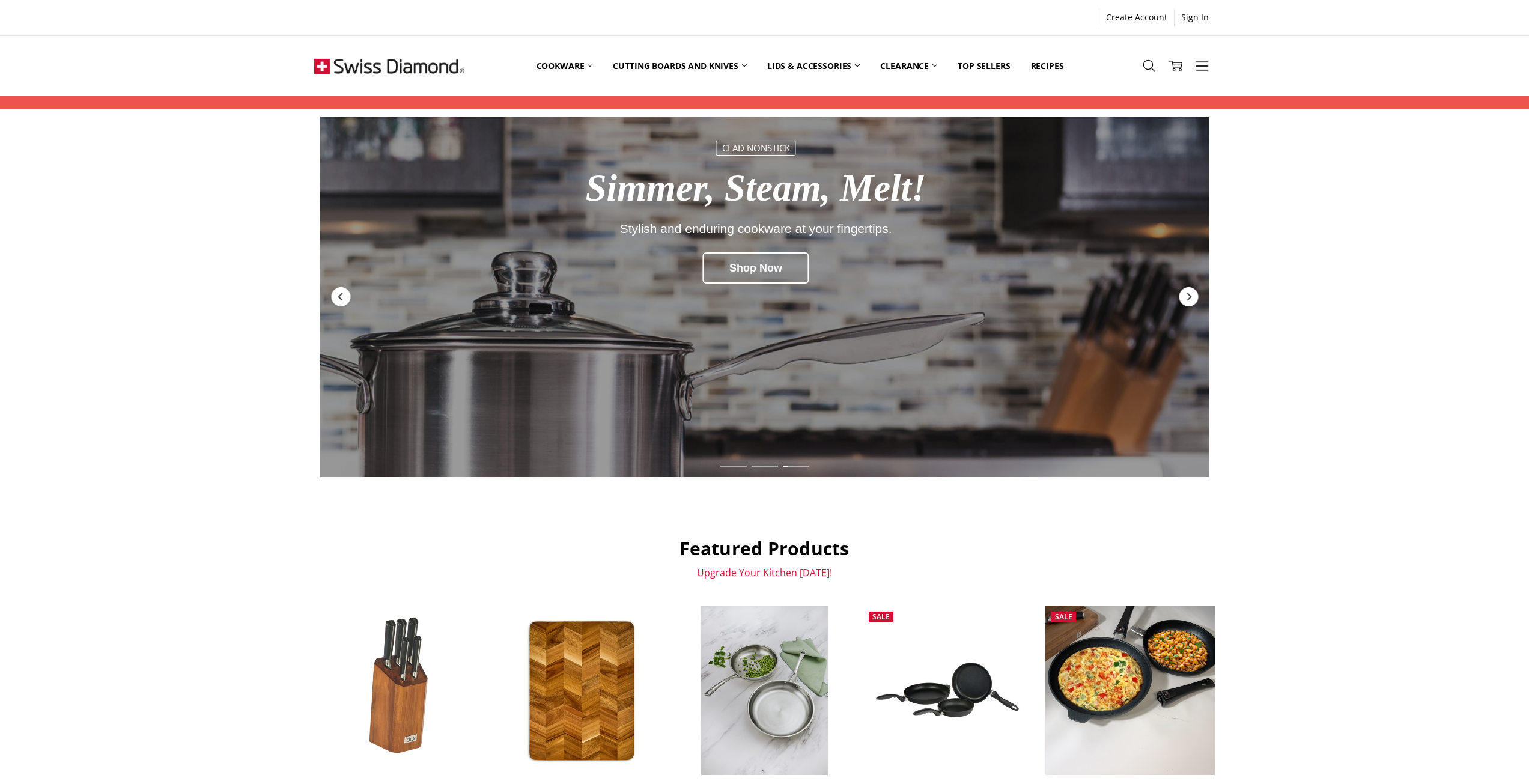
click at [390, 67] on img at bounding box center [389, 65] width 150 height 60
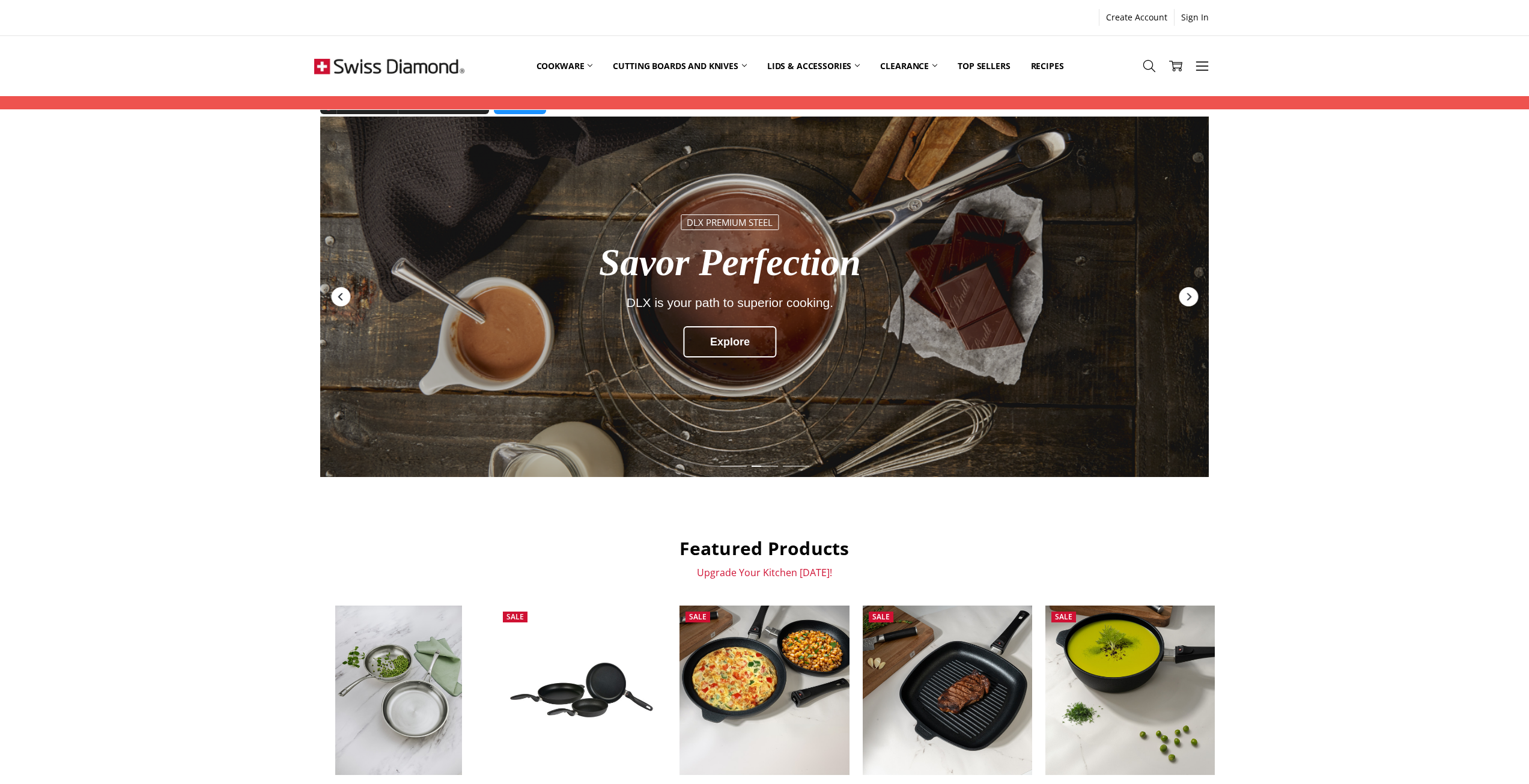
click at [345, 294] on icon "Previous" at bounding box center [341, 296] width 9 height 9
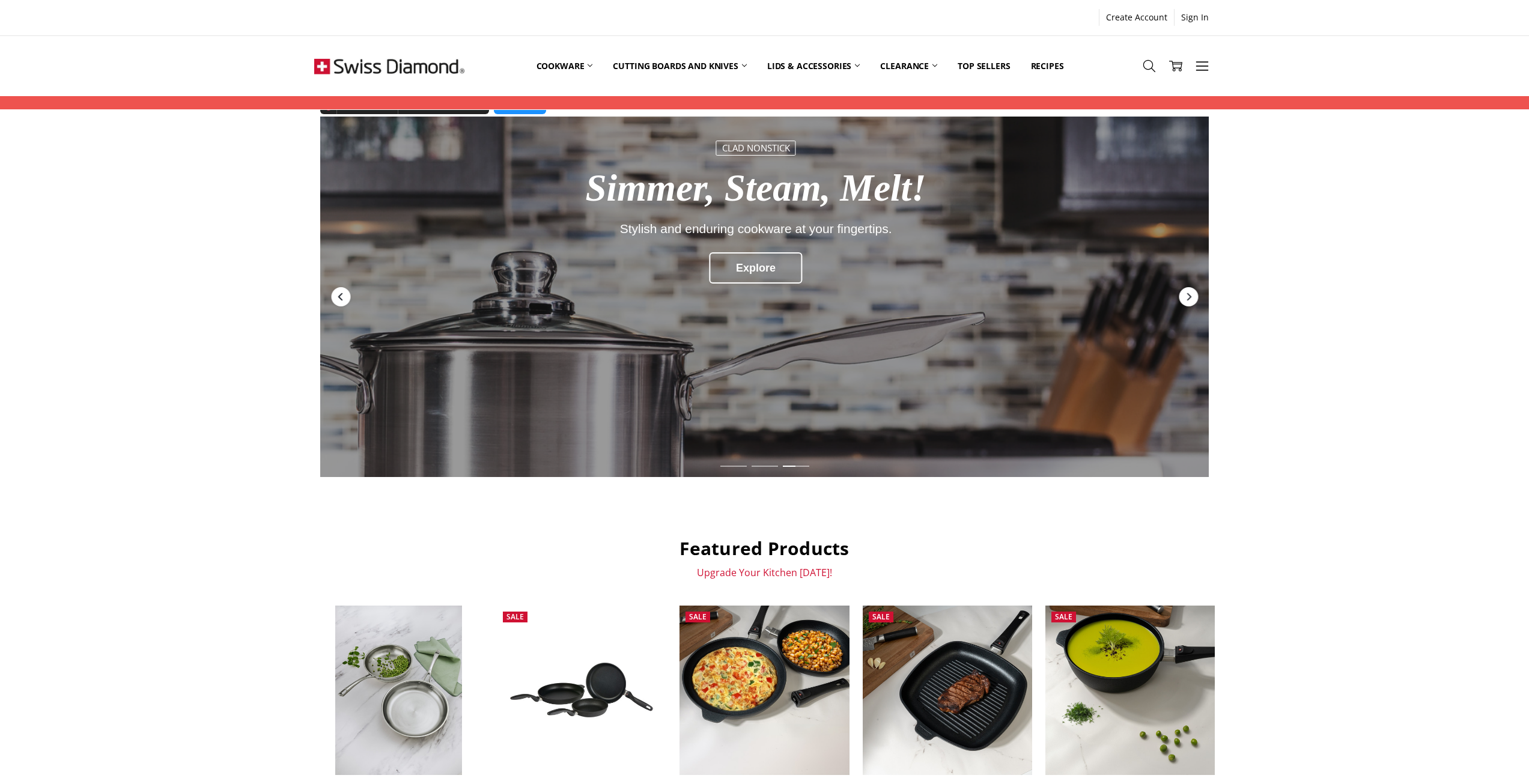
click at [337, 299] on icon "Previous" at bounding box center [341, 296] width 9 height 9
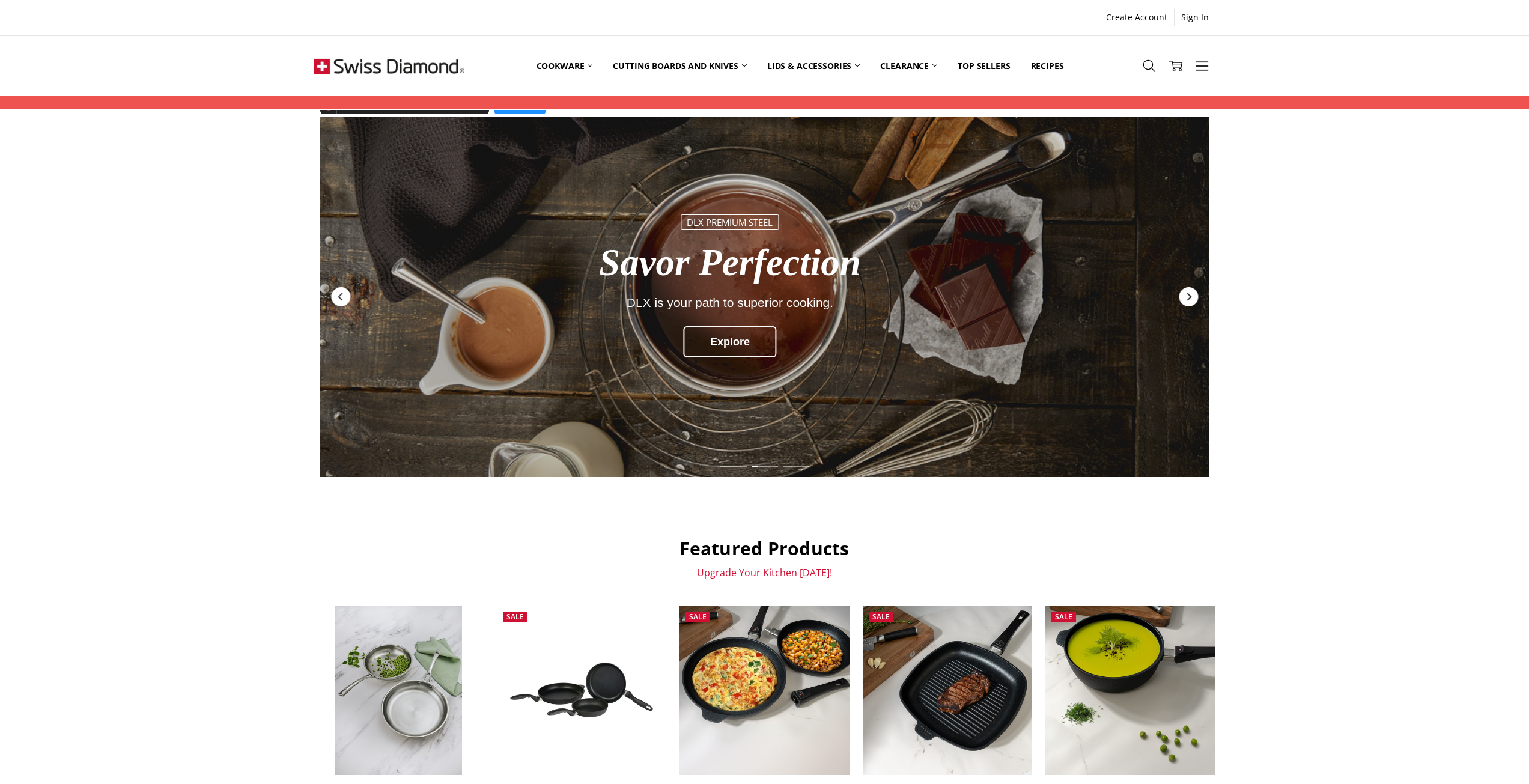
click at [1182, 301] on div "Next" at bounding box center [1188, 296] width 20 height 20
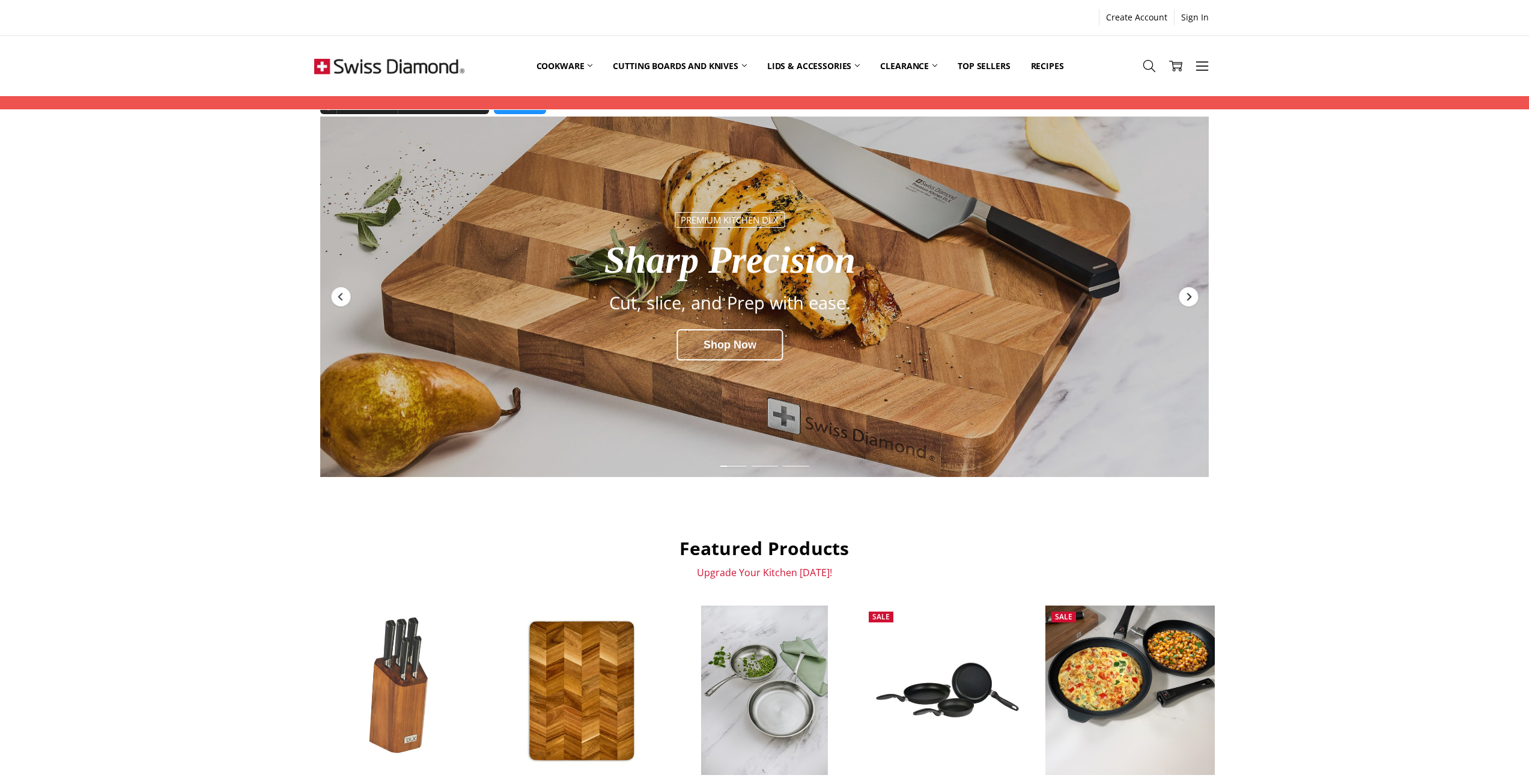
click at [1185, 295] on icon "Next" at bounding box center [1188, 296] width 9 height 9
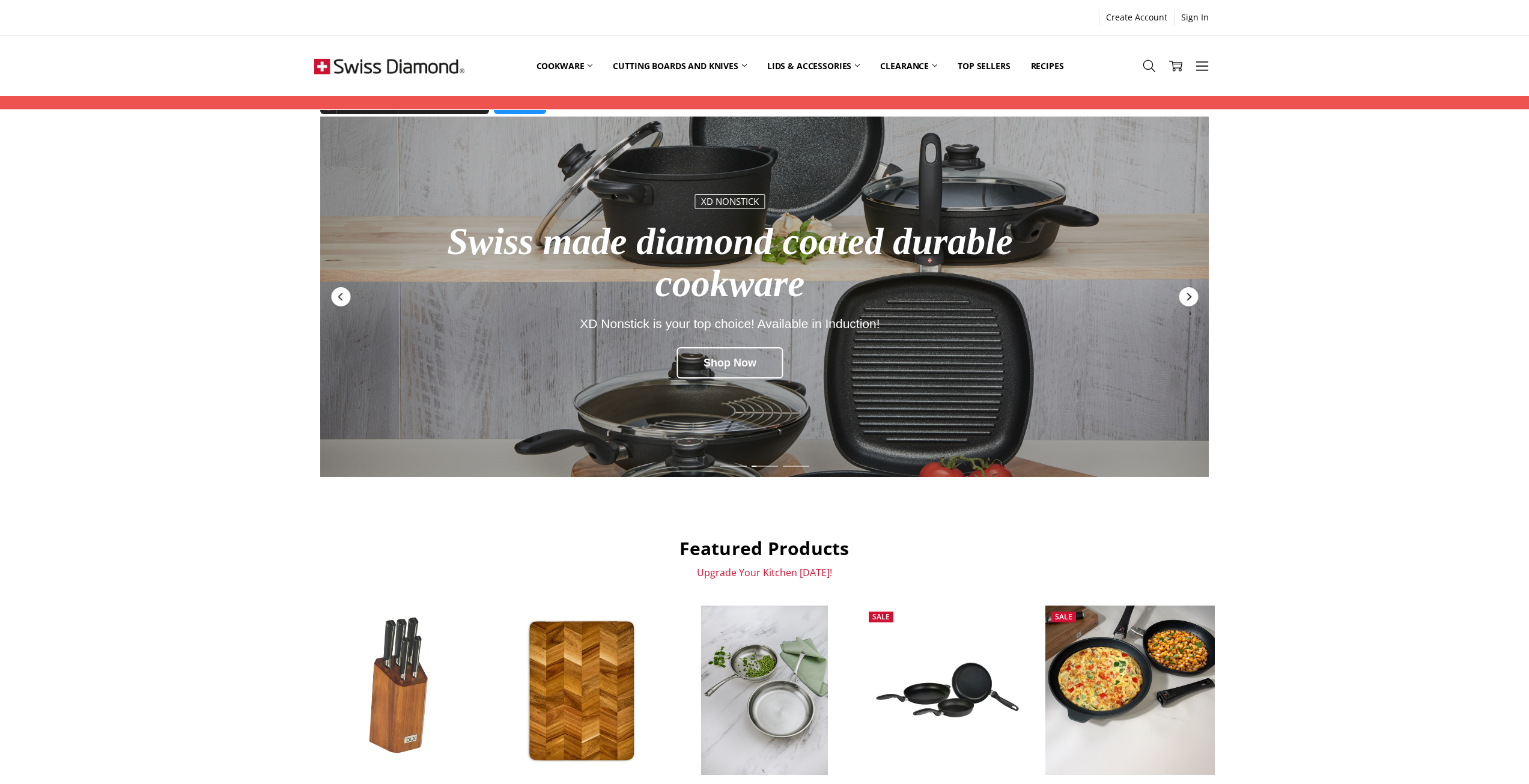
click at [1185, 295] on icon "Next" at bounding box center [1188, 296] width 9 height 9
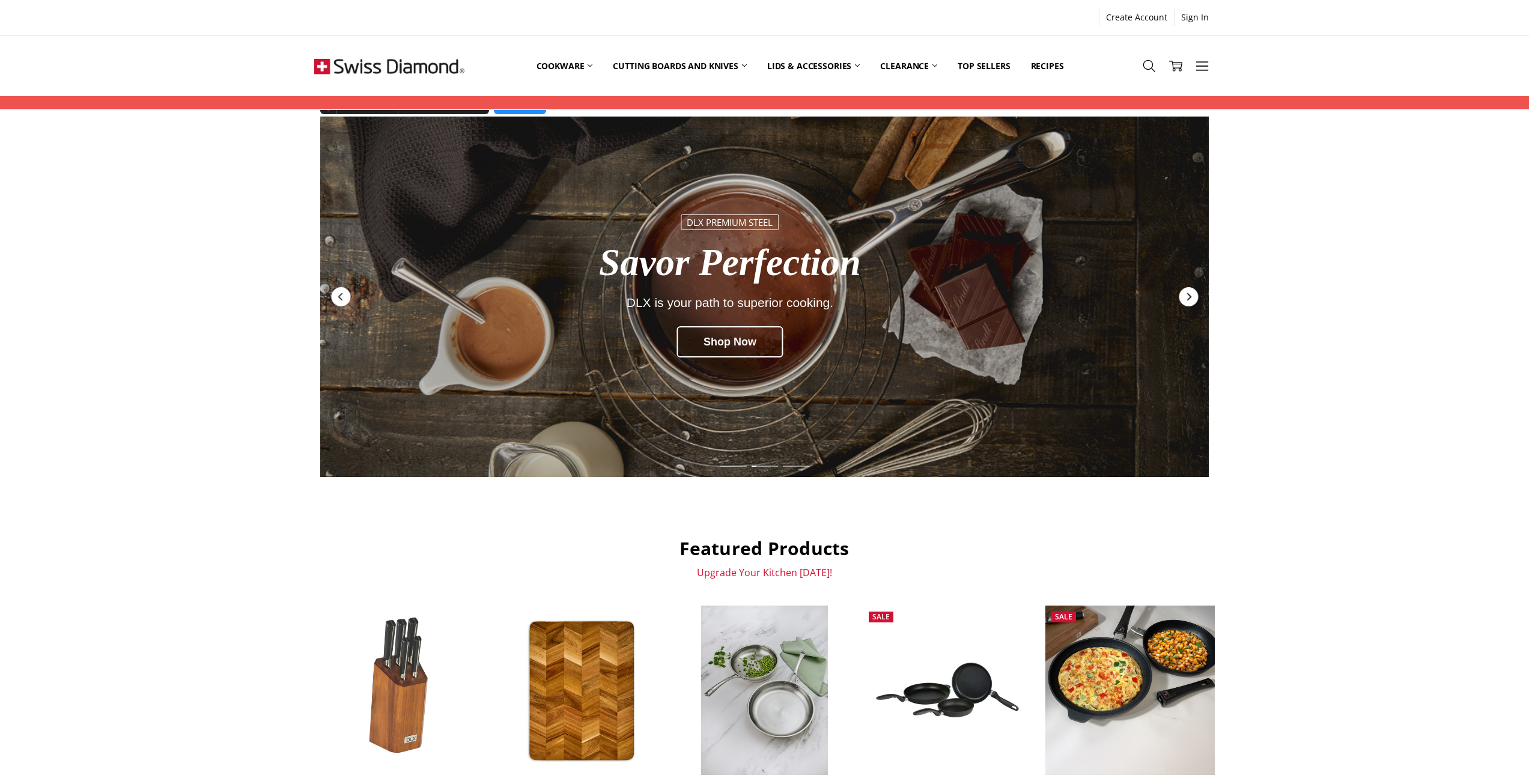
click at [1185, 296] on icon "Next" at bounding box center [1188, 296] width 9 height 9
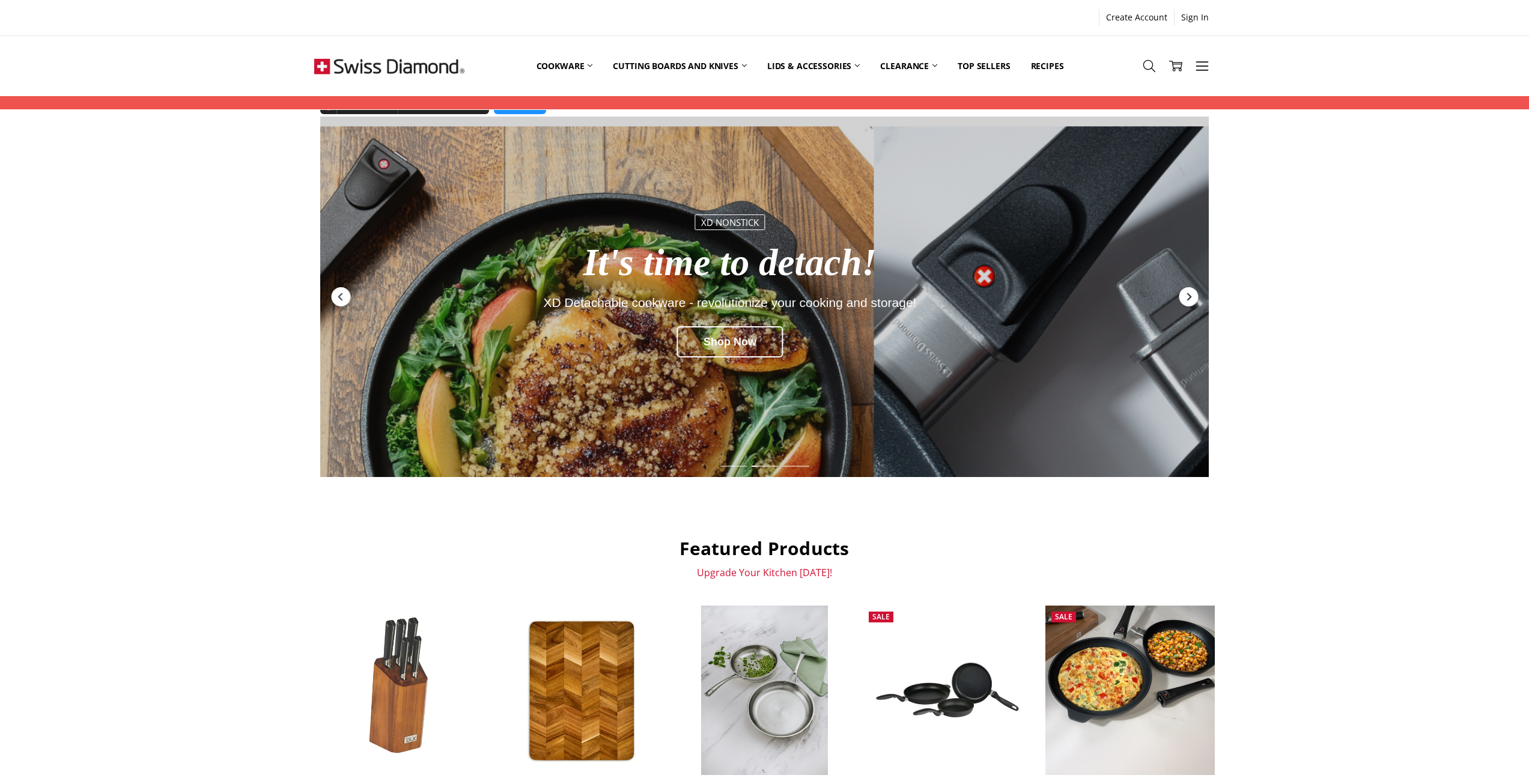
click at [1185, 296] on icon "Next" at bounding box center [1188, 296] width 9 height 9
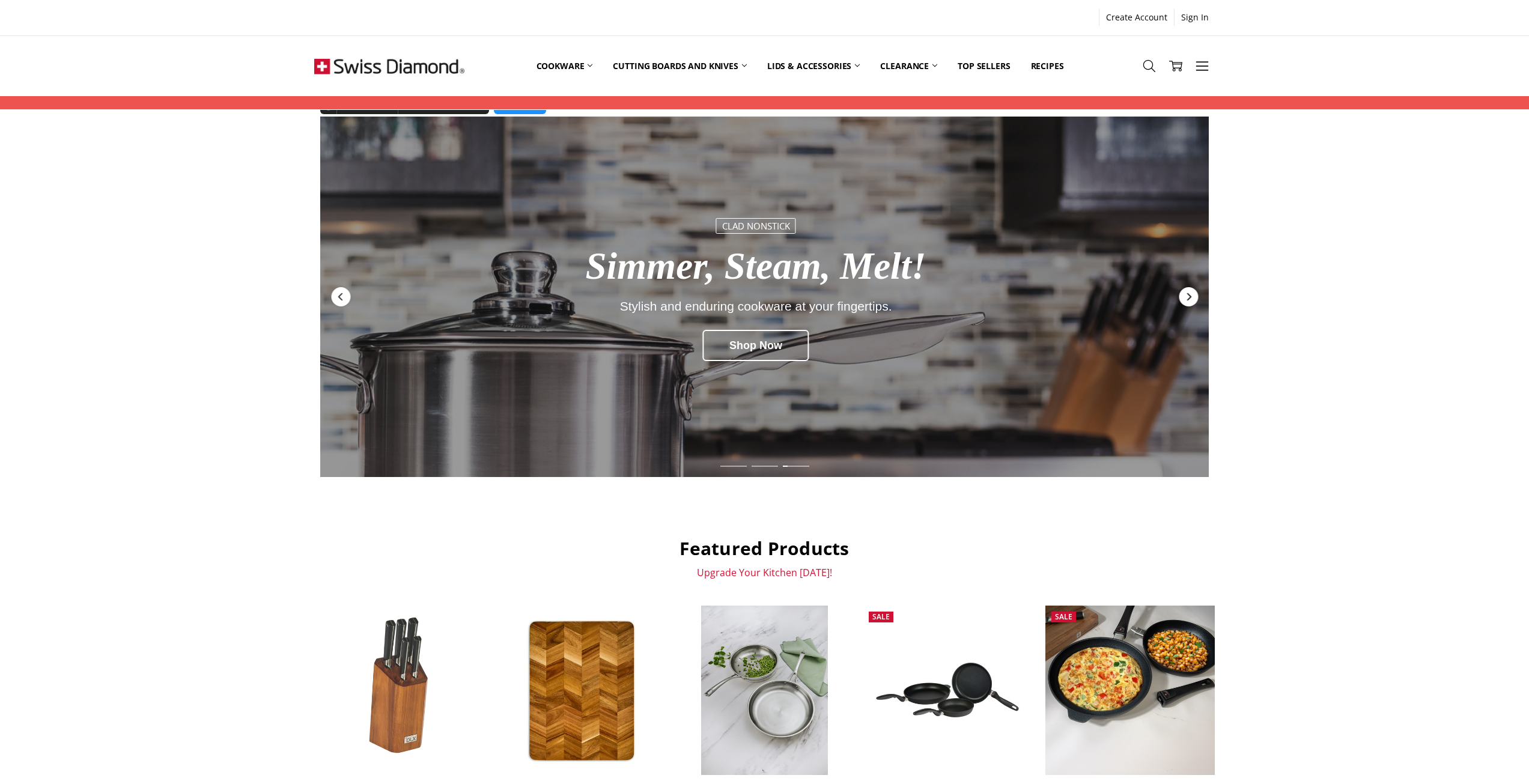
click at [1185, 296] on icon "Next" at bounding box center [1188, 296] width 9 height 9
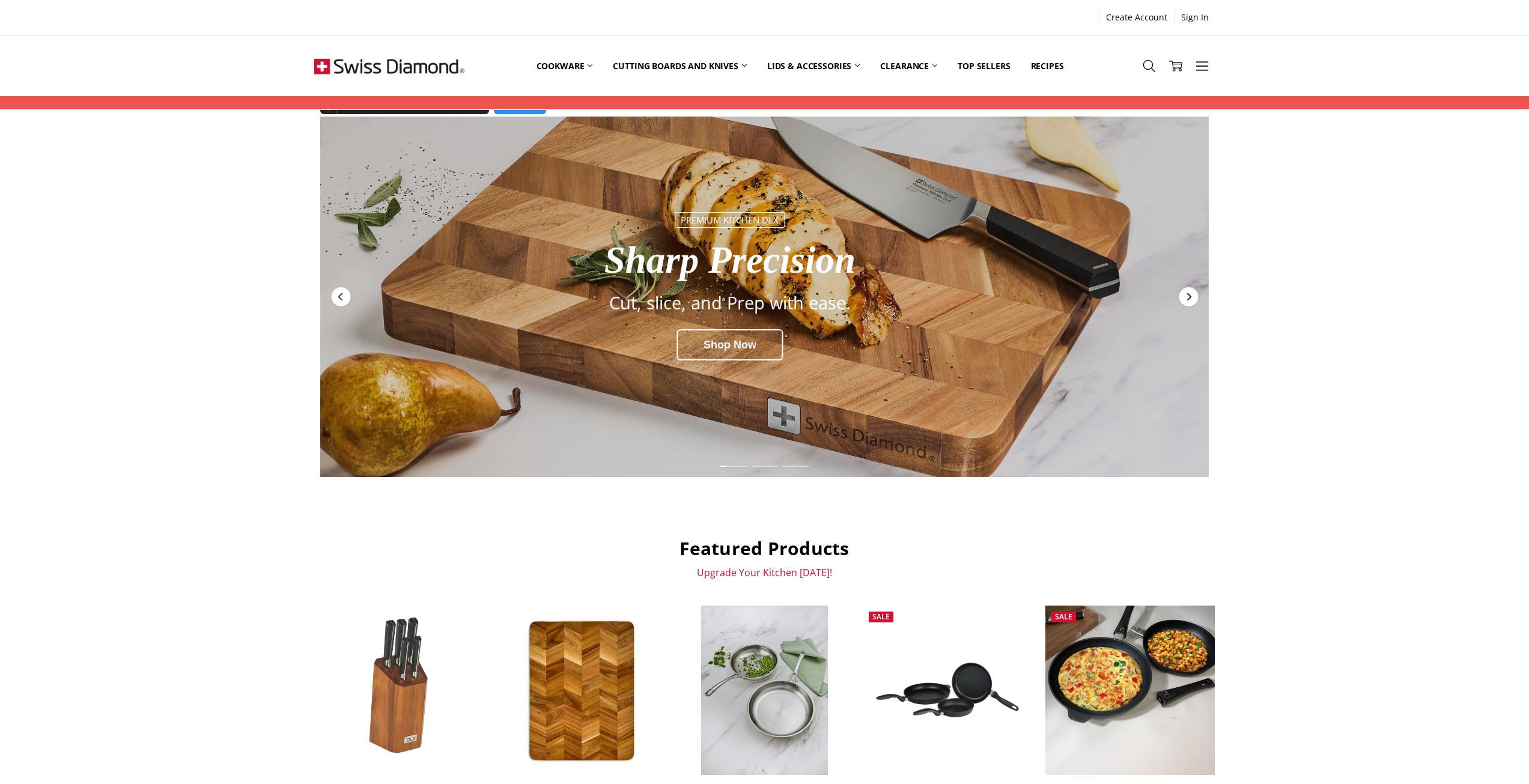
click at [1185, 296] on icon "Next" at bounding box center [1188, 296] width 9 height 9
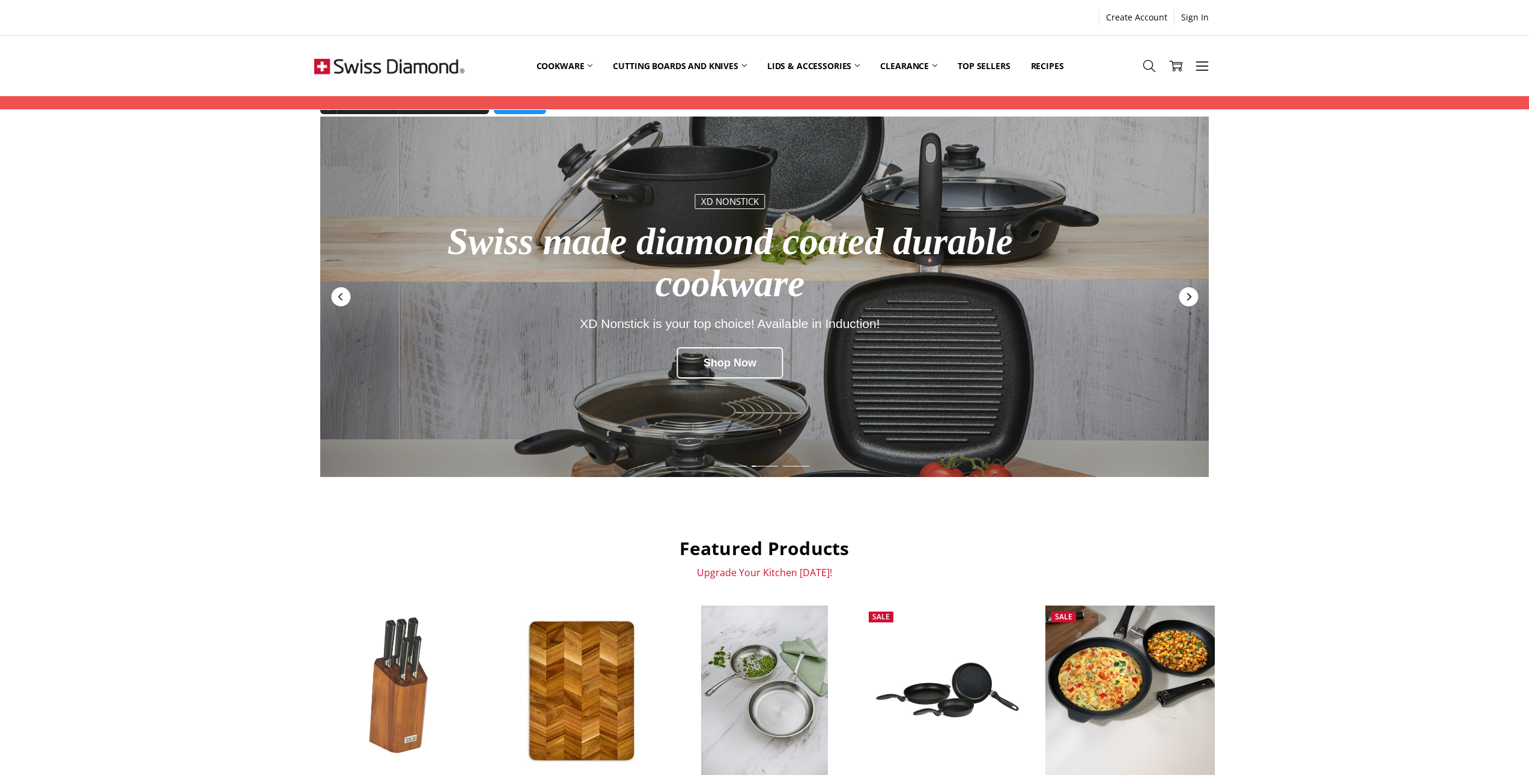
click at [1185, 296] on icon "Next" at bounding box center [1188, 296] width 9 height 9
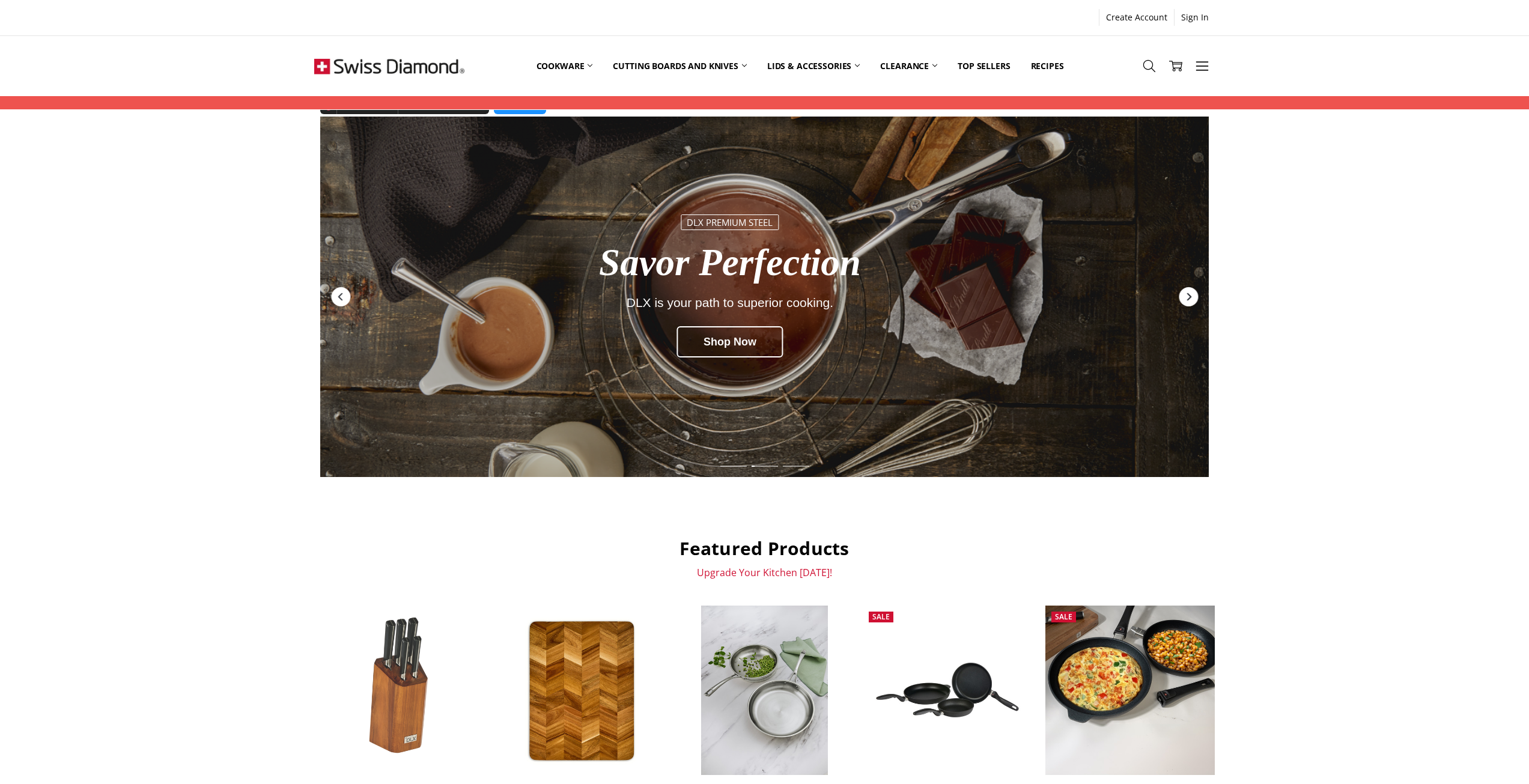
click at [1185, 296] on icon "Next" at bounding box center [1188, 296] width 9 height 9
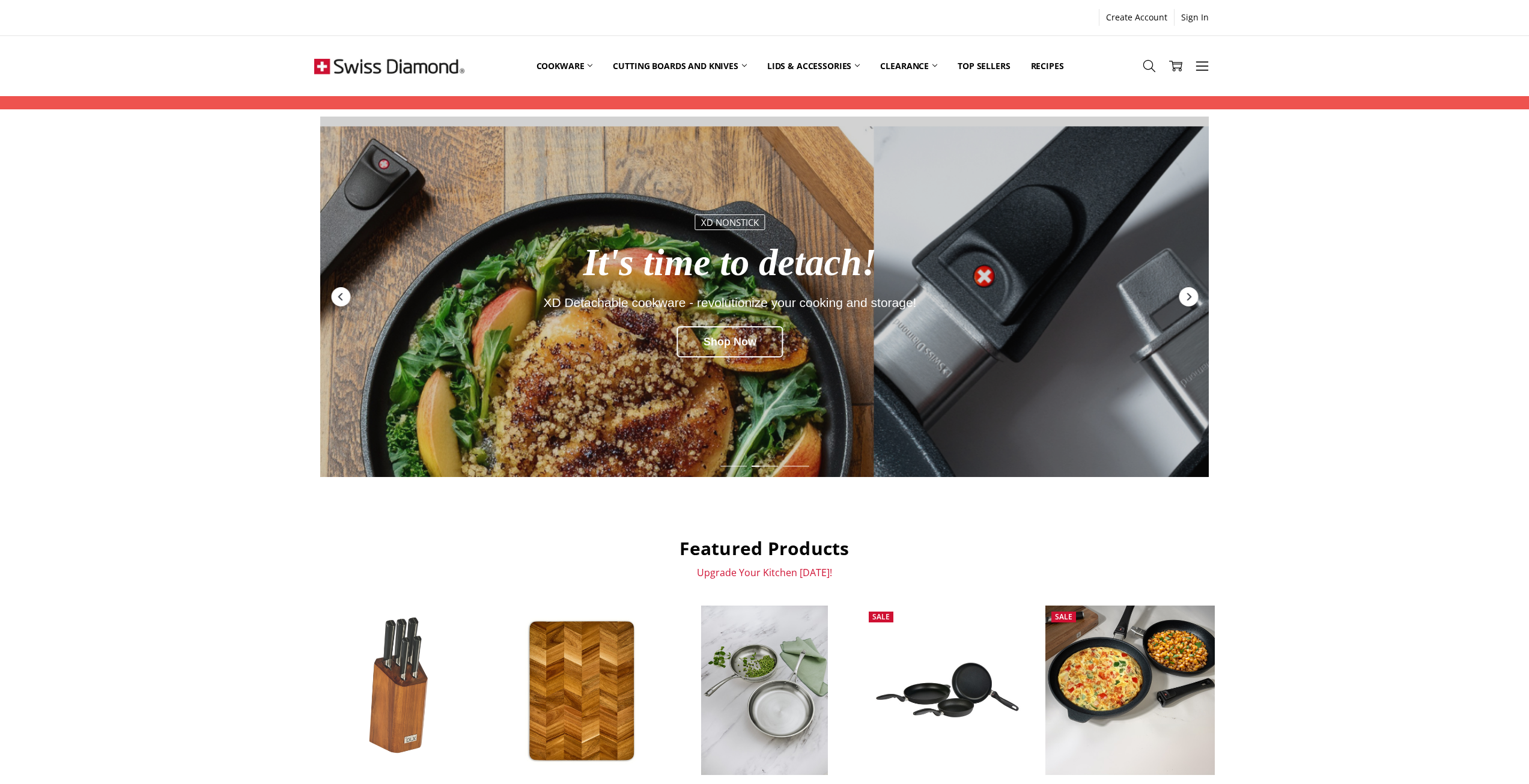
click at [354, 60] on img at bounding box center [389, 65] width 150 height 60
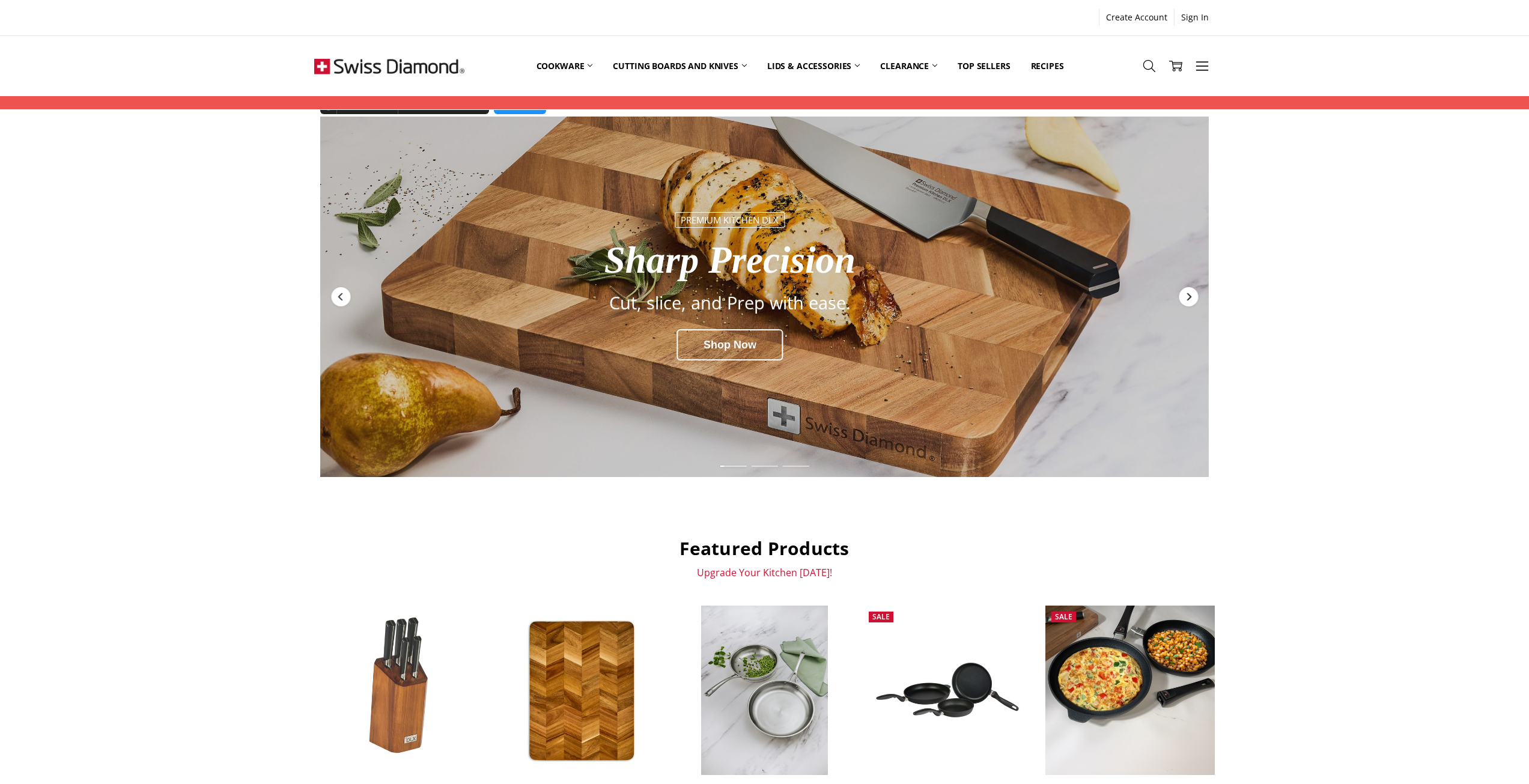
click at [1185, 299] on icon "Next" at bounding box center [1188, 296] width 9 height 9
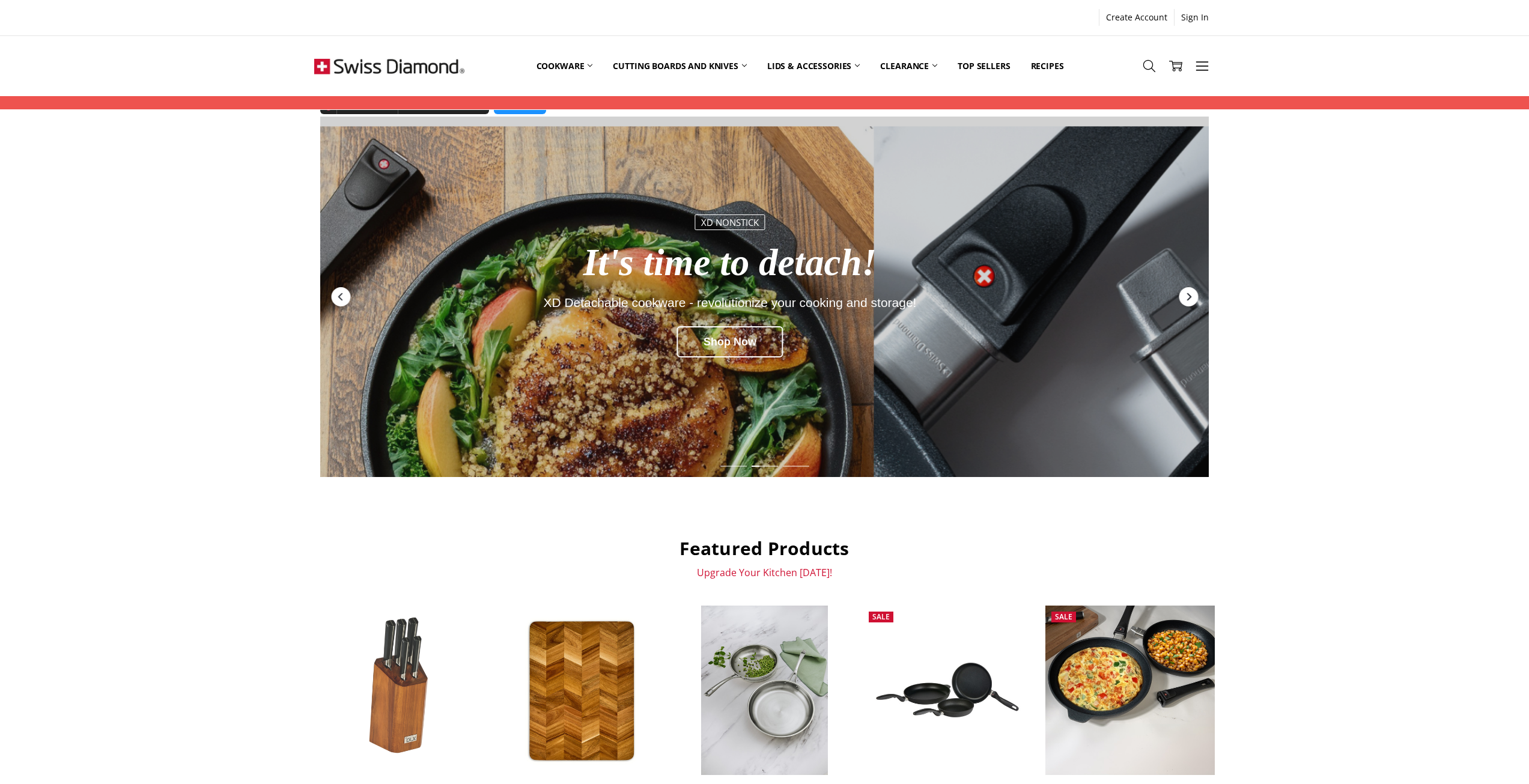
click at [1185, 299] on icon "Next" at bounding box center [1188, 296] width 9 height 9
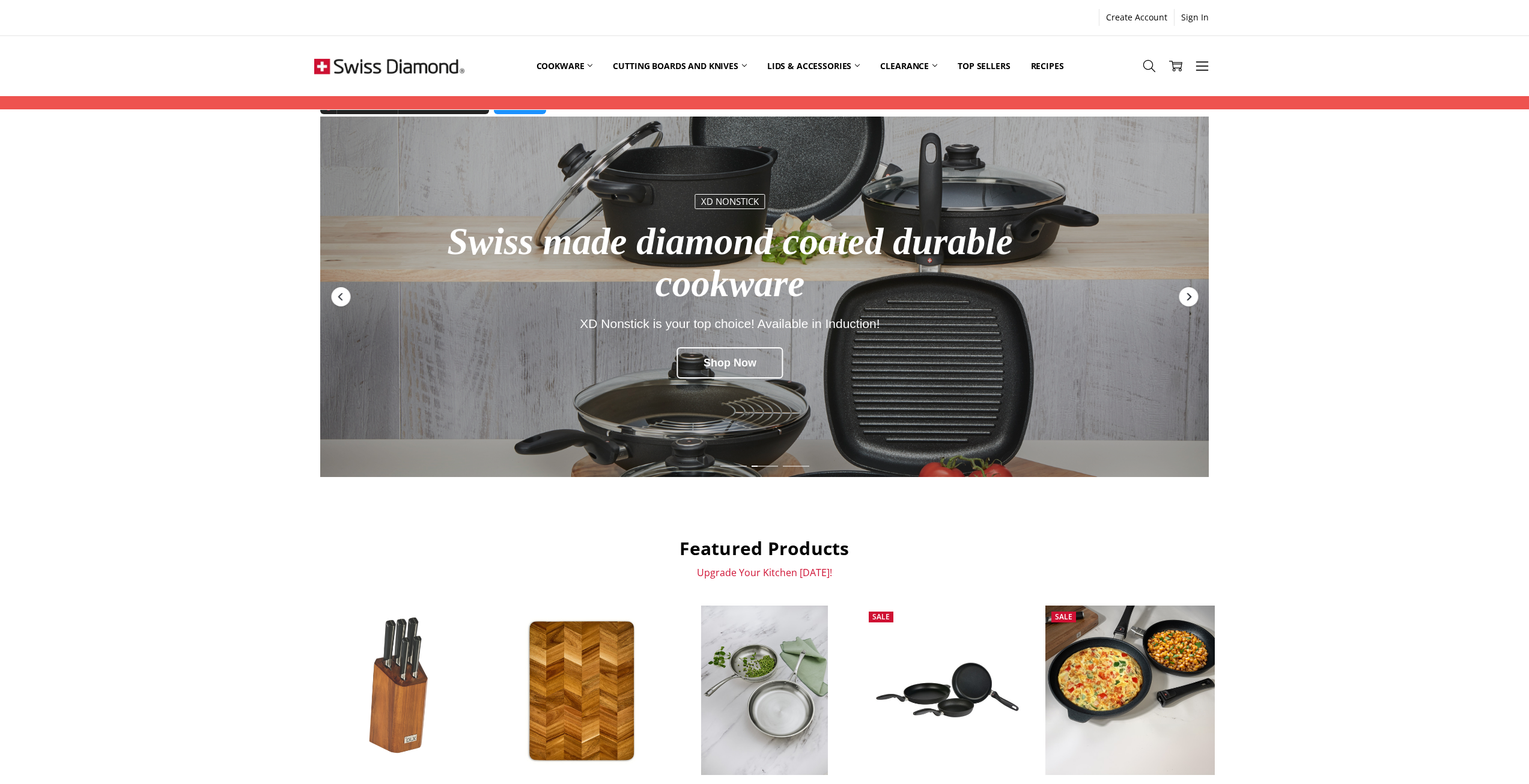
click at [1185, 299] on icon "Next" at bounding box center [1188, 296] width 9 height 9
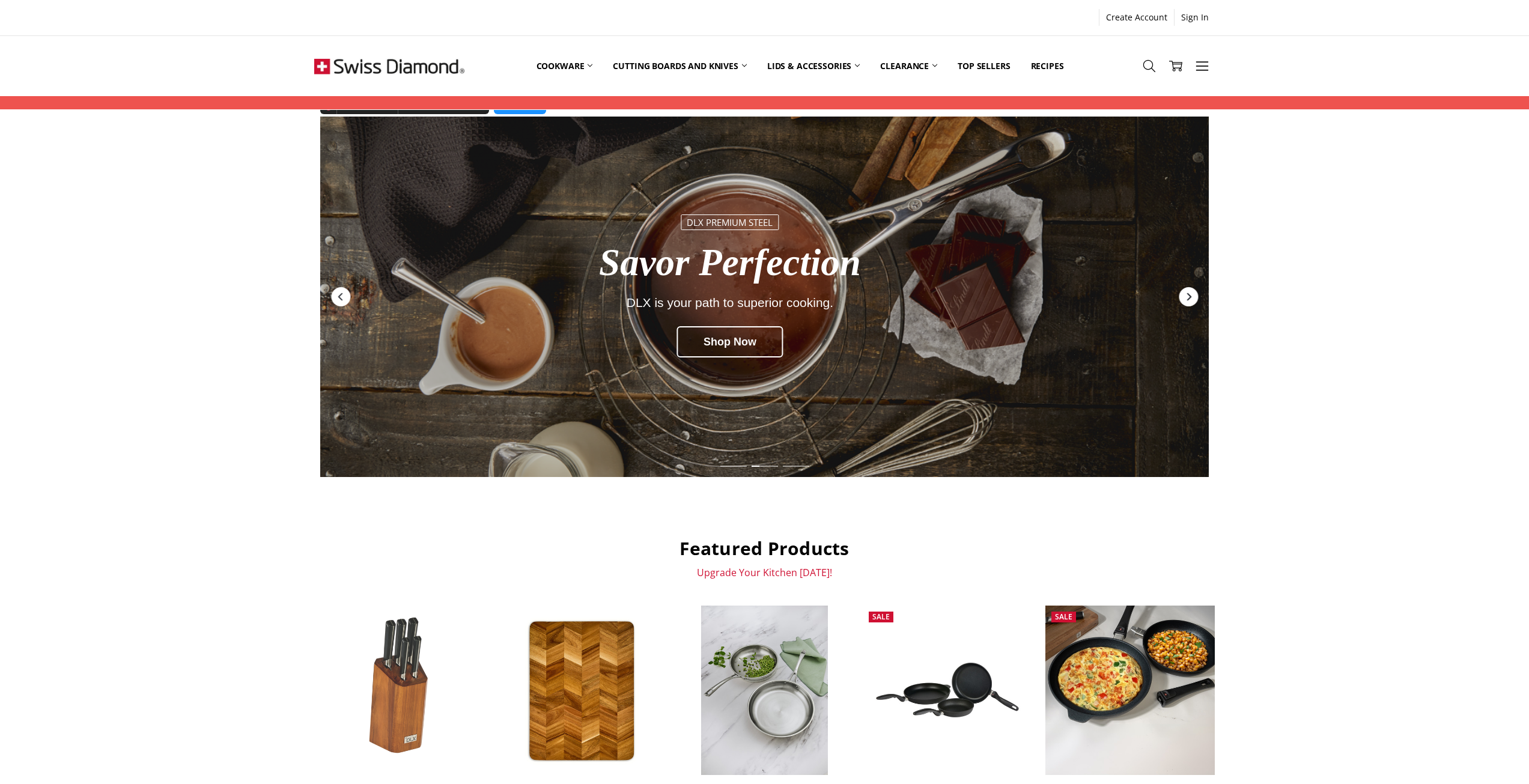
click at [1185, 299] on icon "Next" at bounding box center [1188, 296] width 9 height 9
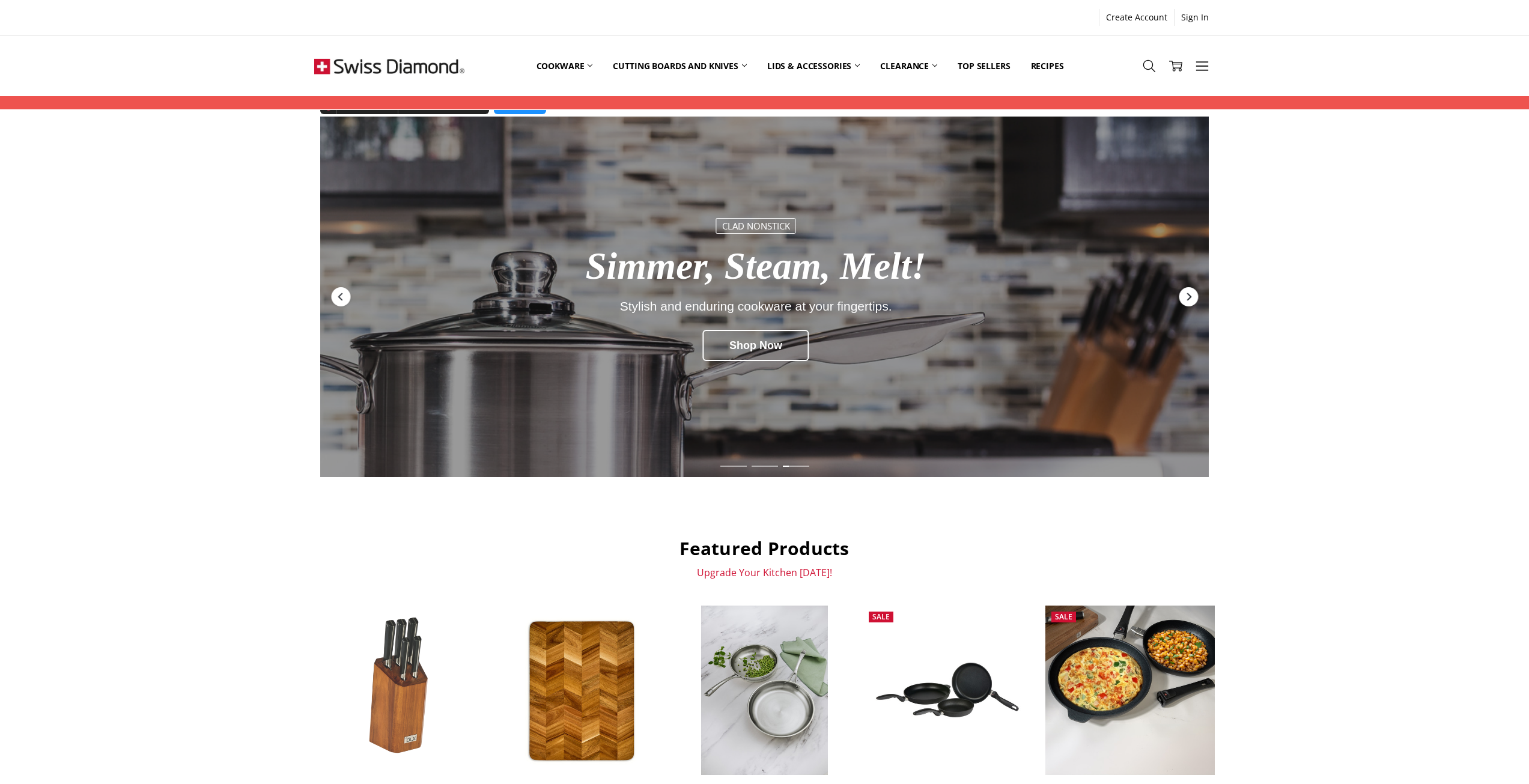
click at [1185, 299] on icon "Next" at bounding box center [1188, 296] width 9 height 9
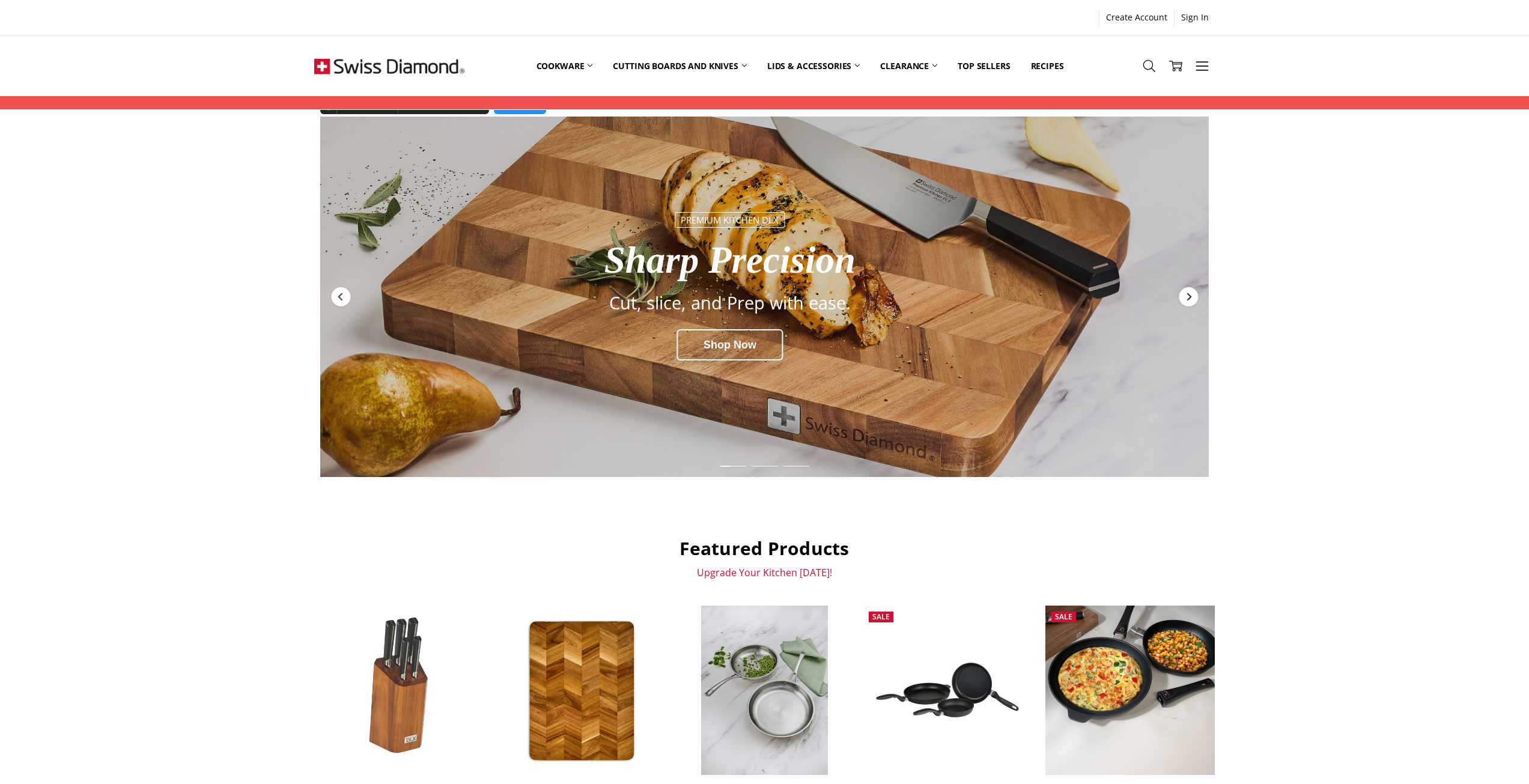
click at [1185, 299] on icon "Next" at bounding box center [1188, 296] width 9 height 9
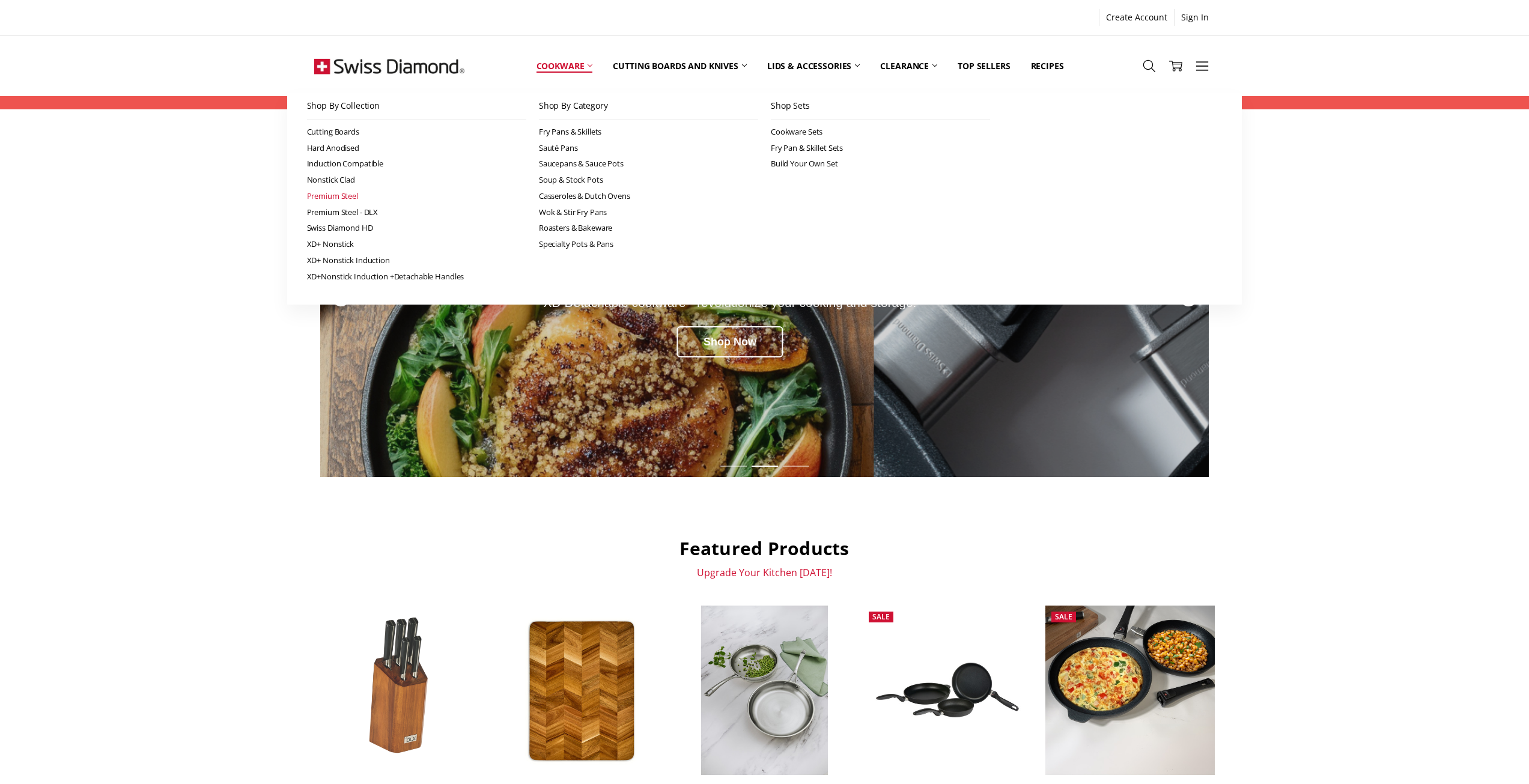
click at [347, 194] on link "Premium Steel" at bounding box center [417, 196] width 219 height 16
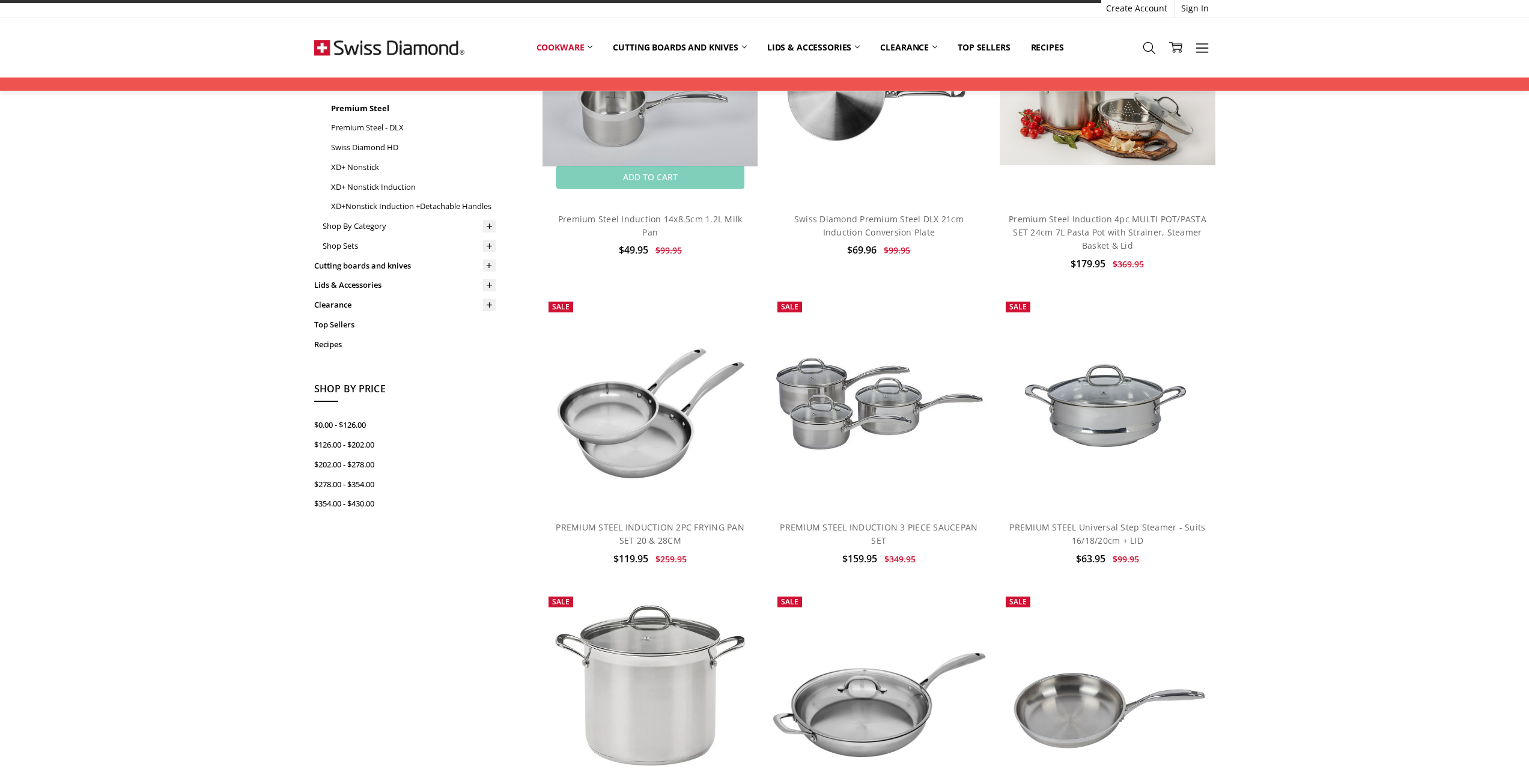
scroll to position [180, 0]
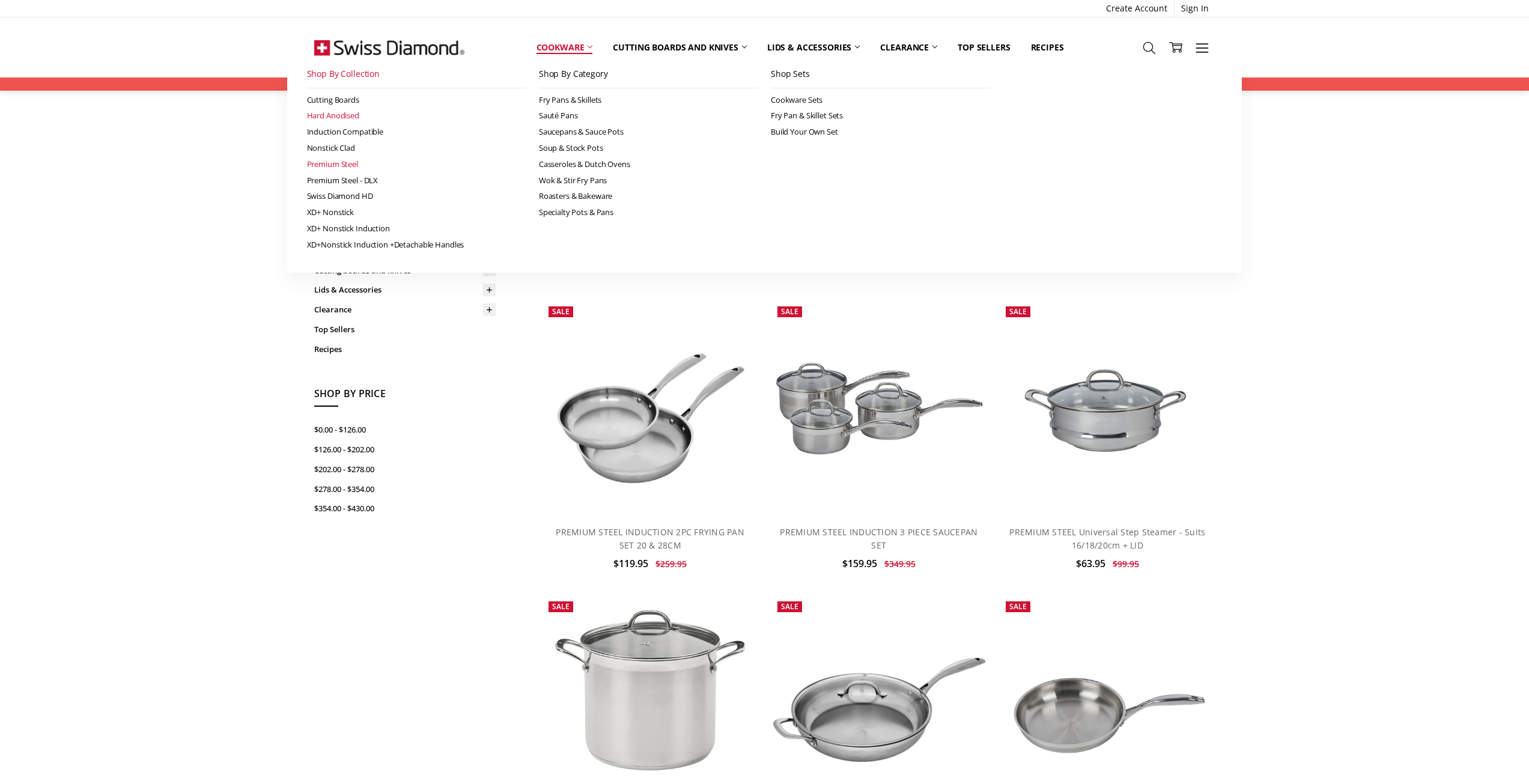
click at [335, 114] on link "Hard Anodised" at bounding box center [417, 116] width 219 height 16
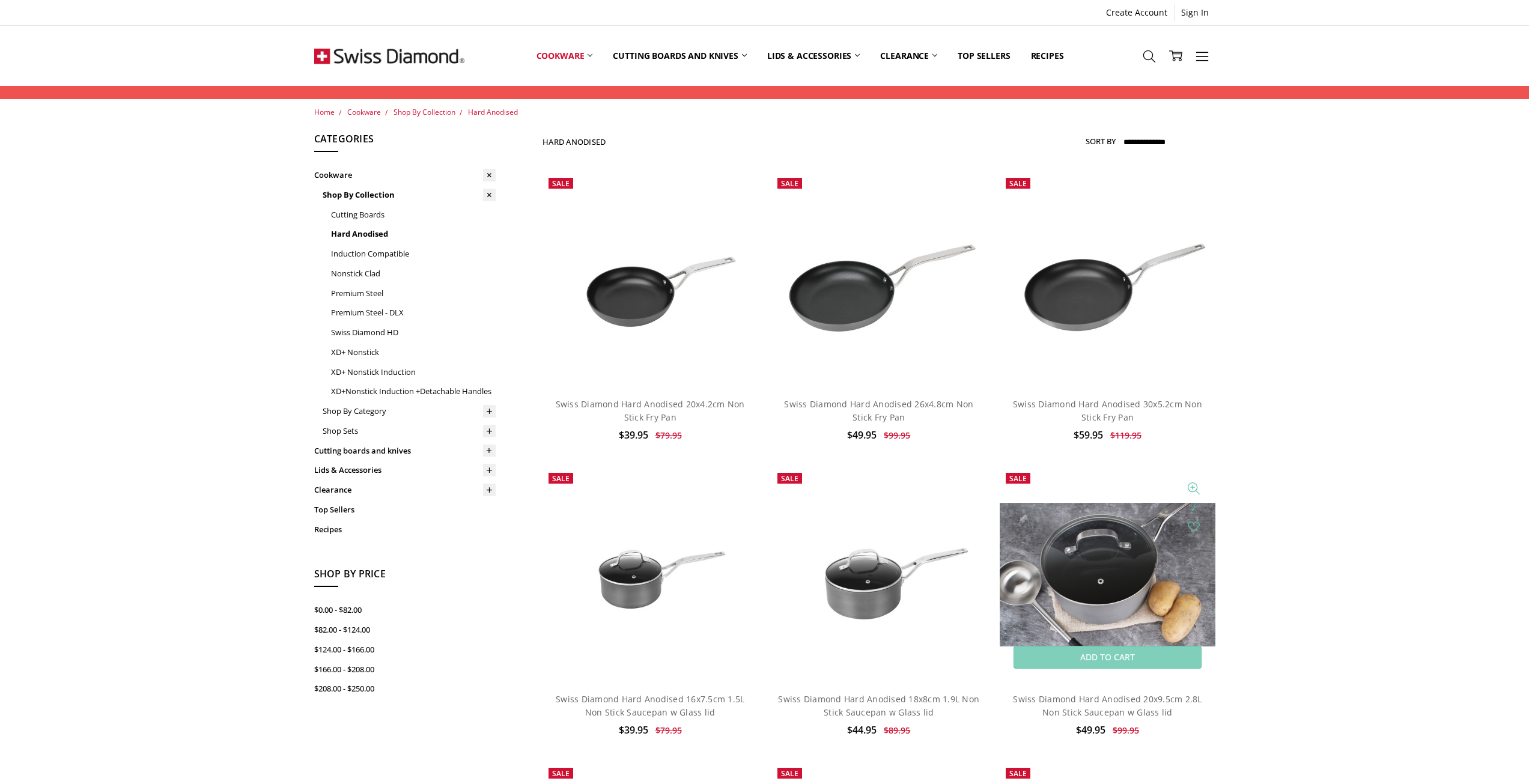
click at [1118, 553] on img at bounding box center [1107, 574] width 215 height 143
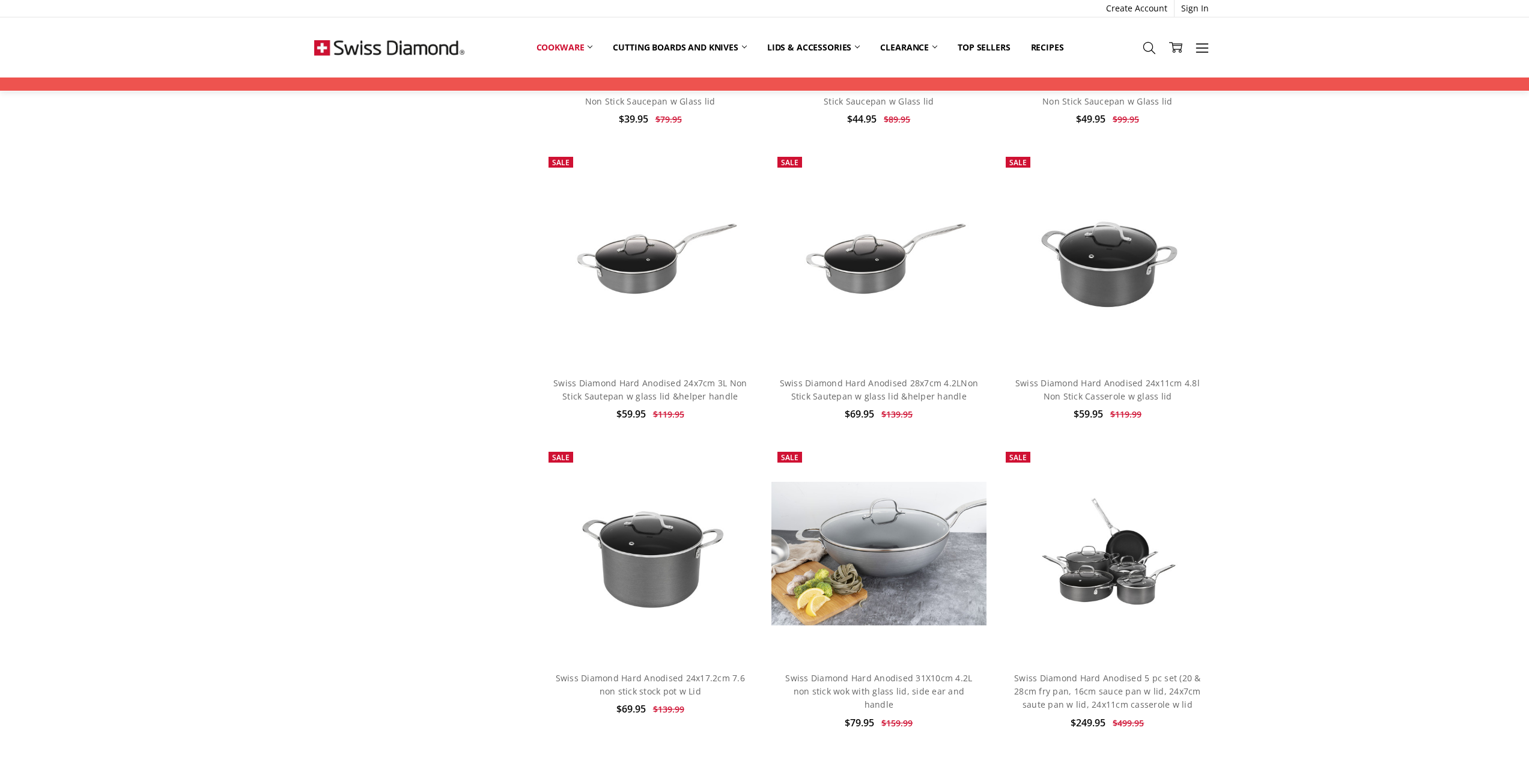
scroll to position [781, 0]
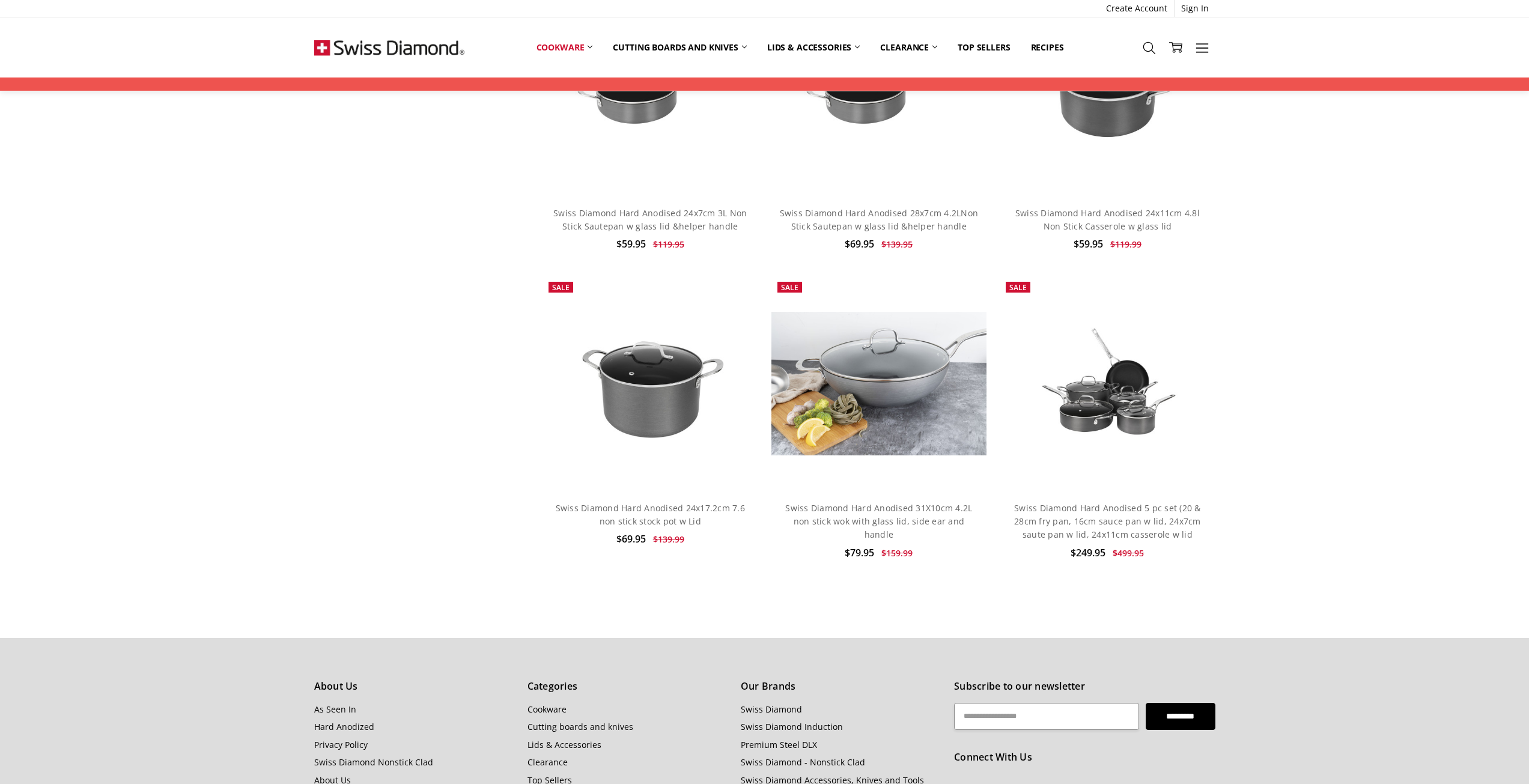
click at [377, 45] on img at bounding box center [389, 47] width 150 height 60
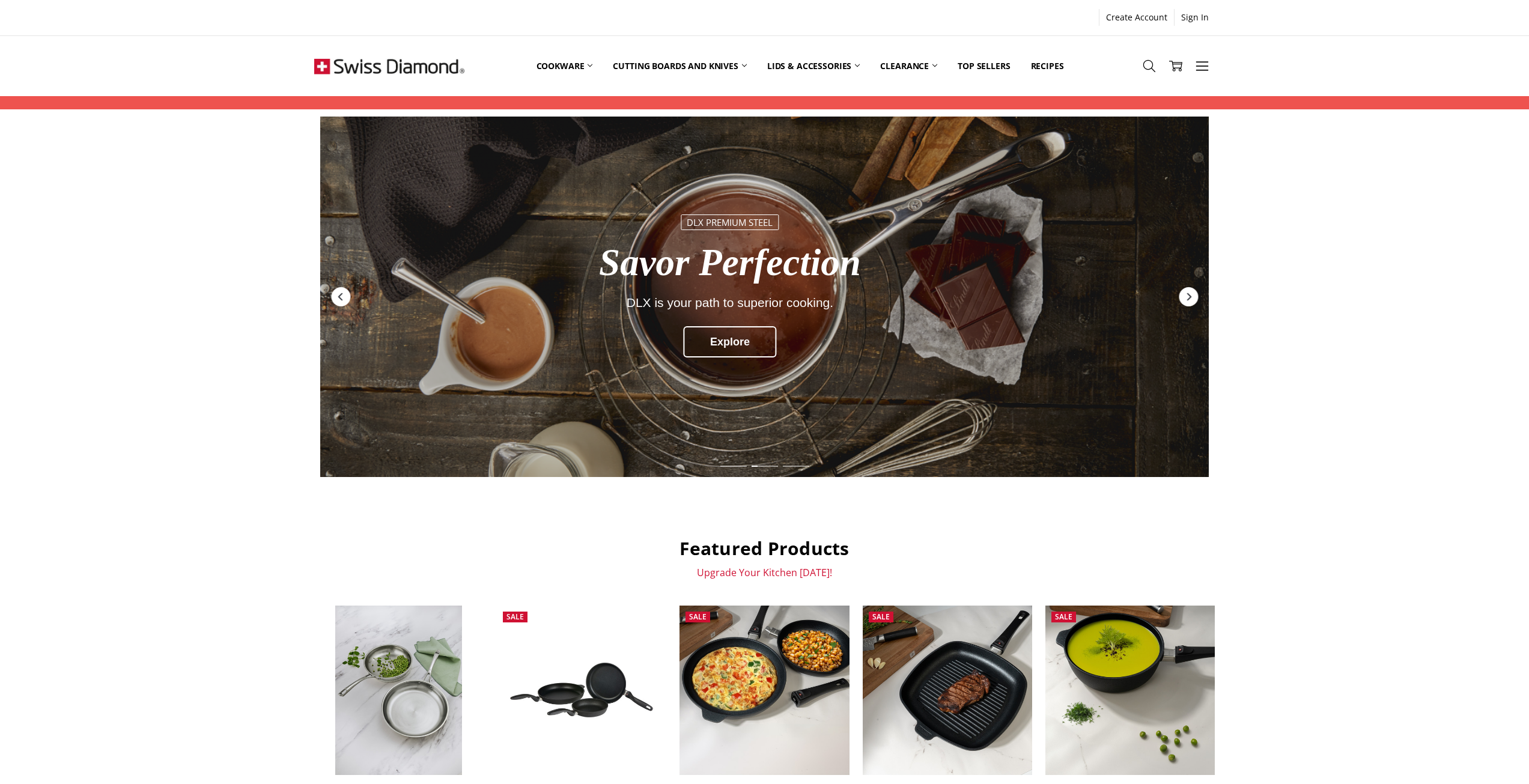
click at [121, 469] on div "Premium Kitchen DLX Sharp Precision Cut, slice, and Prep with ease. Shop Now XD…" at bounding box center [764, 758] width 1529 height 1284
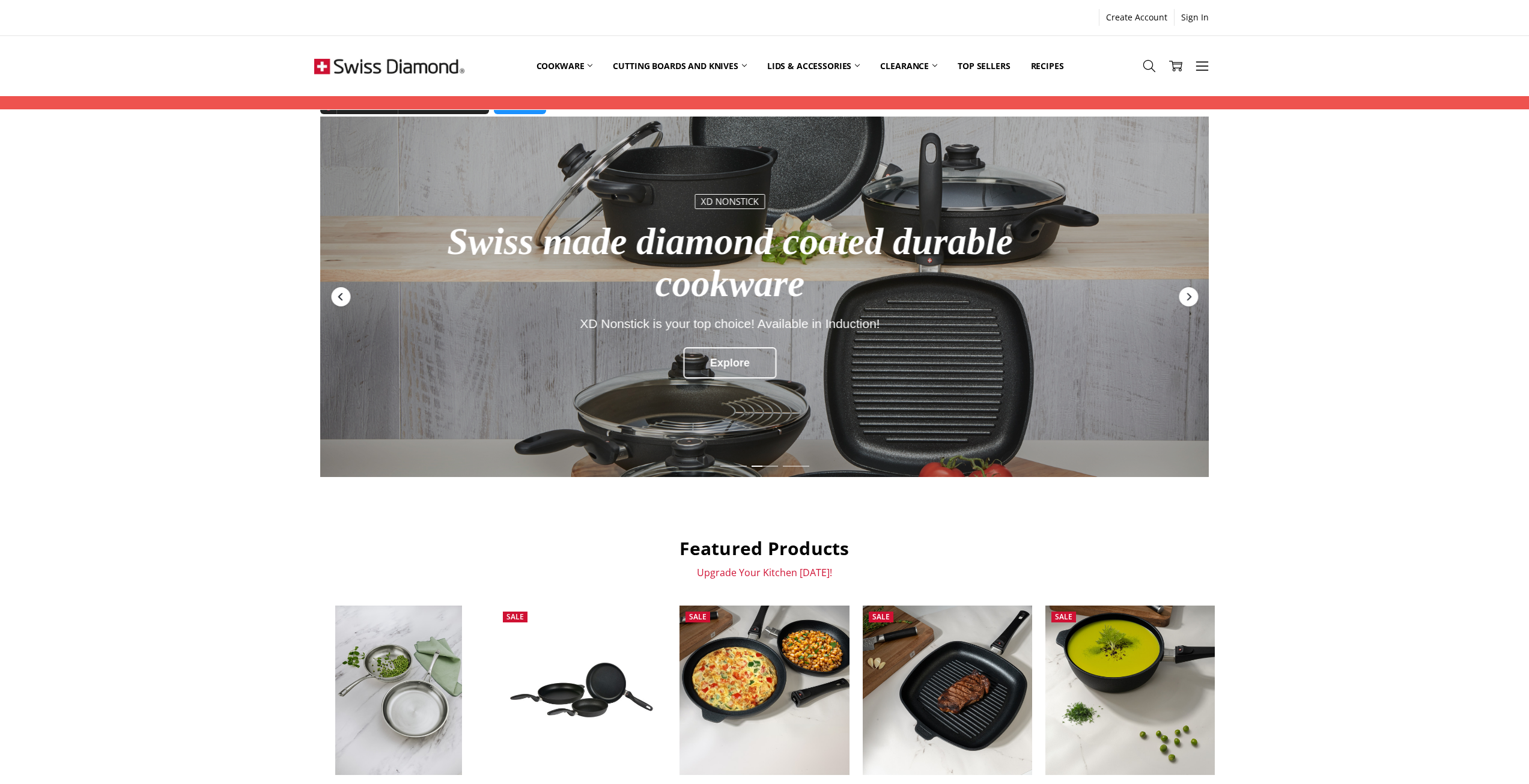
click at [349, 294] on div "Previous" at bounding box center [341, 296] width 20 height 20
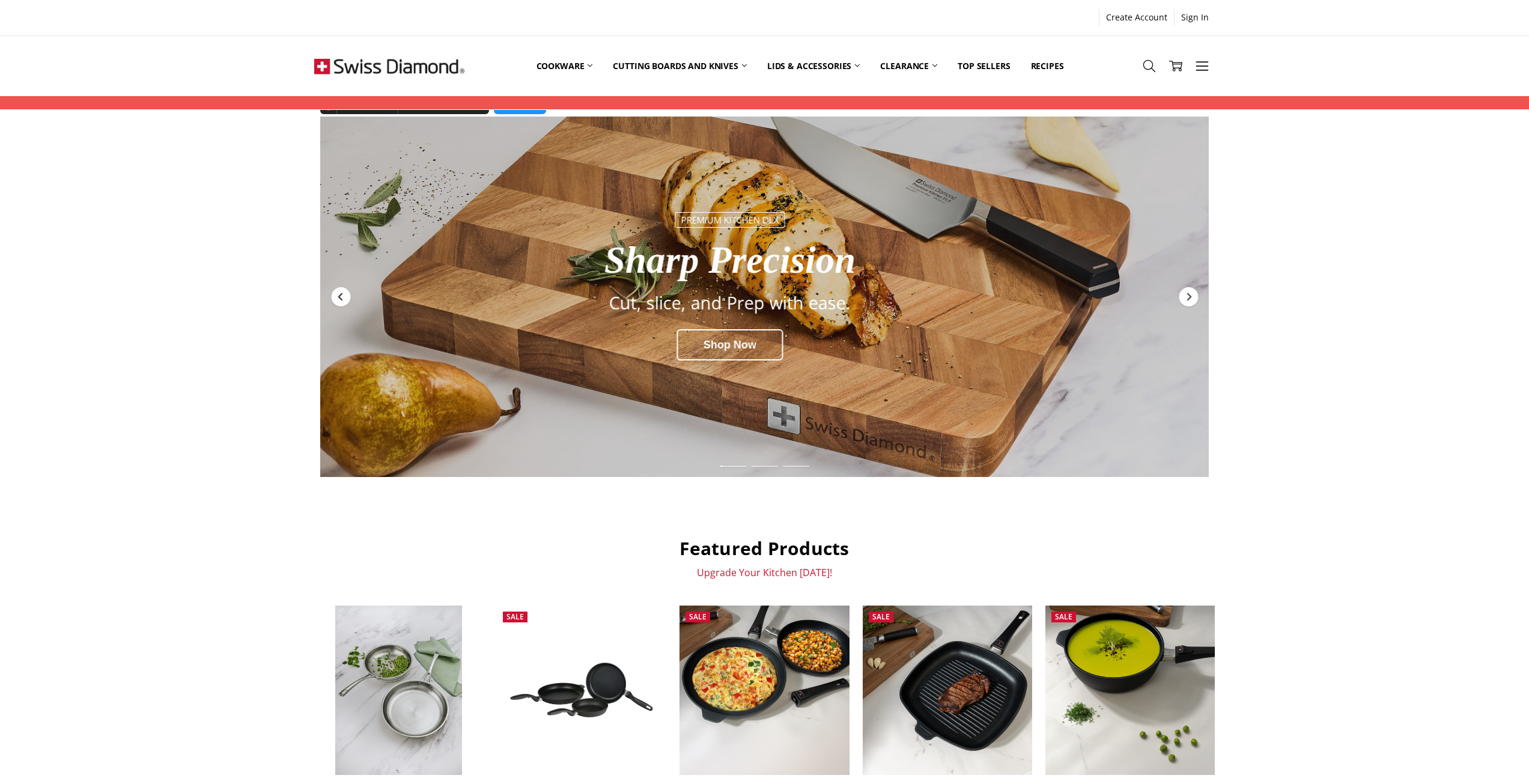
click at [349, 295] on div "Previous" at bounding box center [341, 296] width 20 height 20
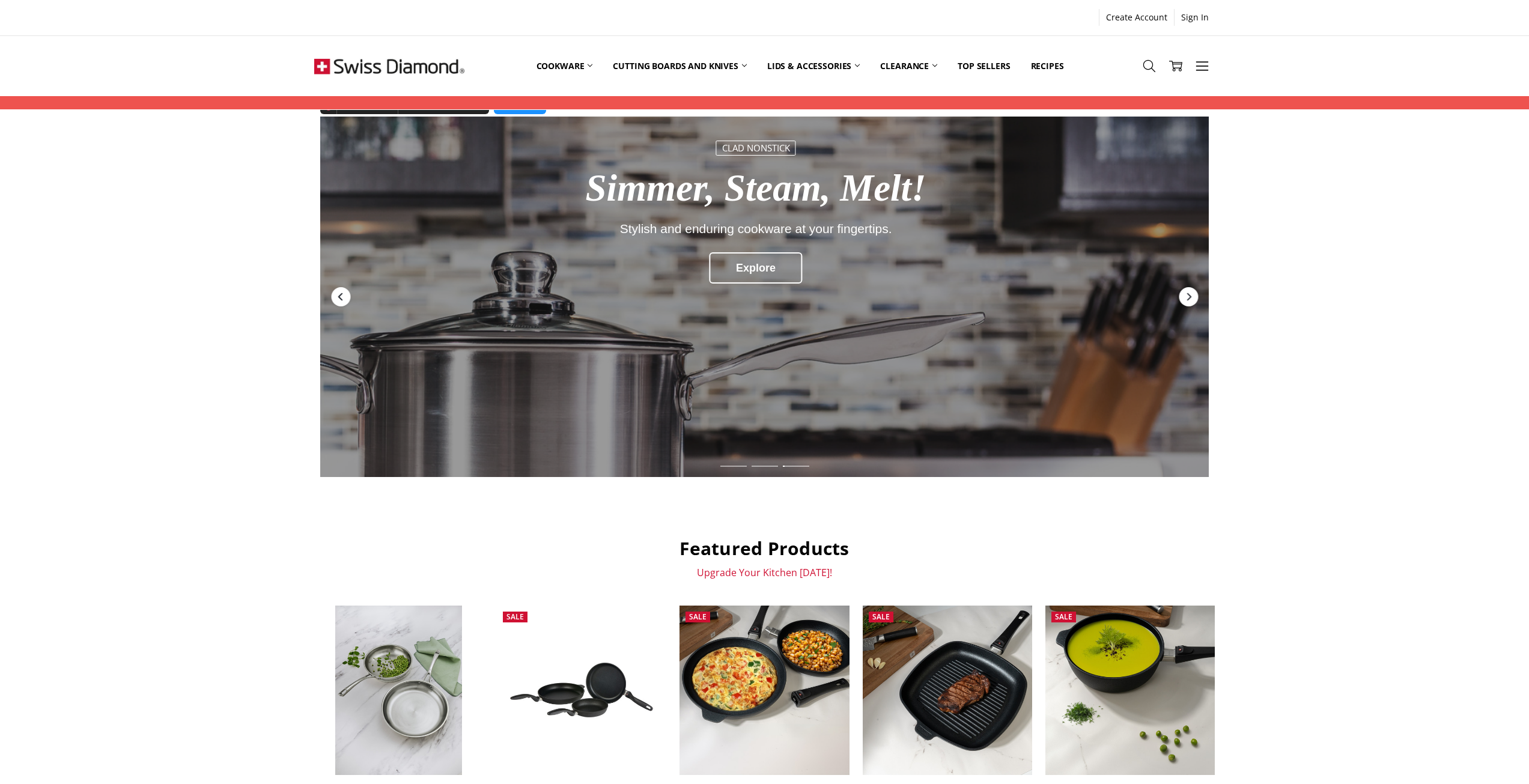
click at [349, 295] on div "Previous" at bounding box center [341, 296] width 20 height 20
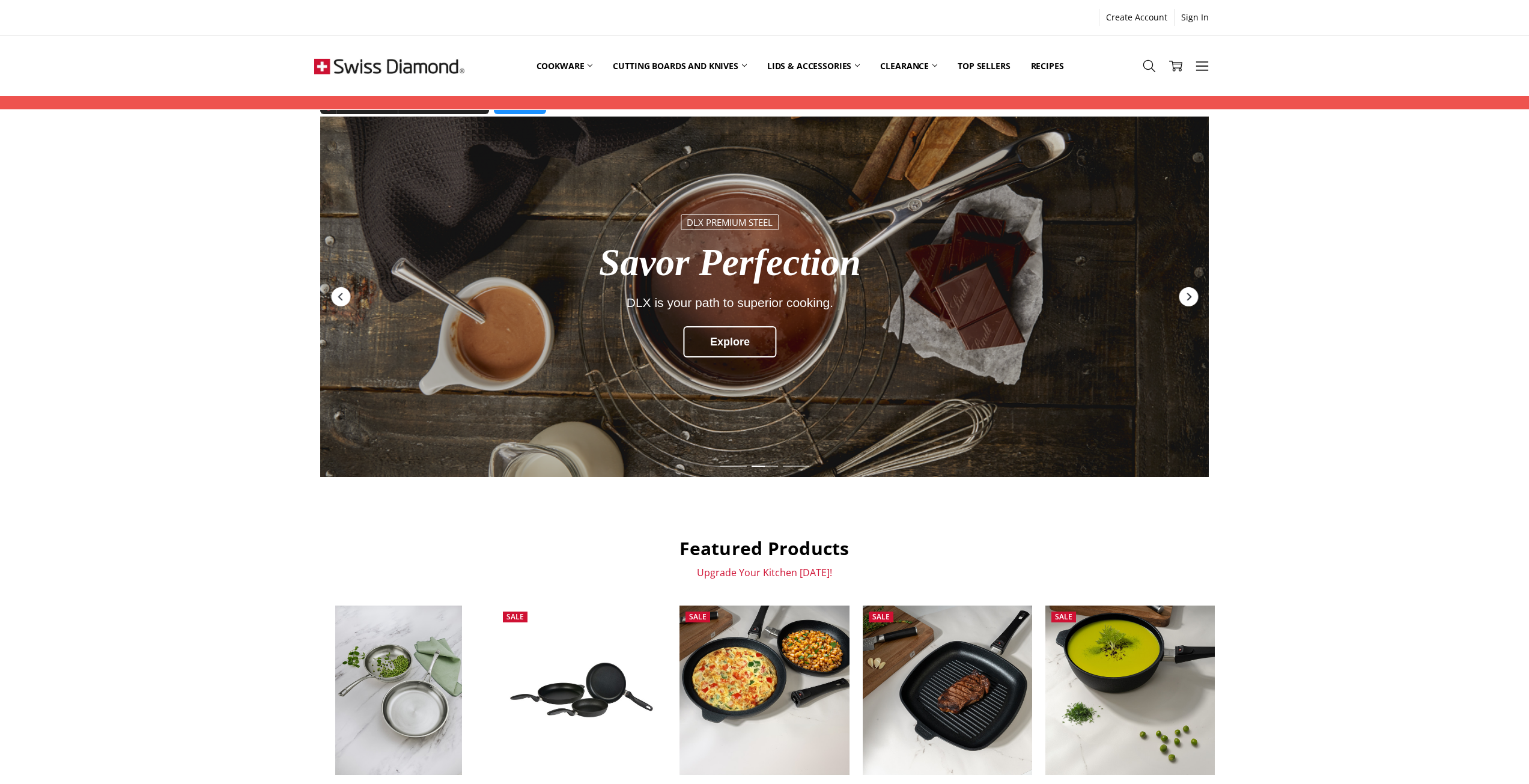
click at [1186, 296] on icon "Next" at bounding box center [1188, 296] width 9 height 9
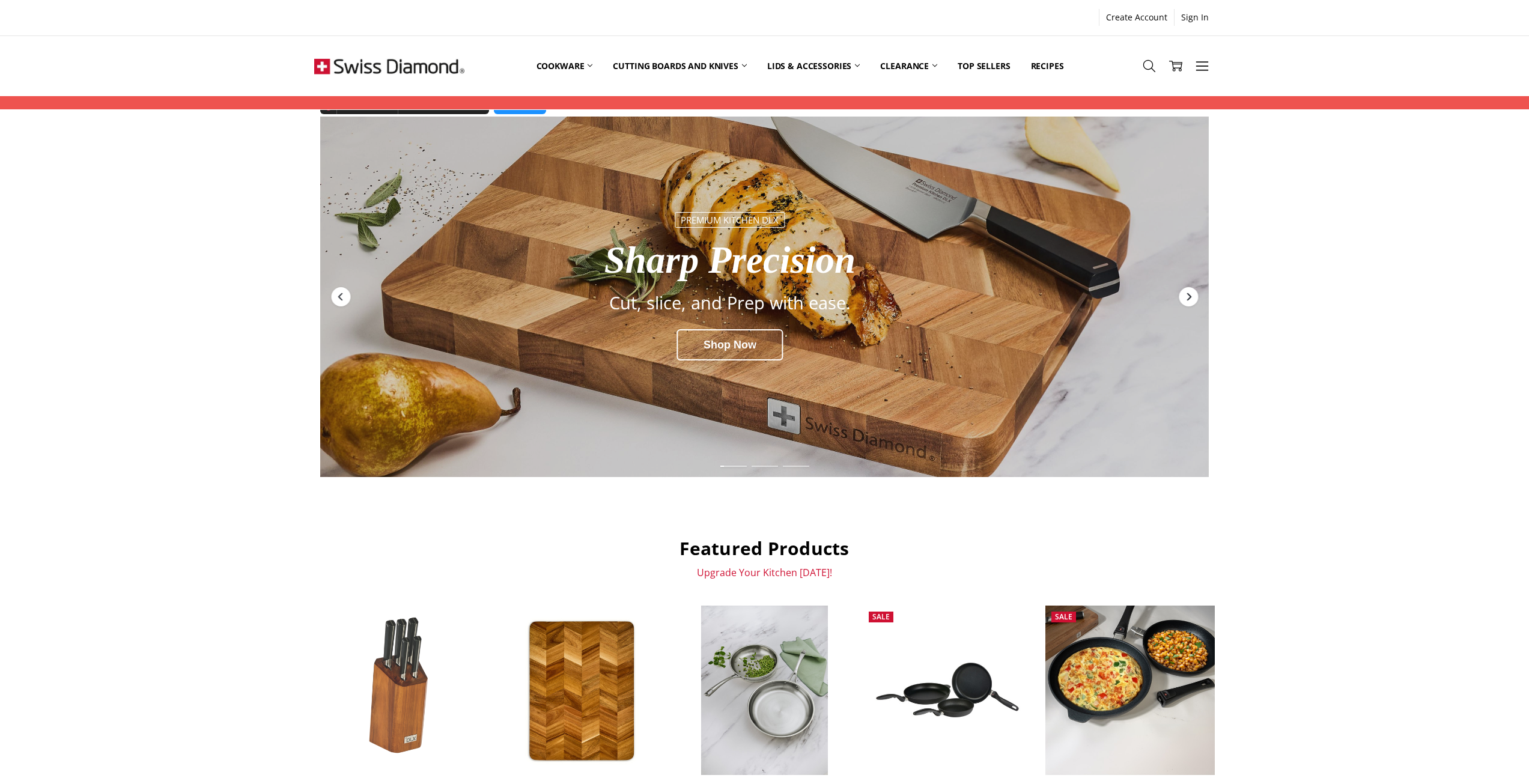
click at [1195, 298] on div "Next" at bounding box center [1188, 296] width 20 height 20
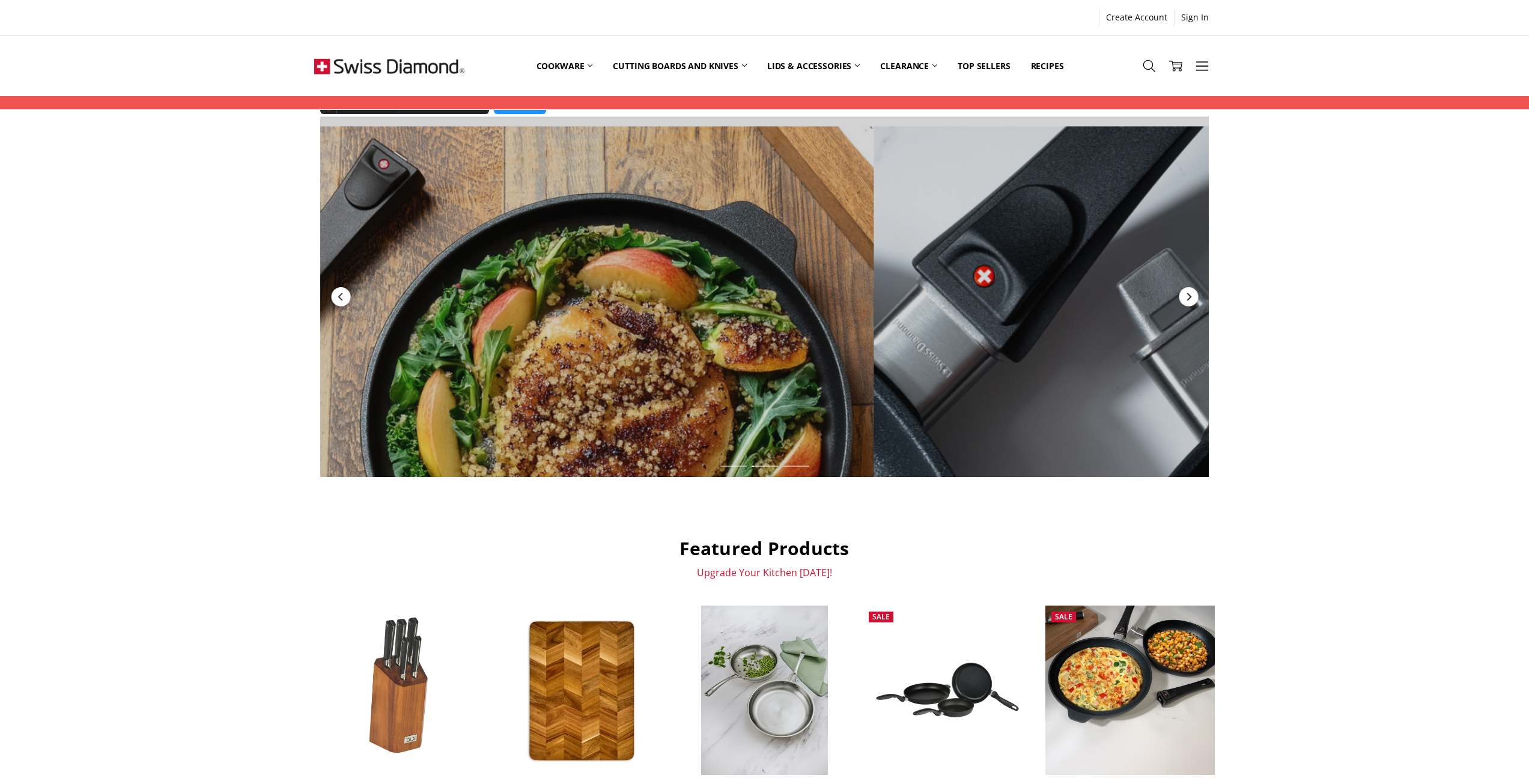
click at [1195, 299] on div "Next" at bounding box center [1188, 296] width 20 height 20
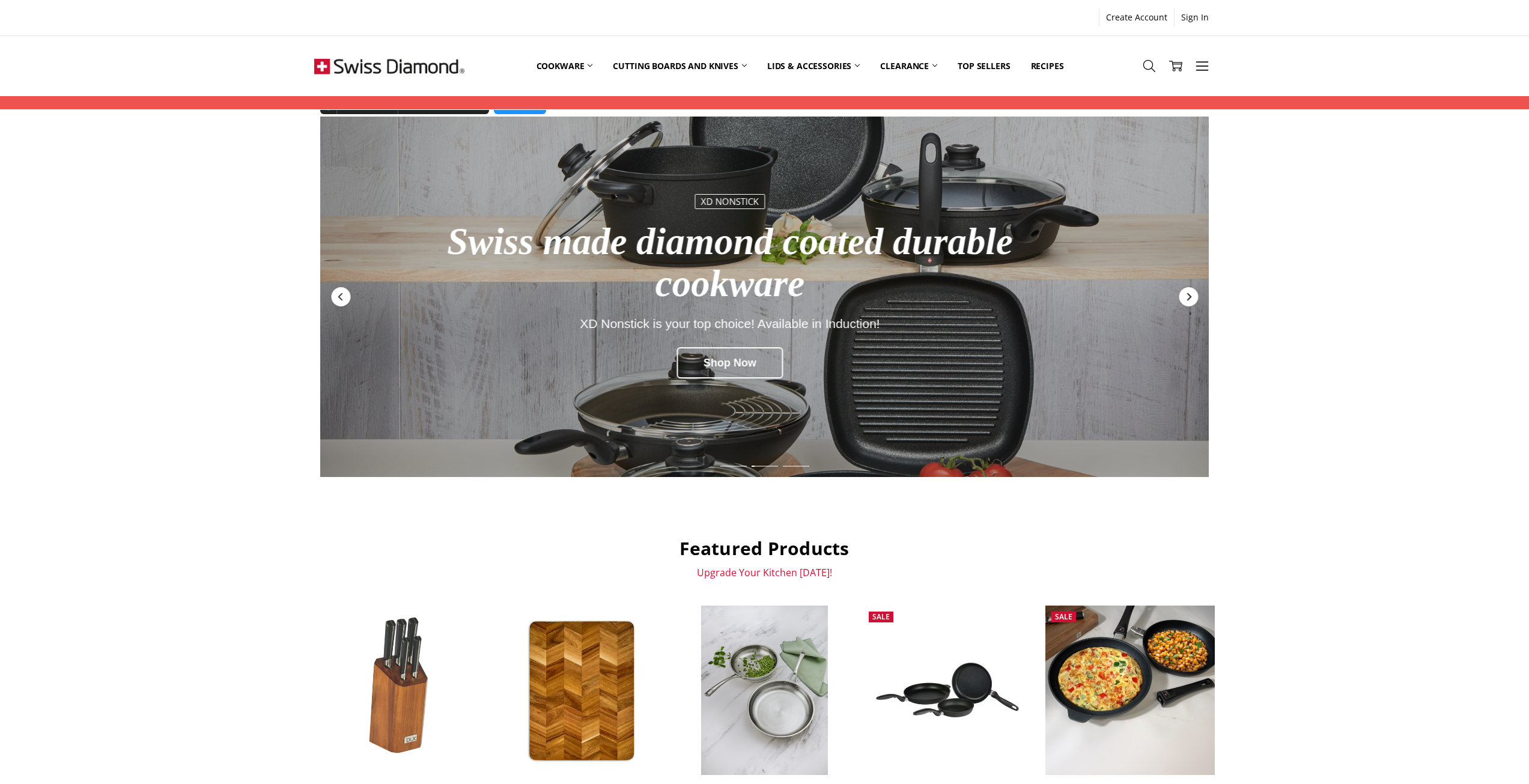
click at [1195, 299] on div "Next" at bounding box center [1188, 296] width 20 height 20
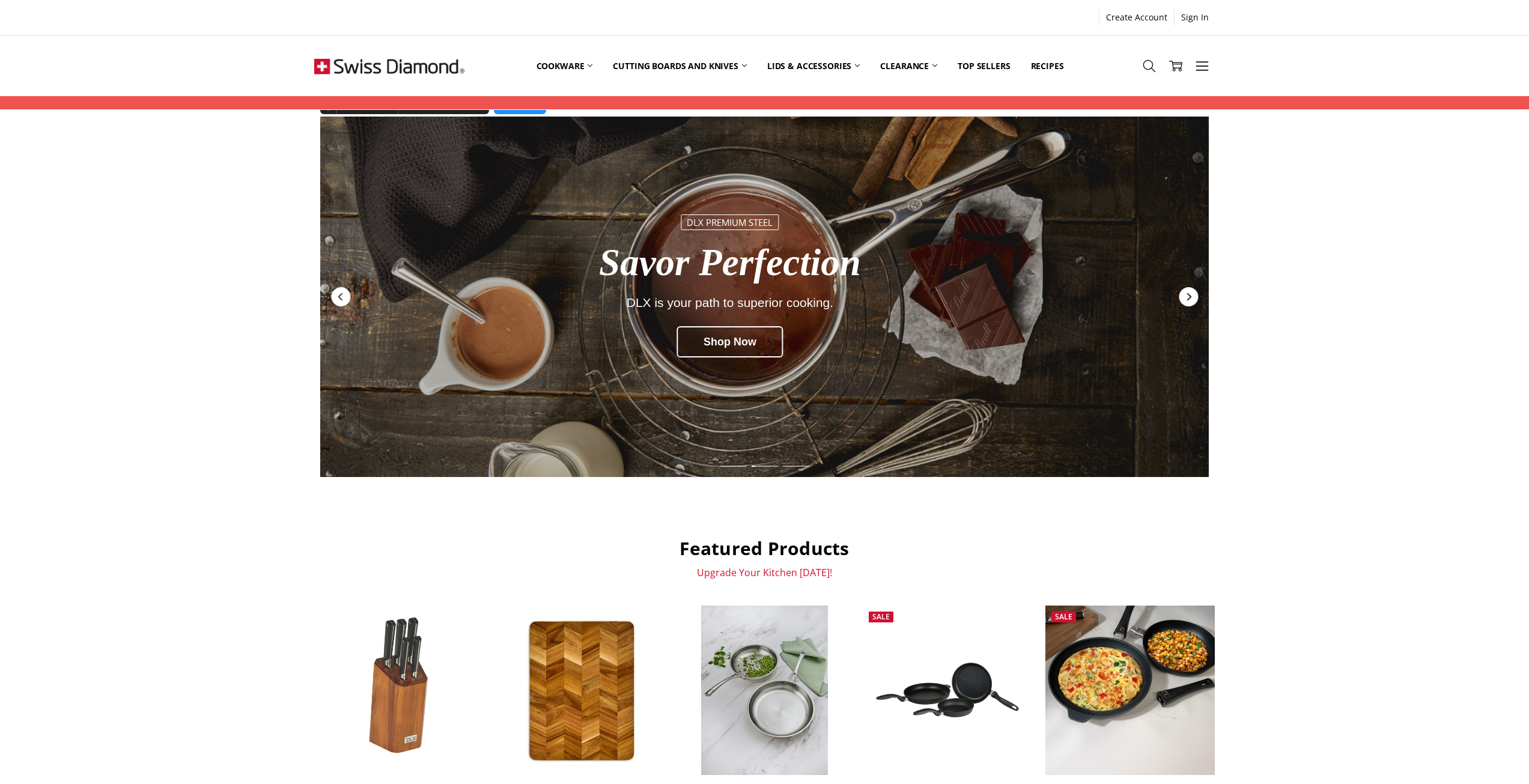
click at [1195, 299] on div "Next" at bounding box center [1188, 296] width 20 height 20
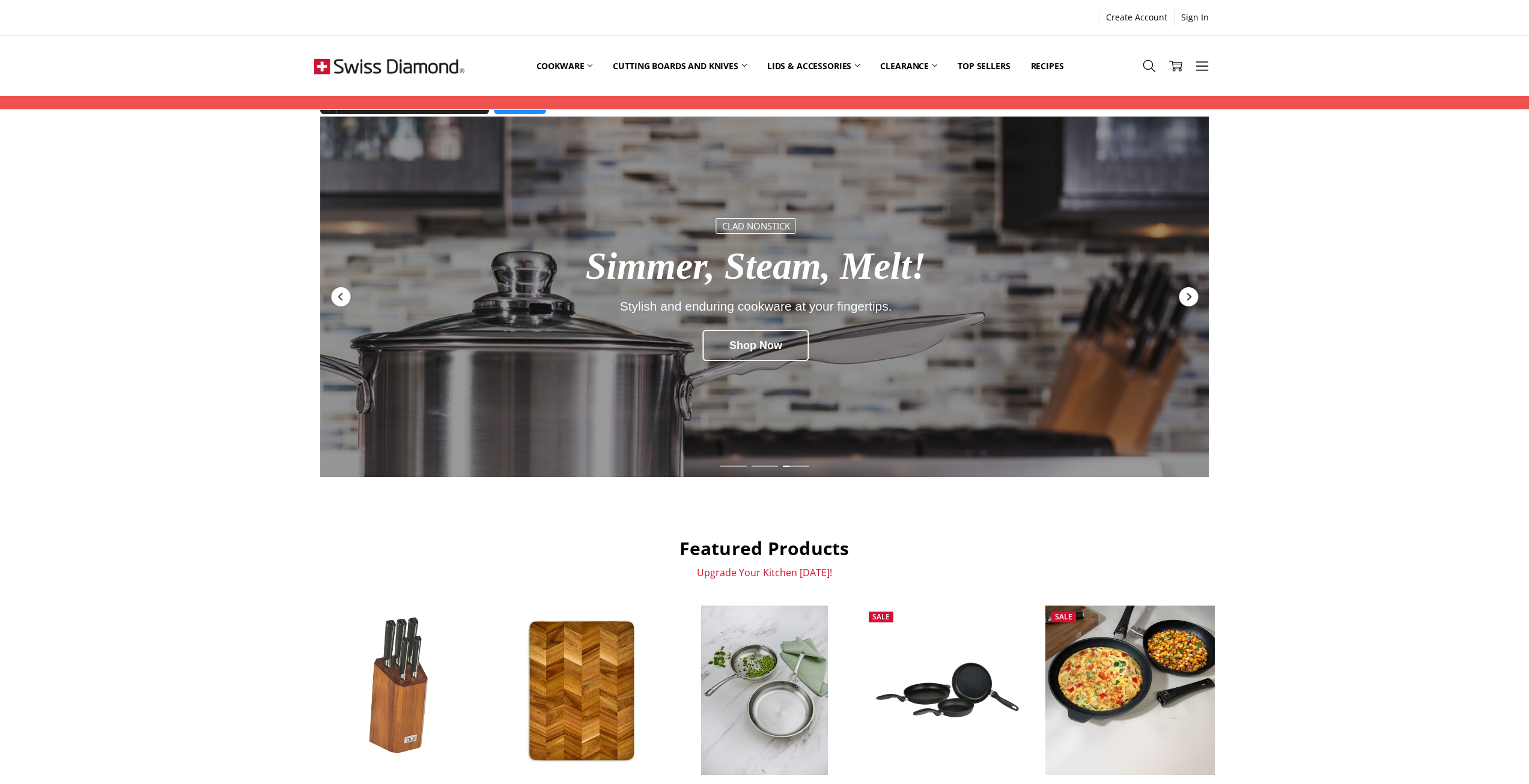
click at [1195, 299] on div "Next" at bounding box center [1188, 296] width 20 height 20
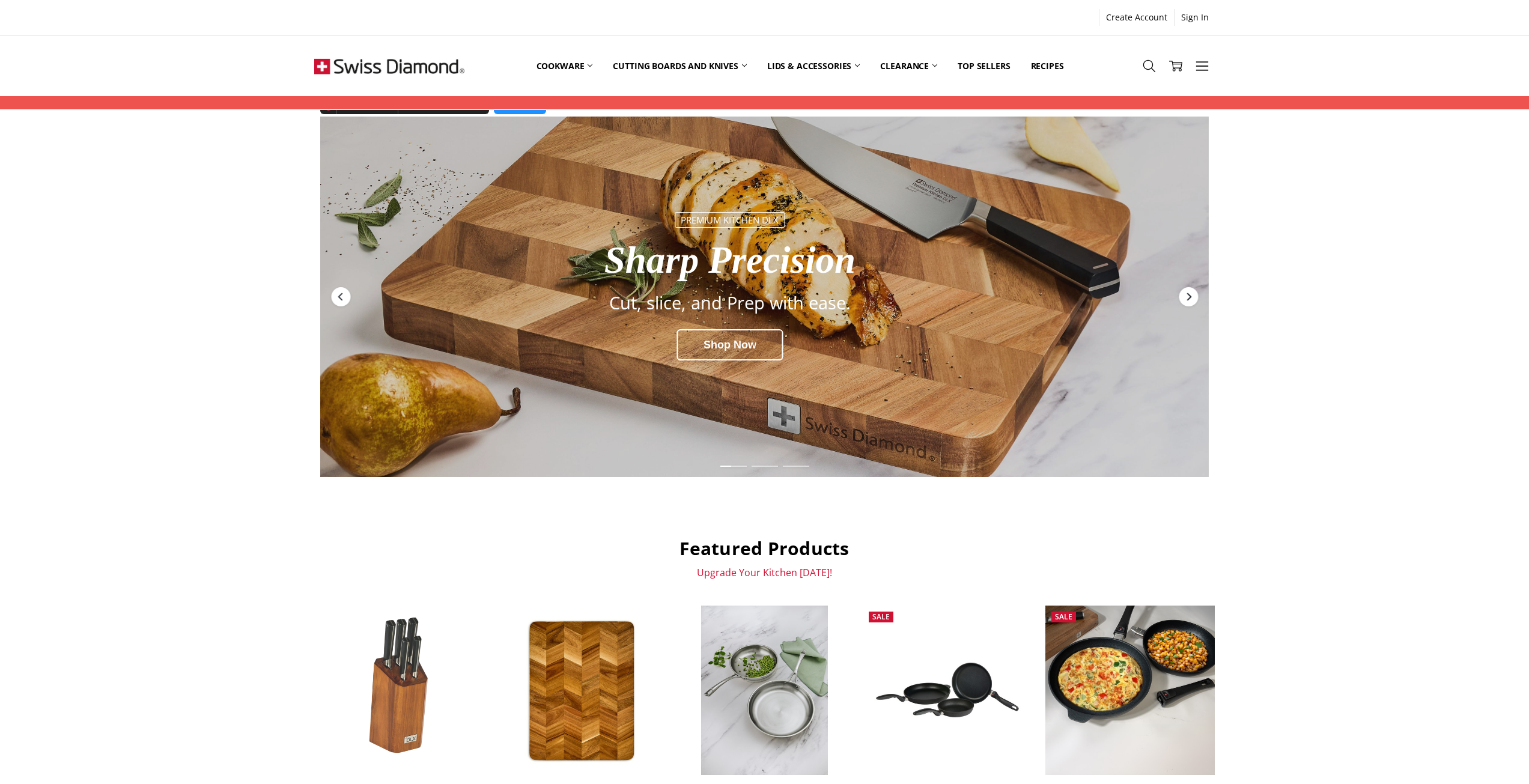
click at [1195, 299] on div "Next" at bounding box center [1188, 296] width 20 height 20
click at [1192, 294] on icon "Next" at bounding box center [1188, 296] width 9 height 9
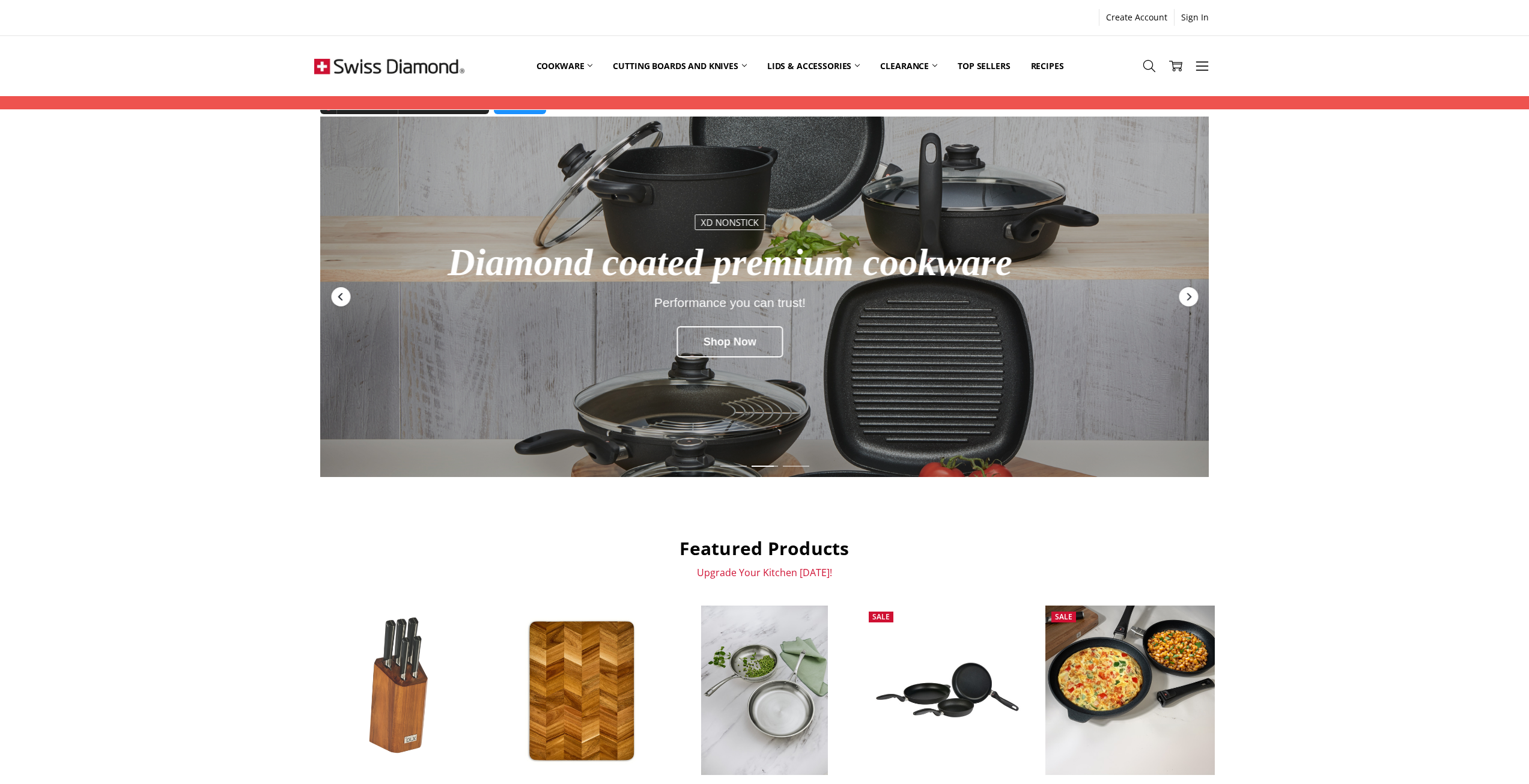
click at [342, 296] on icon "Previous" at bounding box center [341, 296] width 9 height 9
drag, startPoint x: 347, startPoint y: 294, endPoint x: 322, endPoint y: 315, distance: 32.6
click at [347, 294] on div "Previous" at bounding box center [341, 296] width 20 height 20
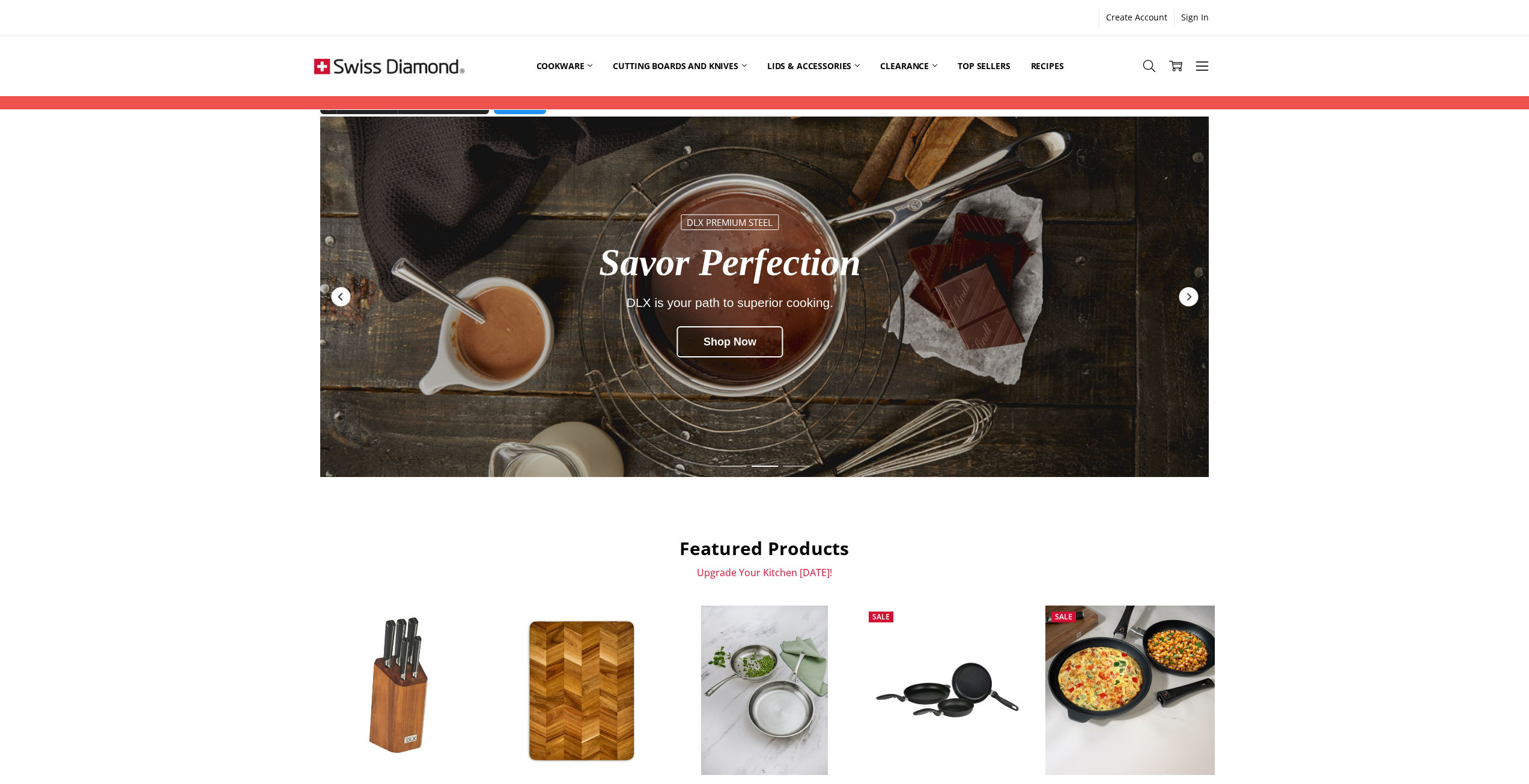
click at [346, 297] on icon "Previous" at bounding box center [341, 296] width 9 height 9
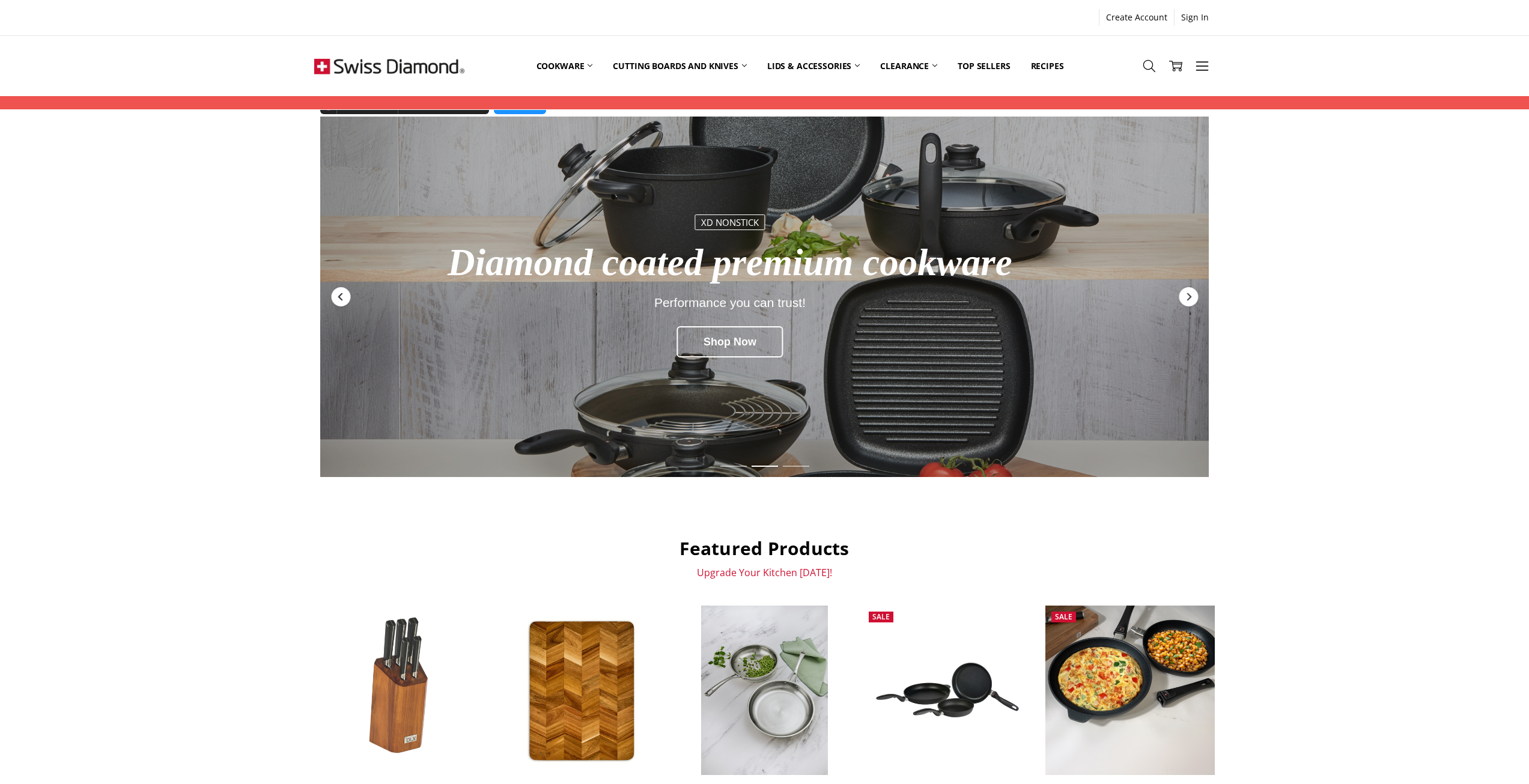
click at [339, 294] on icon "Previous" at bounding box center [341, 296] width 9 height 9
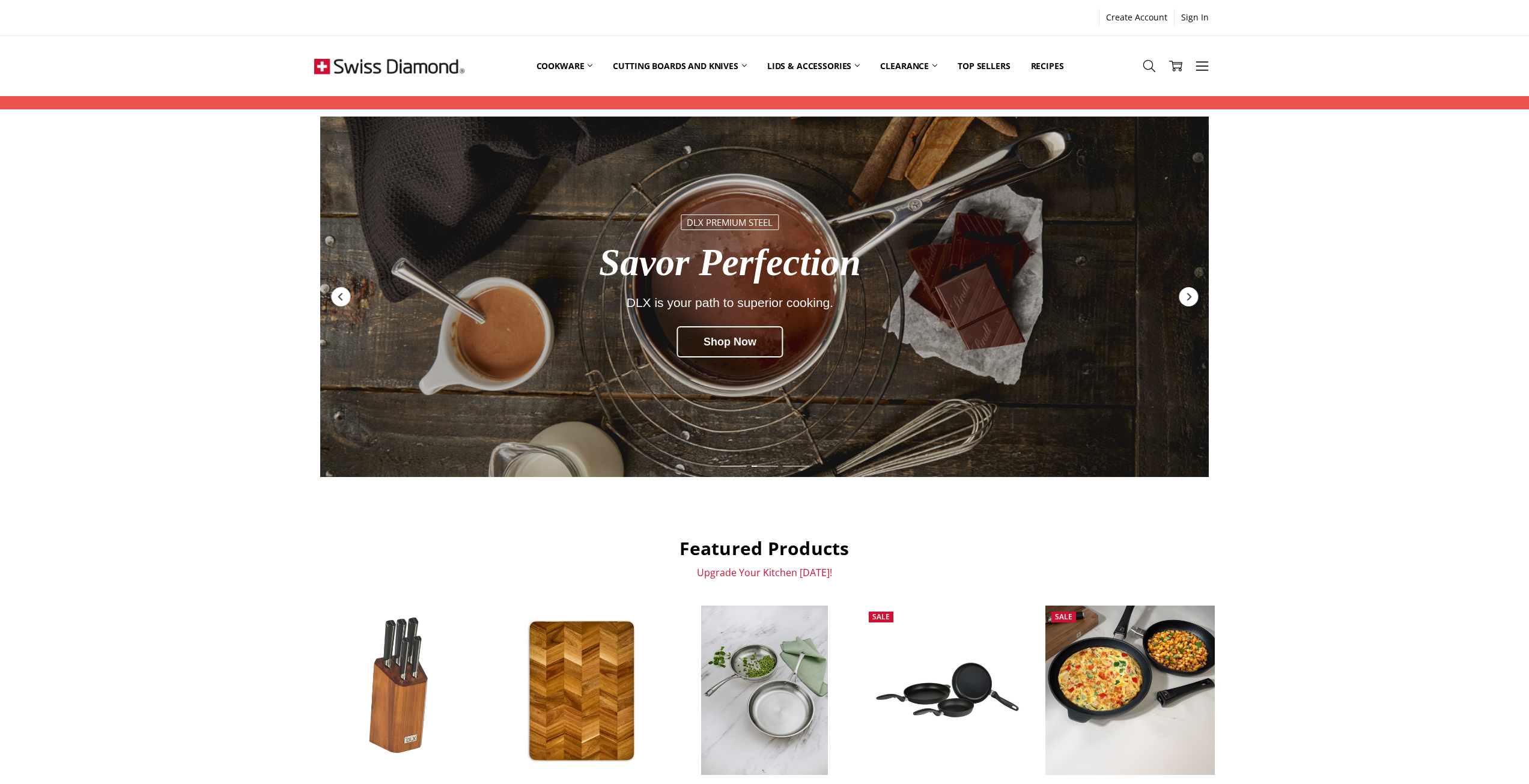
drag, startPoint x: 138, startPoint y: 379, endPoint x: 146, endPoint y: 371, distance: 11.3
click at [138, 379] on div "Premium Kitchen DLX Sharp Precision Cut, slice, and Prep with ease. Shop Now XD…" at bounding box center [764, 758] width 1529 height 1284
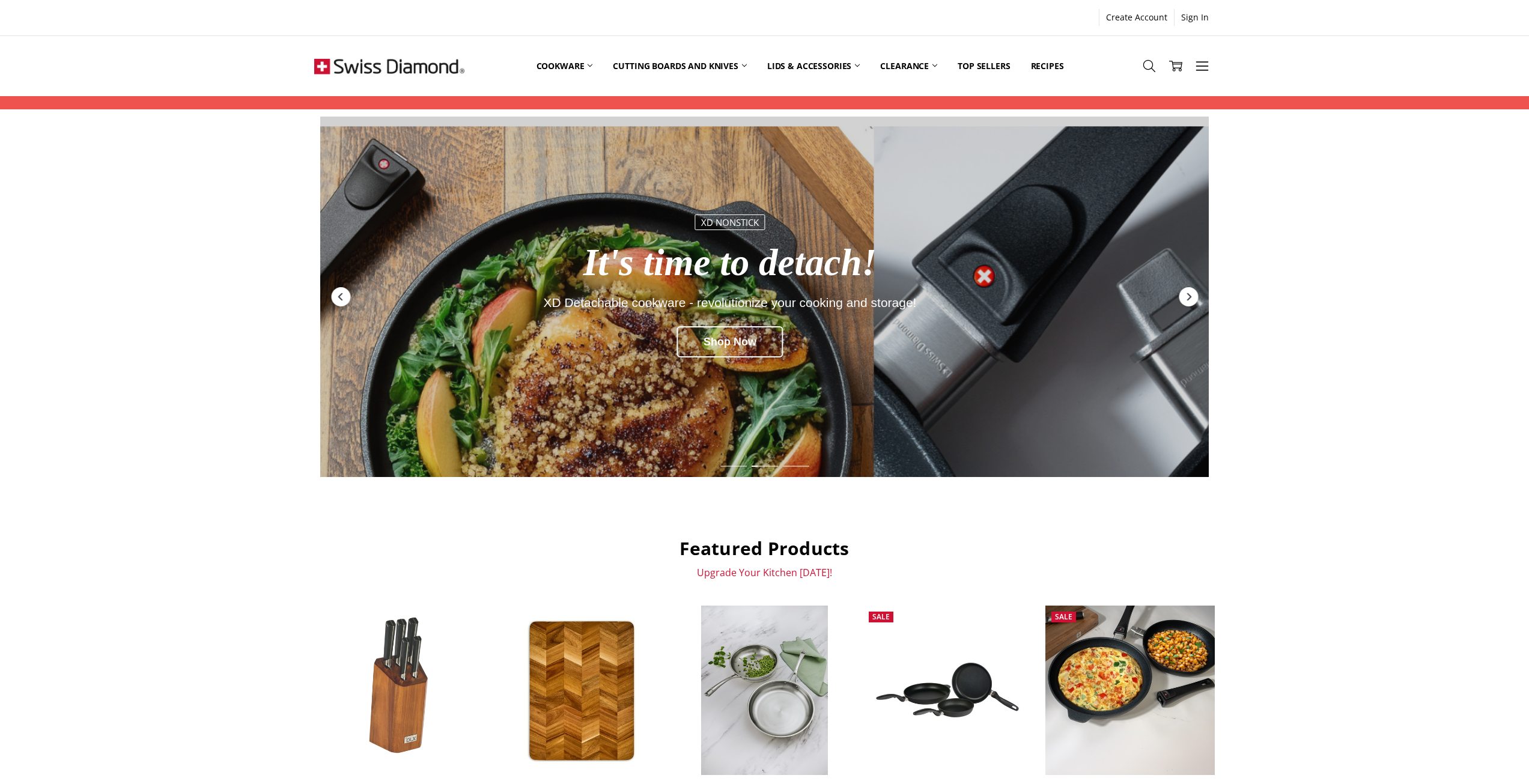
click at [1357, 393] on div "Premium Kitchen DLX Sharp Precision Cut, slice, and Prep with ease. Shop Now XD…" at bounding box center [764, 758] width 1529 height 1284
click at [1186, 301] on div "Next" at bounding box center [1188, 296] width 20 height 20
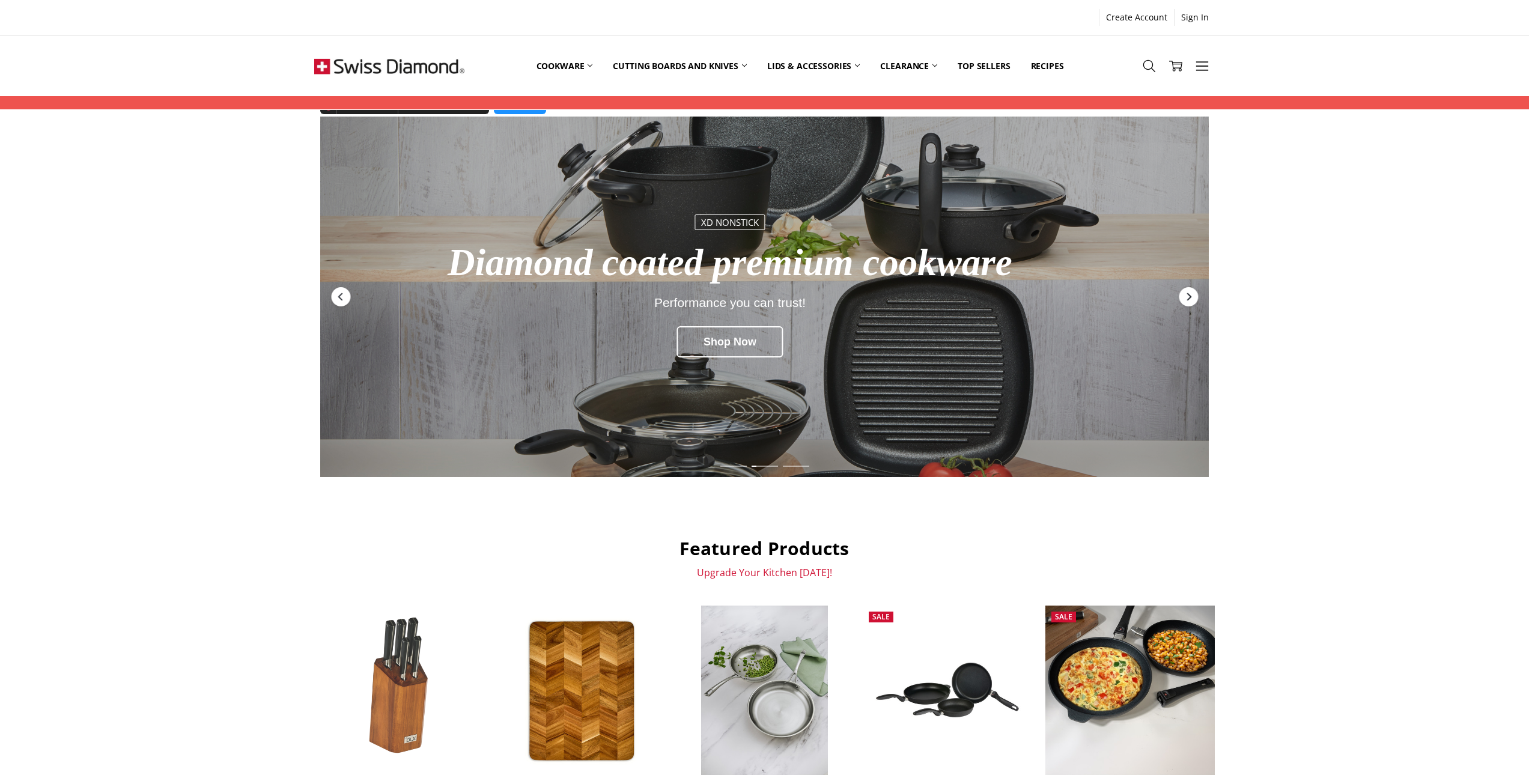
click at [1186, 301] on div "Next" at bounding box center [1188, 296] width 20 height 20
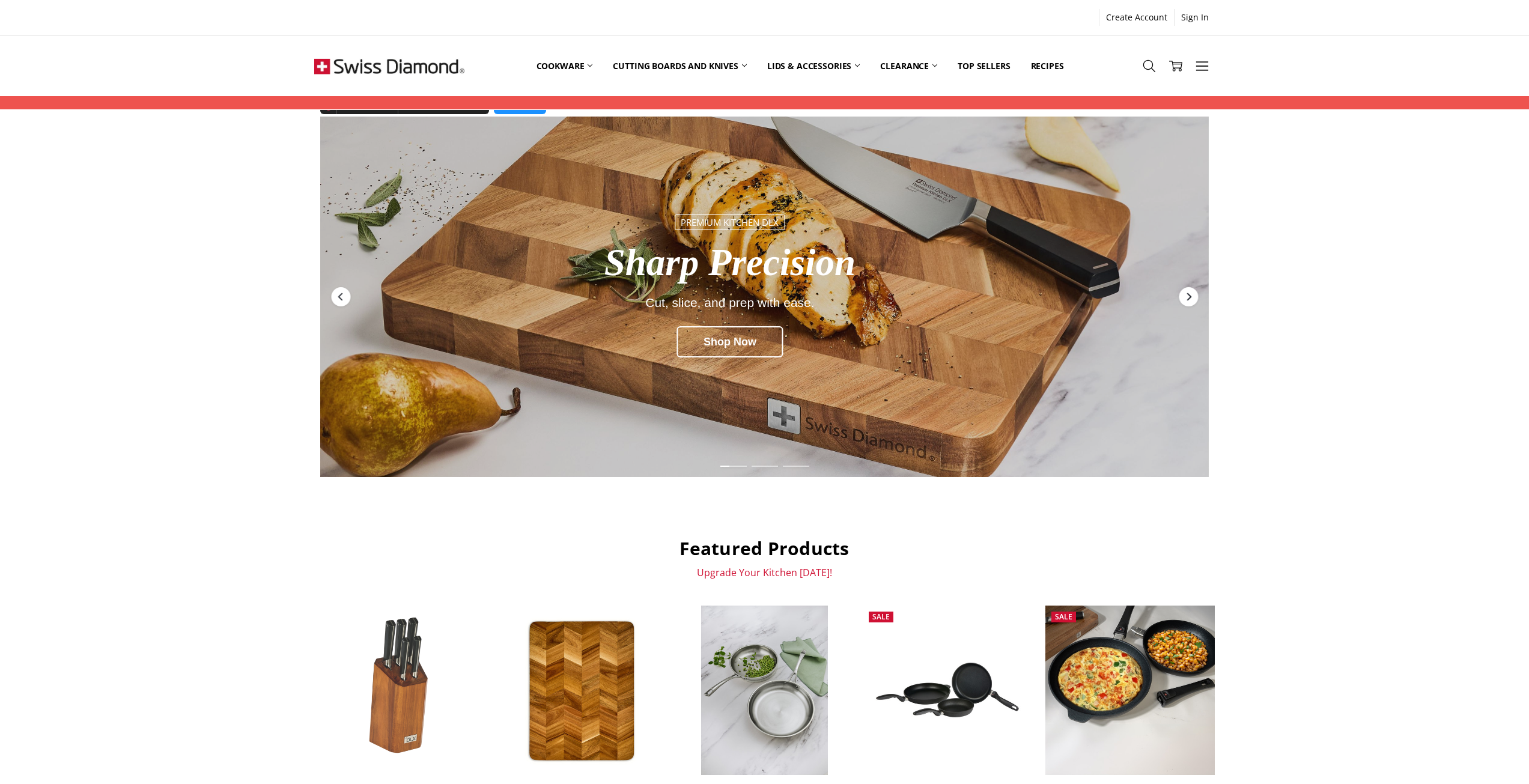
click at [1190, 296] on icon "Next" at bounding box center [1188, 297] width 4 height 8
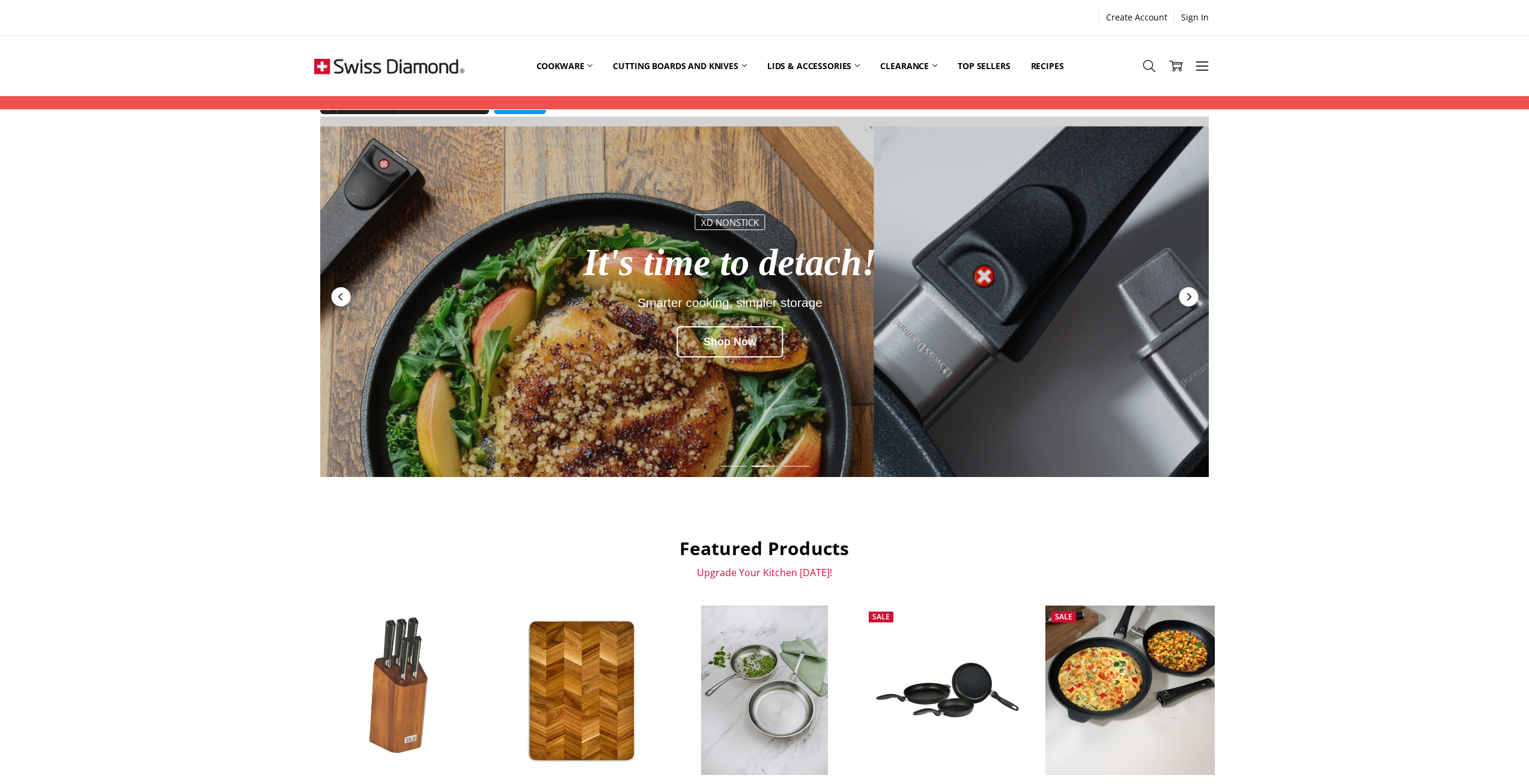
click at [1190, 296] on icon "Next" at bounding box center [1188, 297] width 4 height 8
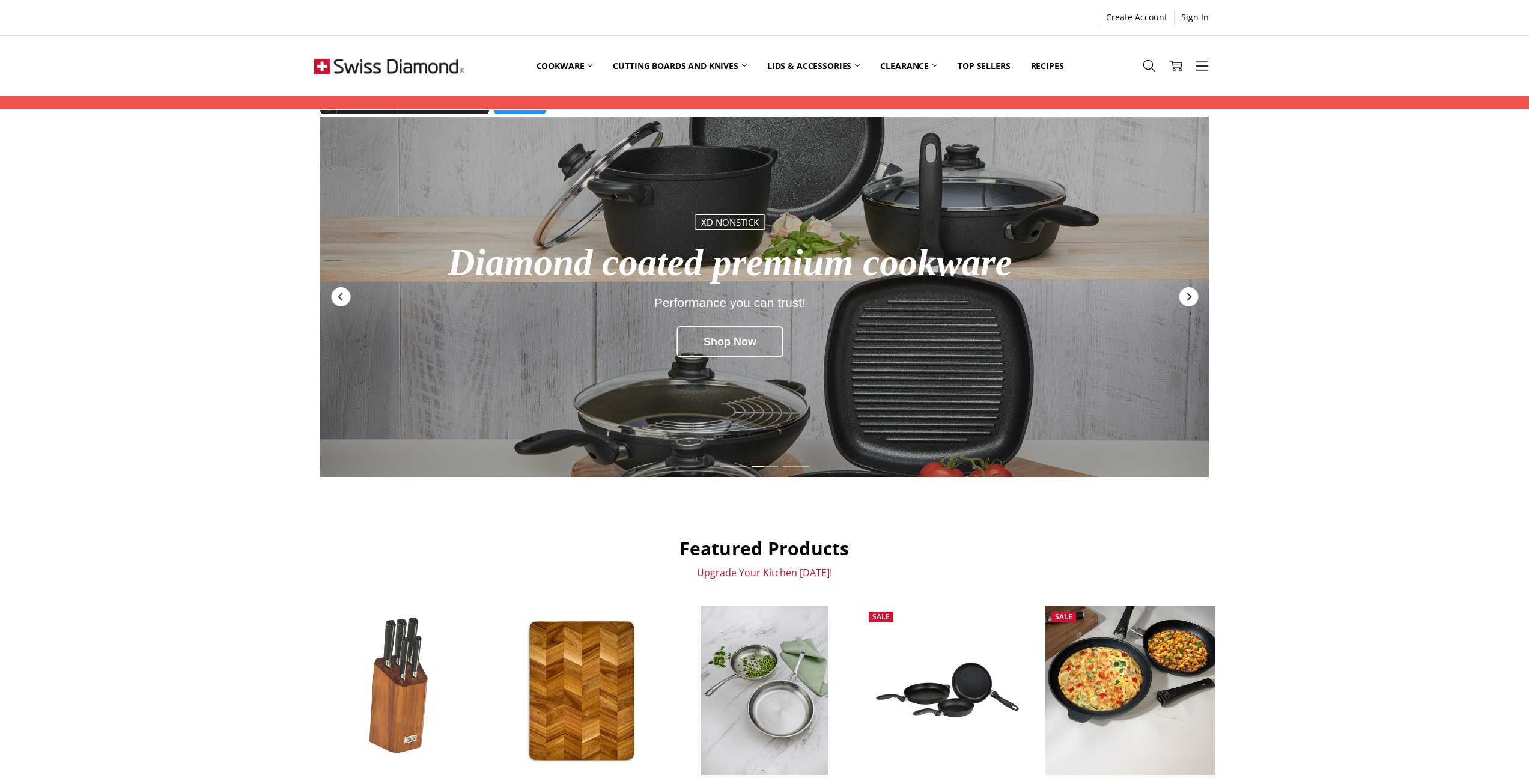
click at [1190, 296] on icon "Next" at bounding box center [1188, 297] width 4 height 8
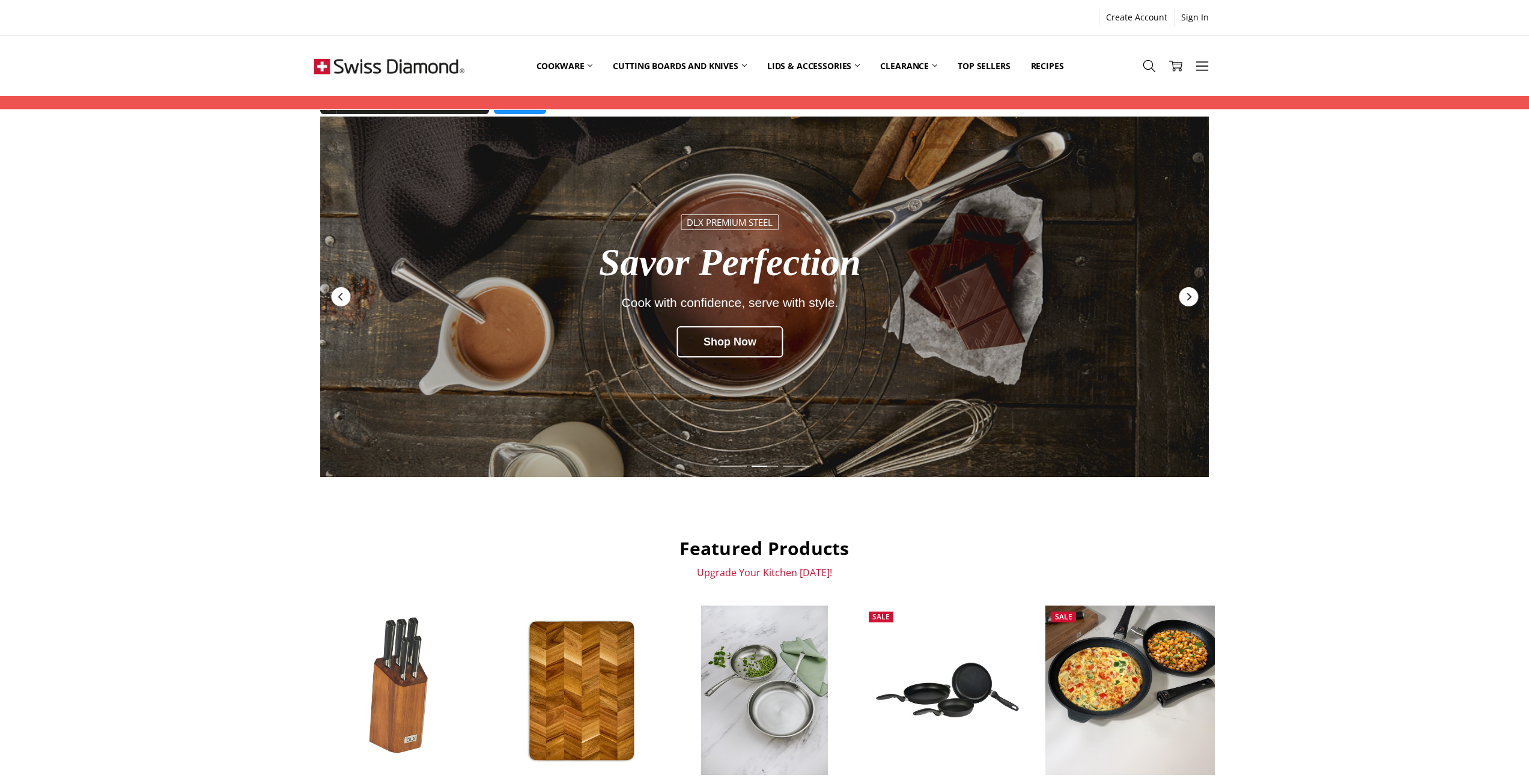
click at [1190, 296] on icon "Next" at bounding box center [1188, 297] width 4 height 8
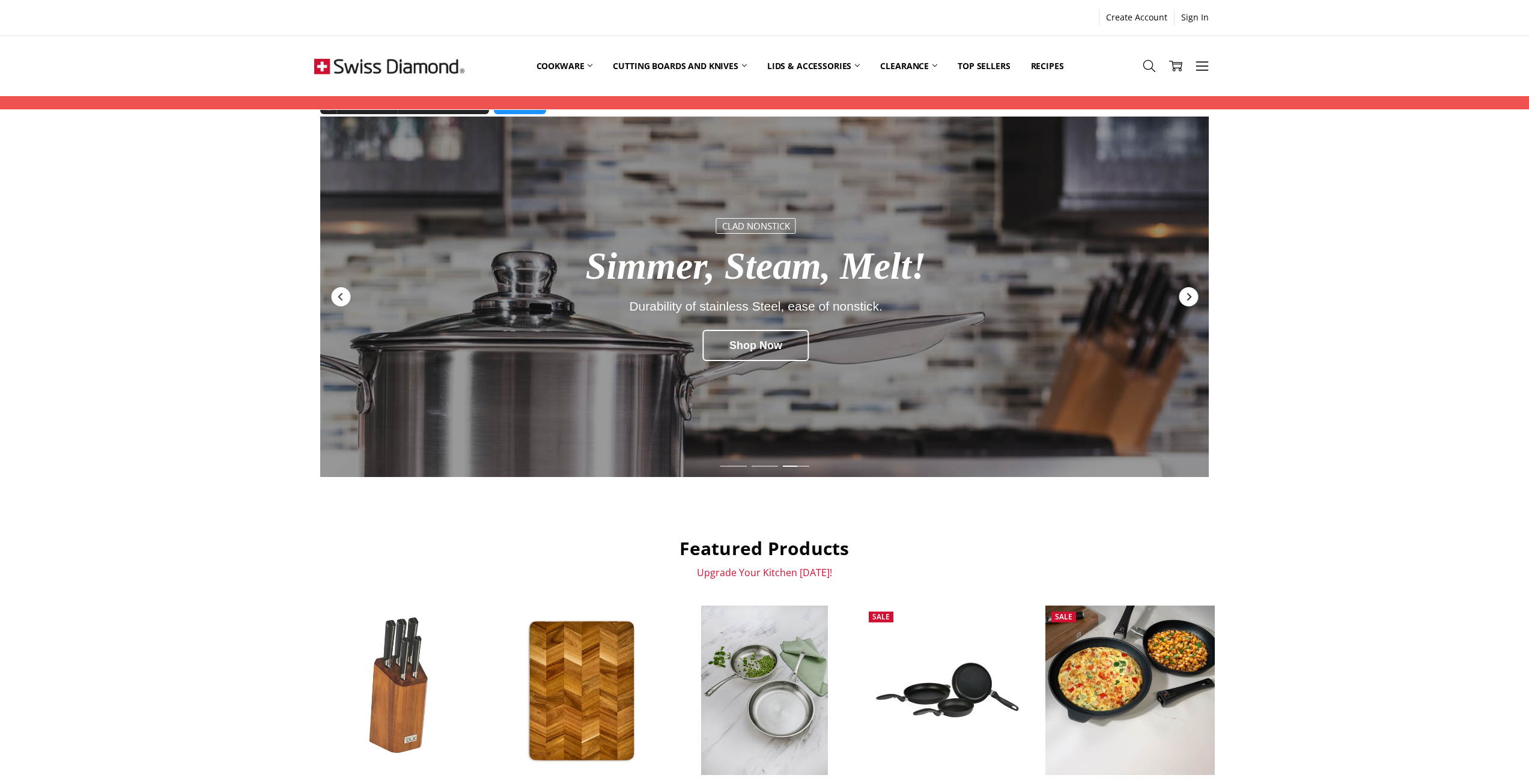
click at [1190, 296] on icon "Next" at bounding box center [1188, 297] width 4 height 8
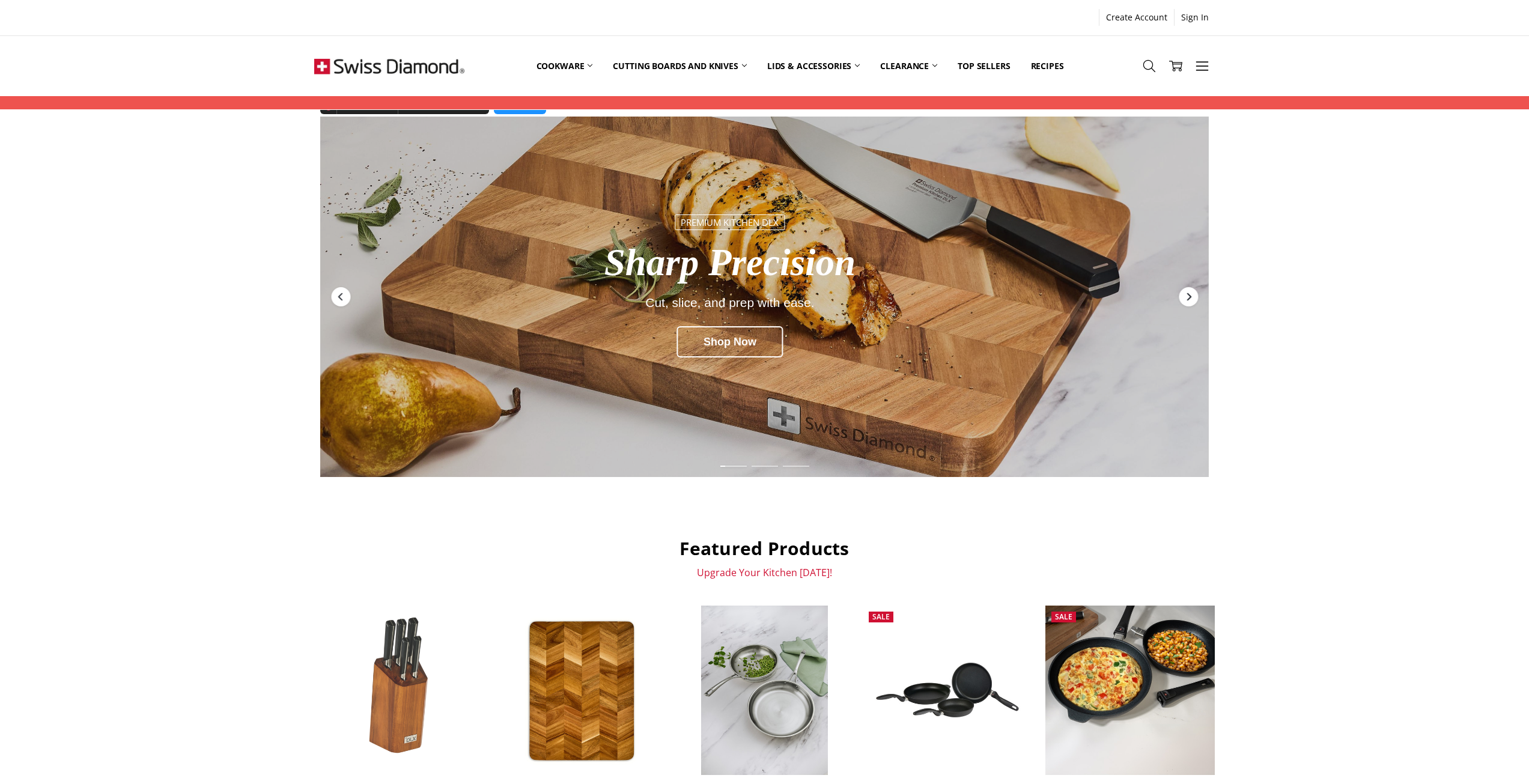
click at [1190, 296] on icon "Next" at bounding box center [1188, 297] width 4 height 8
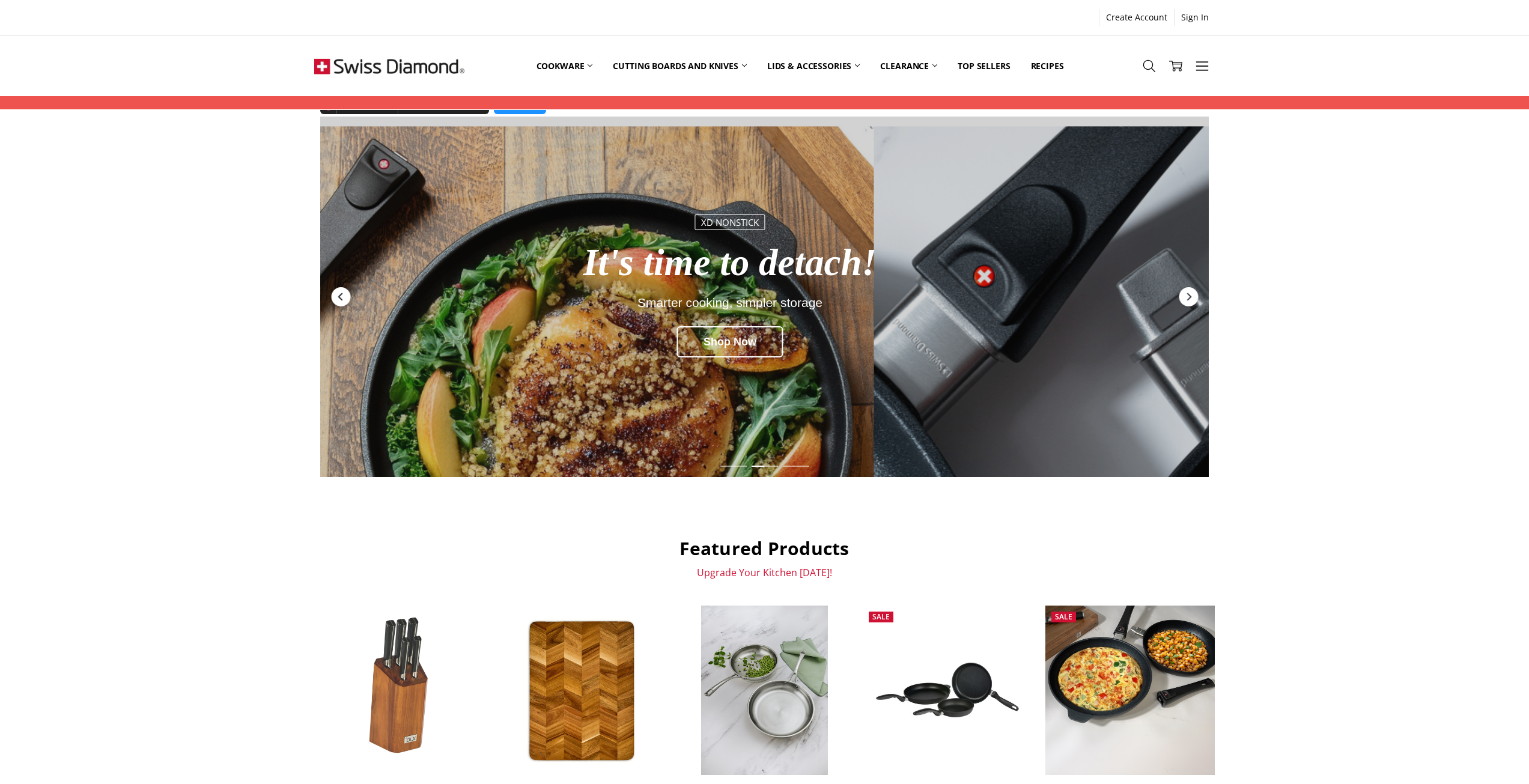
click at [341, 298] on icon "Previous" at bounding box center [339, 297] width 4 height 8
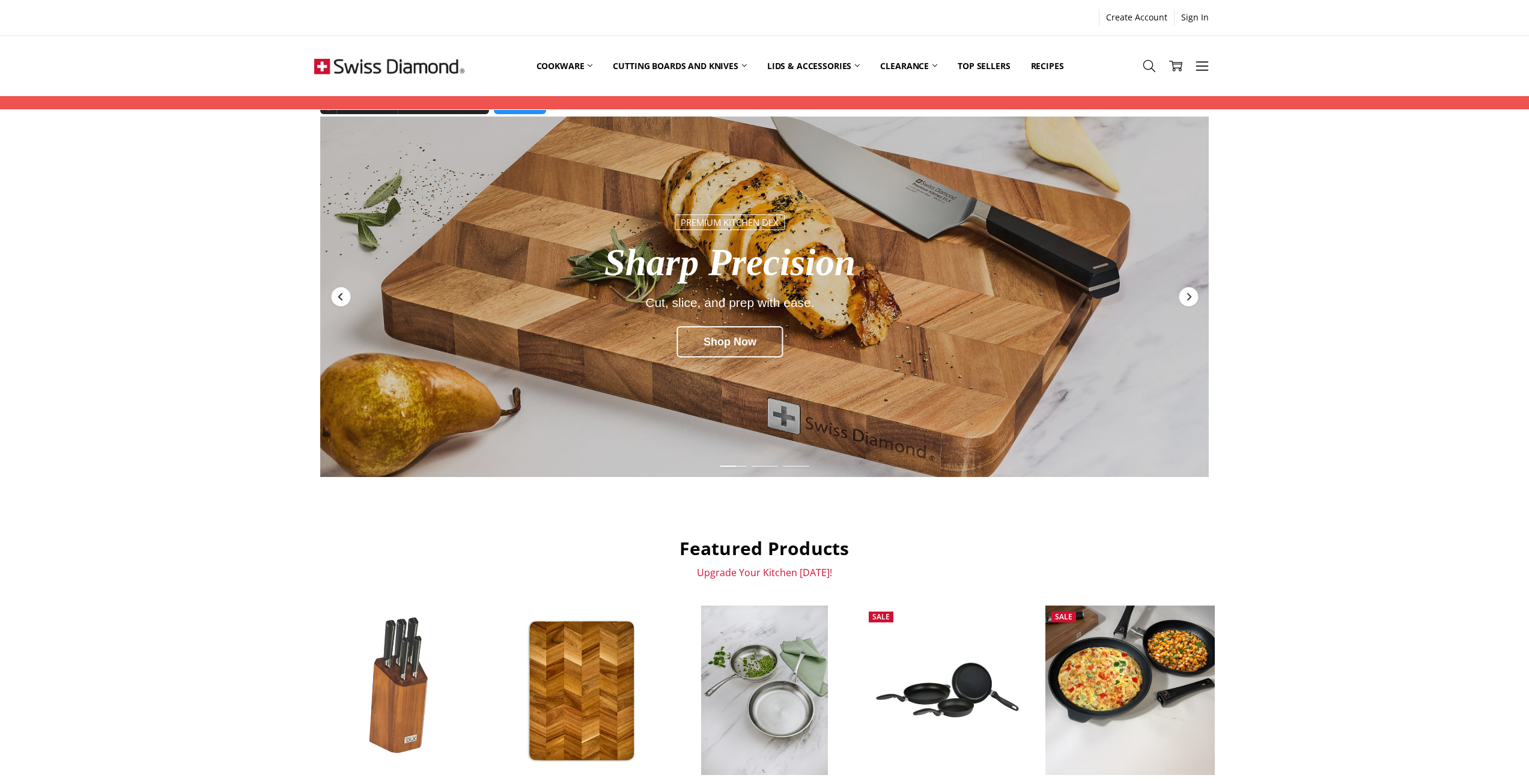
click at [339, 297] on icon "Previous" at bounding box center [339, 297] width 4 height 8
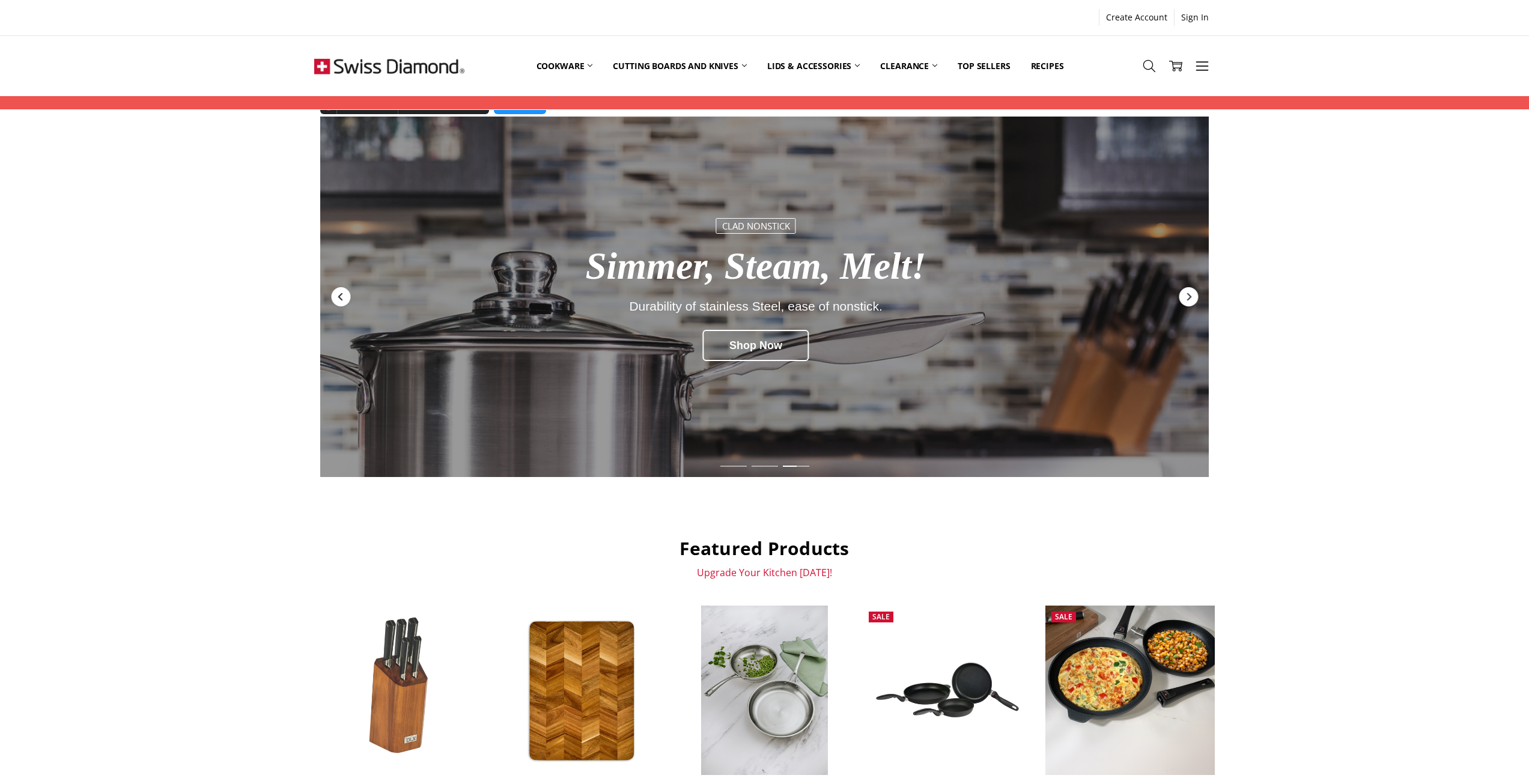
click at [342, 298] on icon "Previous" at bounding box center [341, 296] width 9 height 9
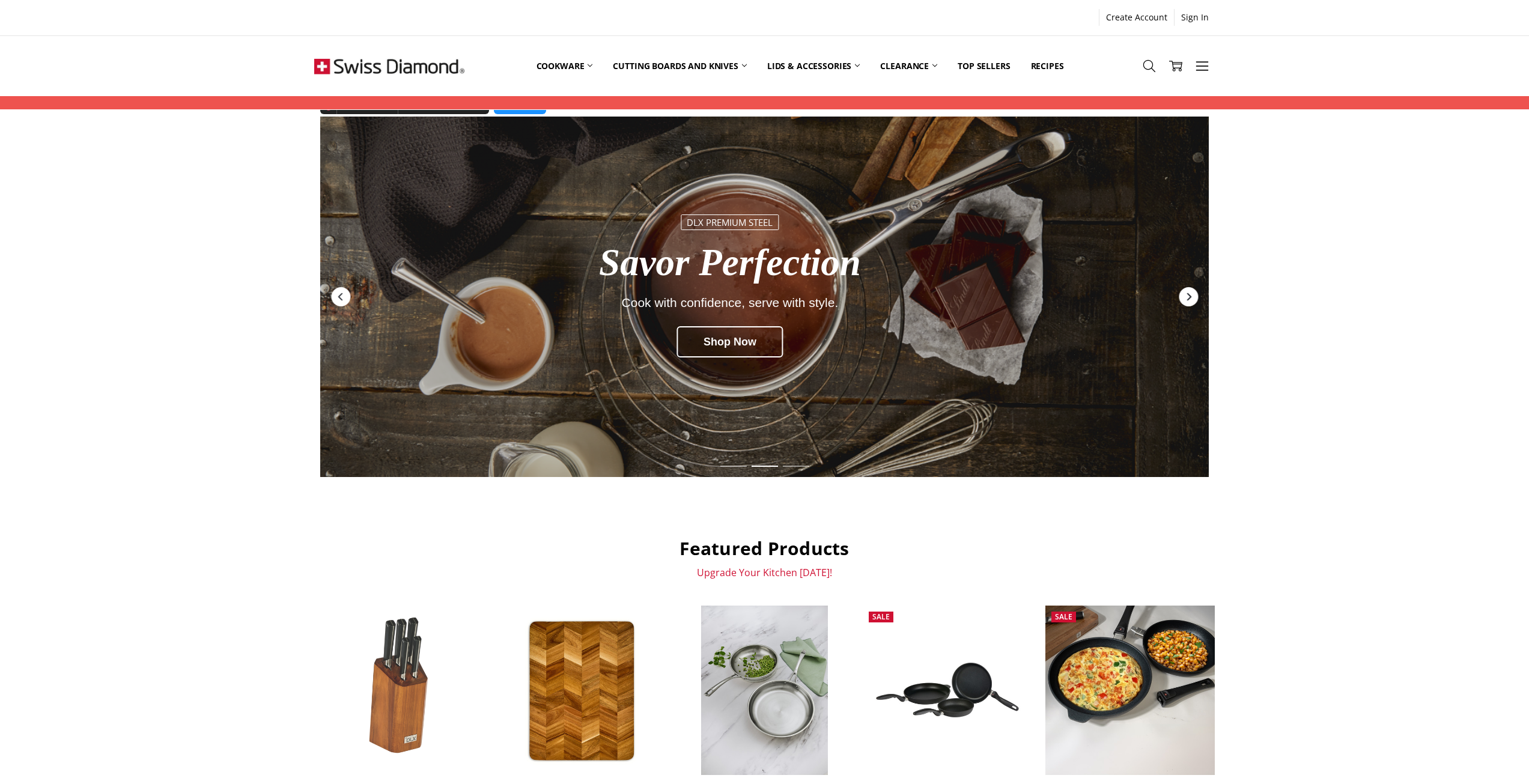
click at [1188, 294] on icon "Next" at bounding box center [1188, 297] width 4 height 8
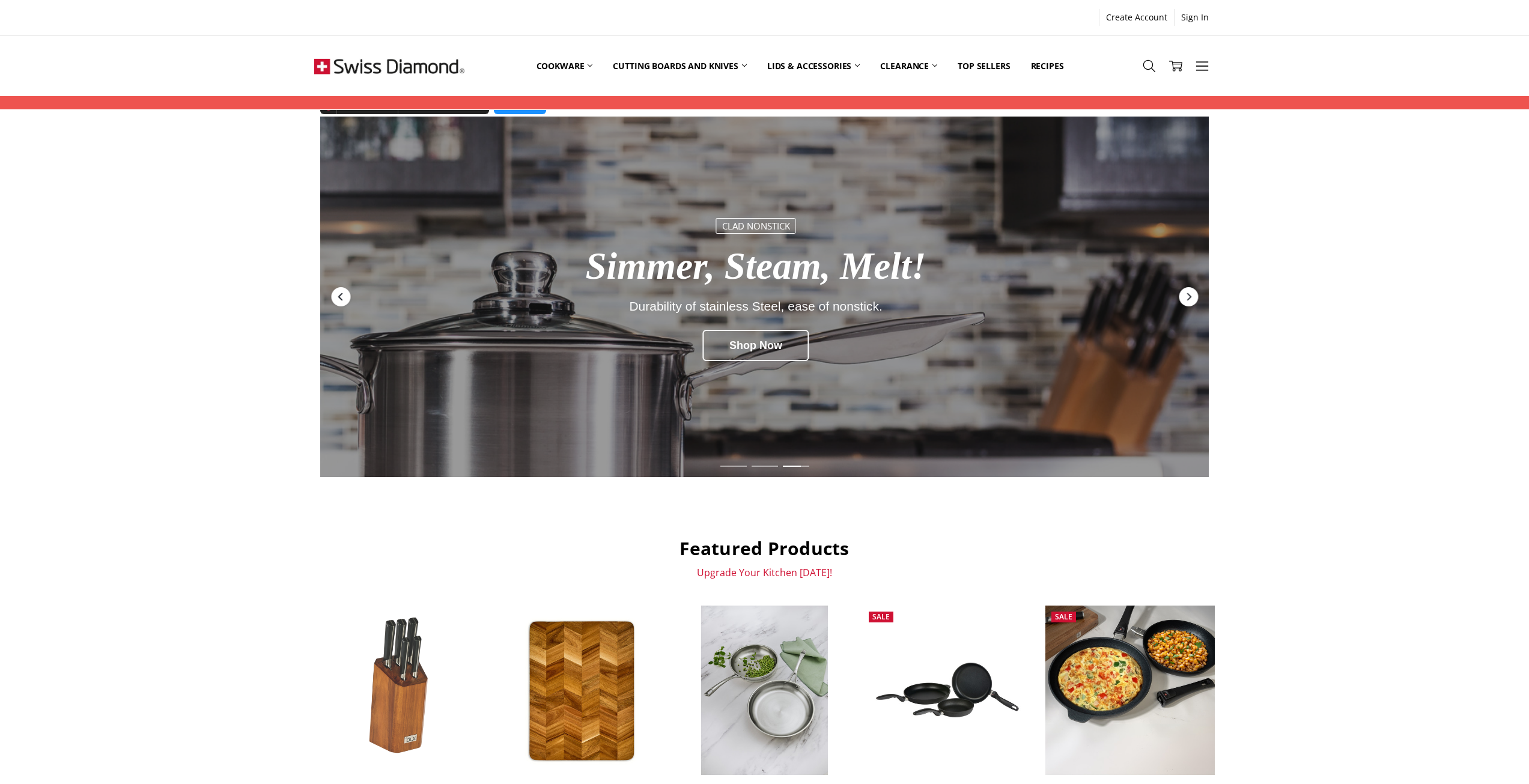
click at [336, 289] on div "Previous" at bounding box center [341, 296] width 20 height 20
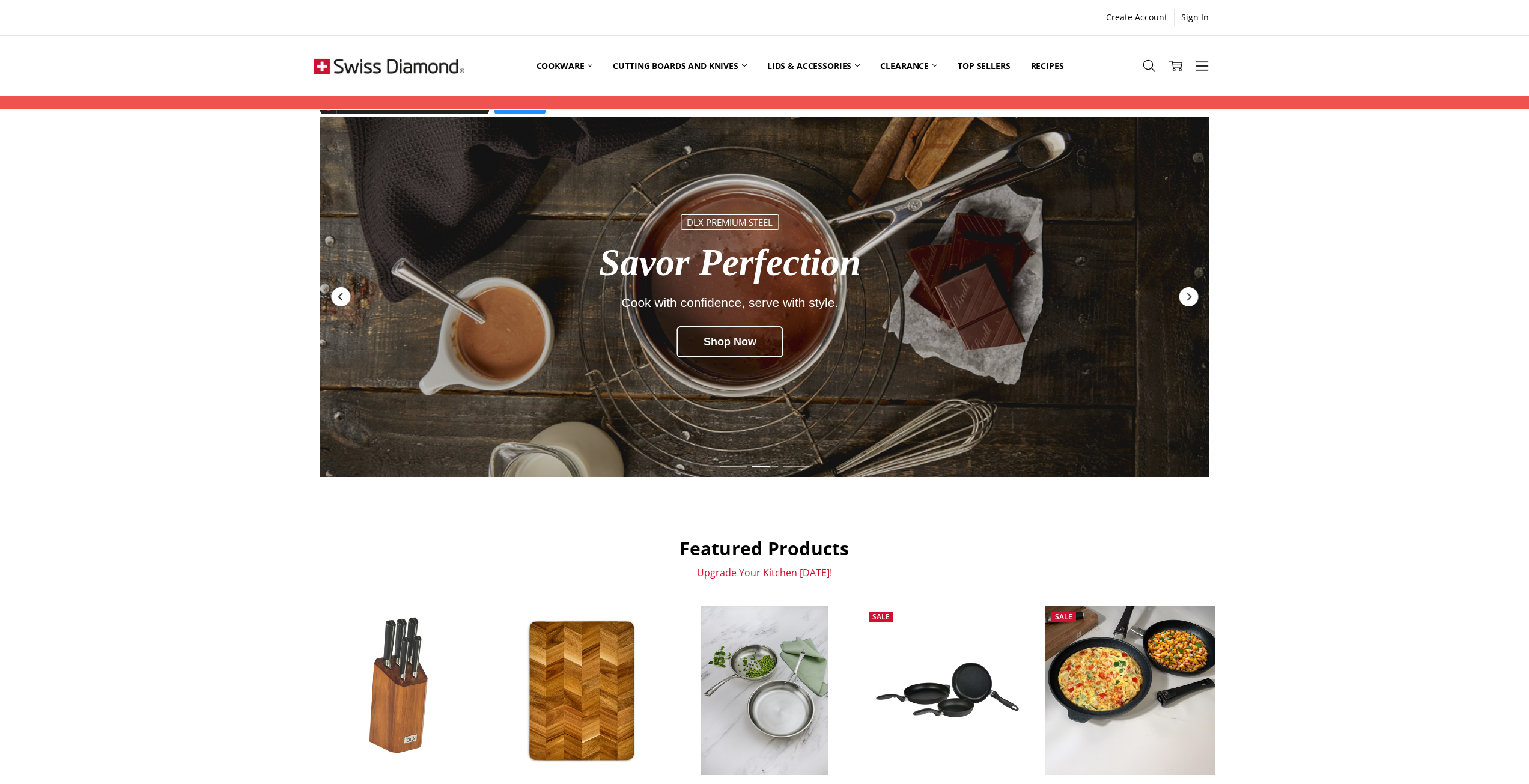
click at [341, 297] on icon "Previous" at bounding box center [341, 296] width 9 height 9
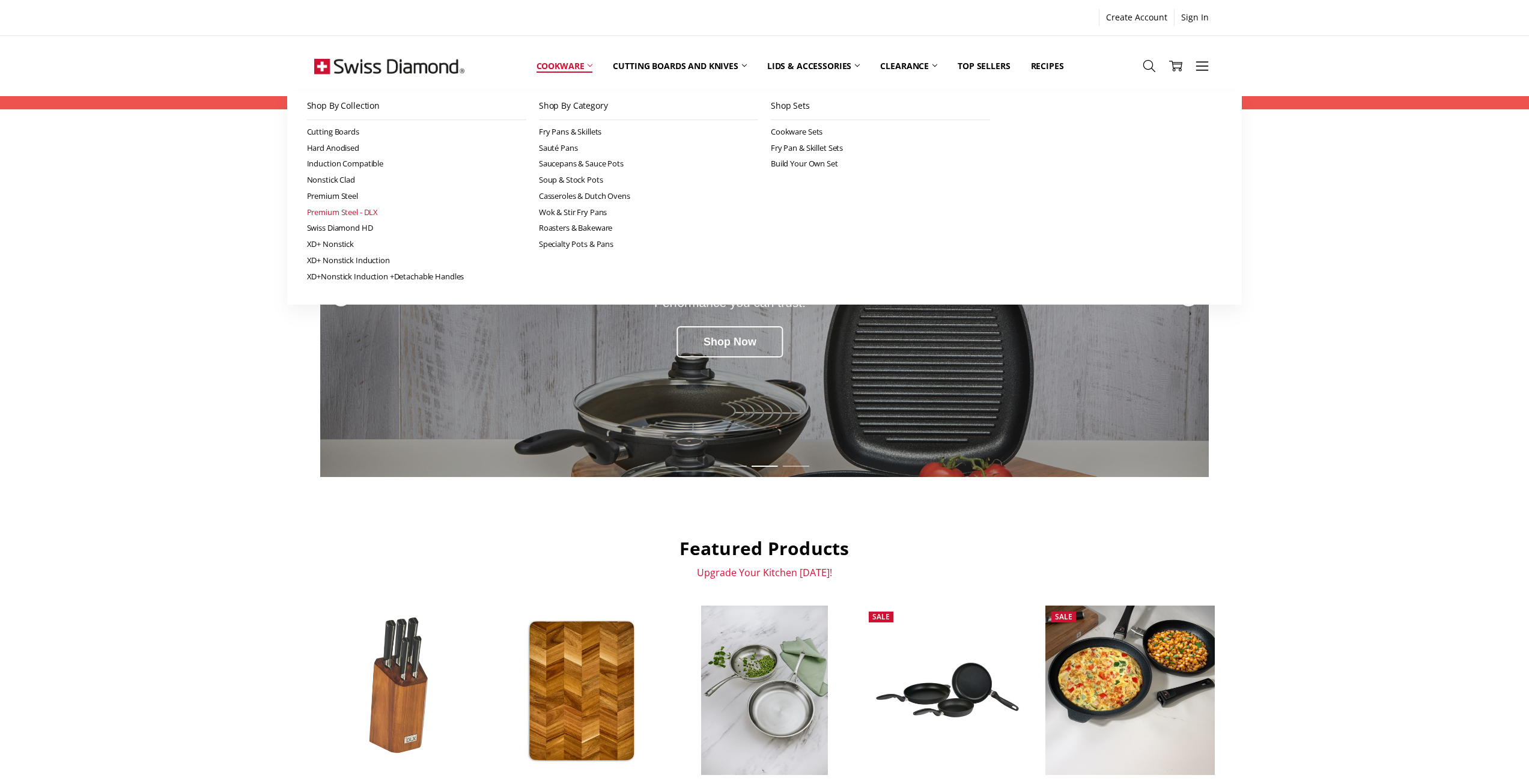
click at [370, 207] on link "Premium Steel - DLX" at bounding box center [417, 213] width 219 height 16
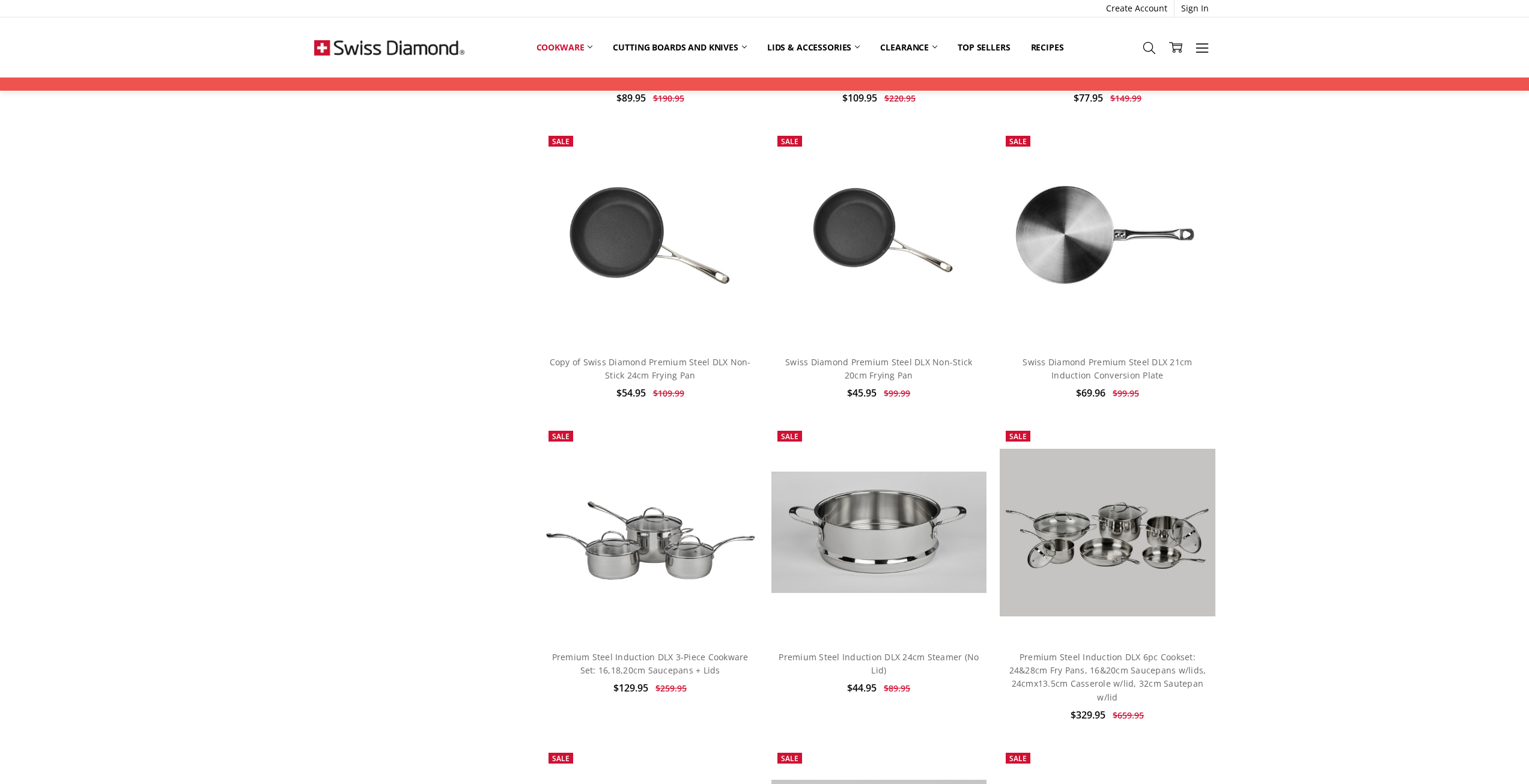
scroll to position [601, 0]
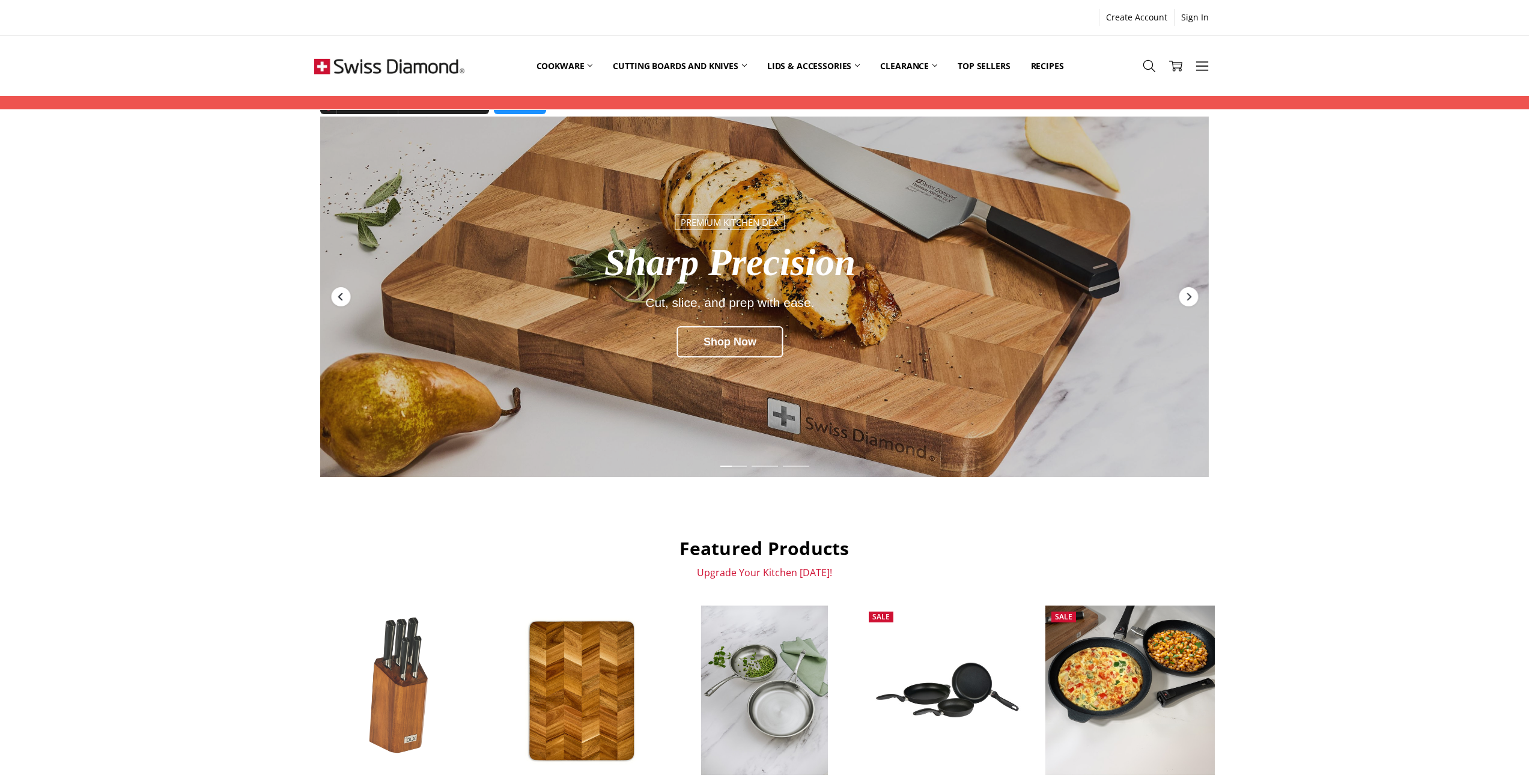
click at [334, 290] on div "Previous" at bounding box center [341, 296] width 20 height 20
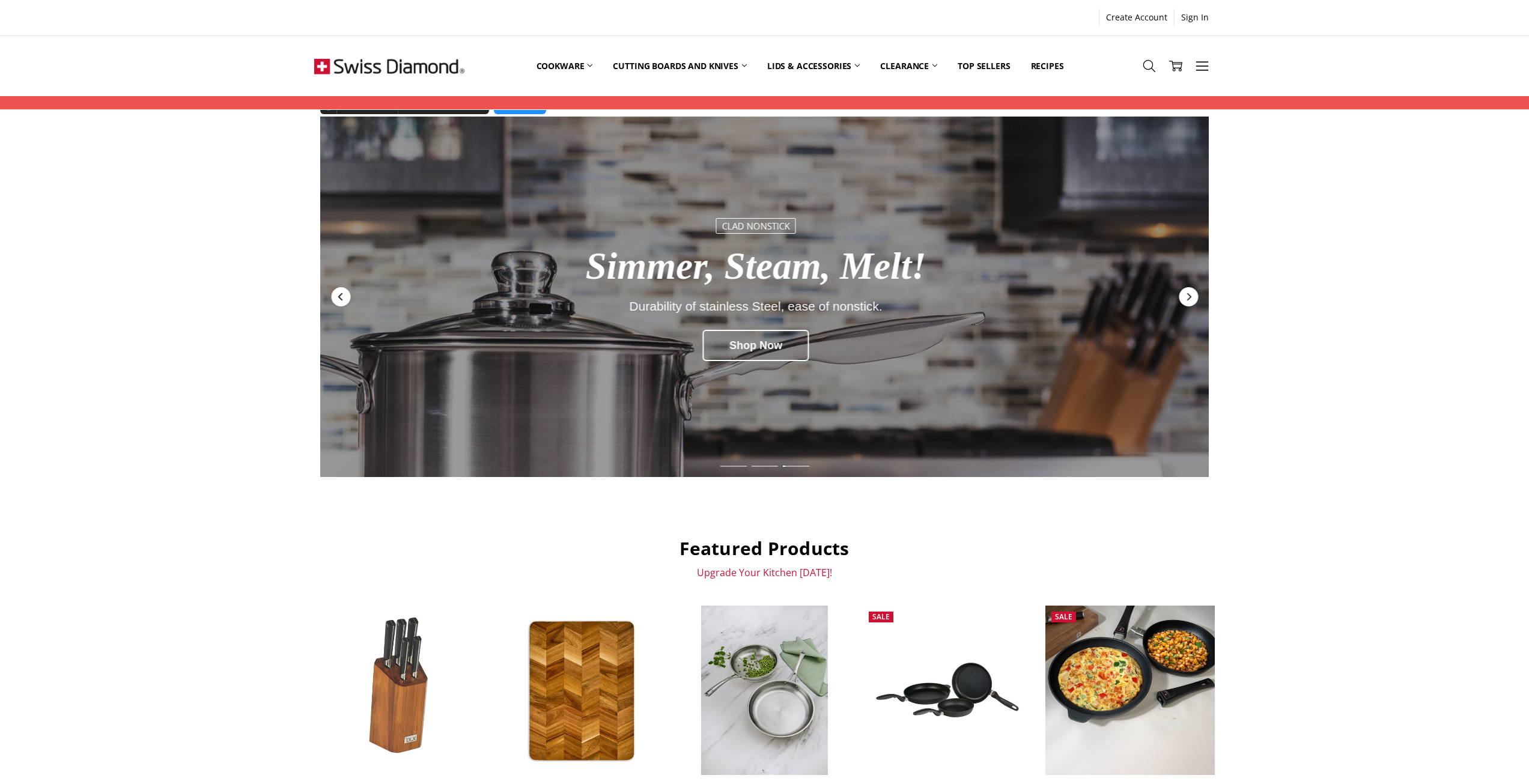
click at [344, 301] on div "Previous" at bounding box center [341, 296] width 20 height 20
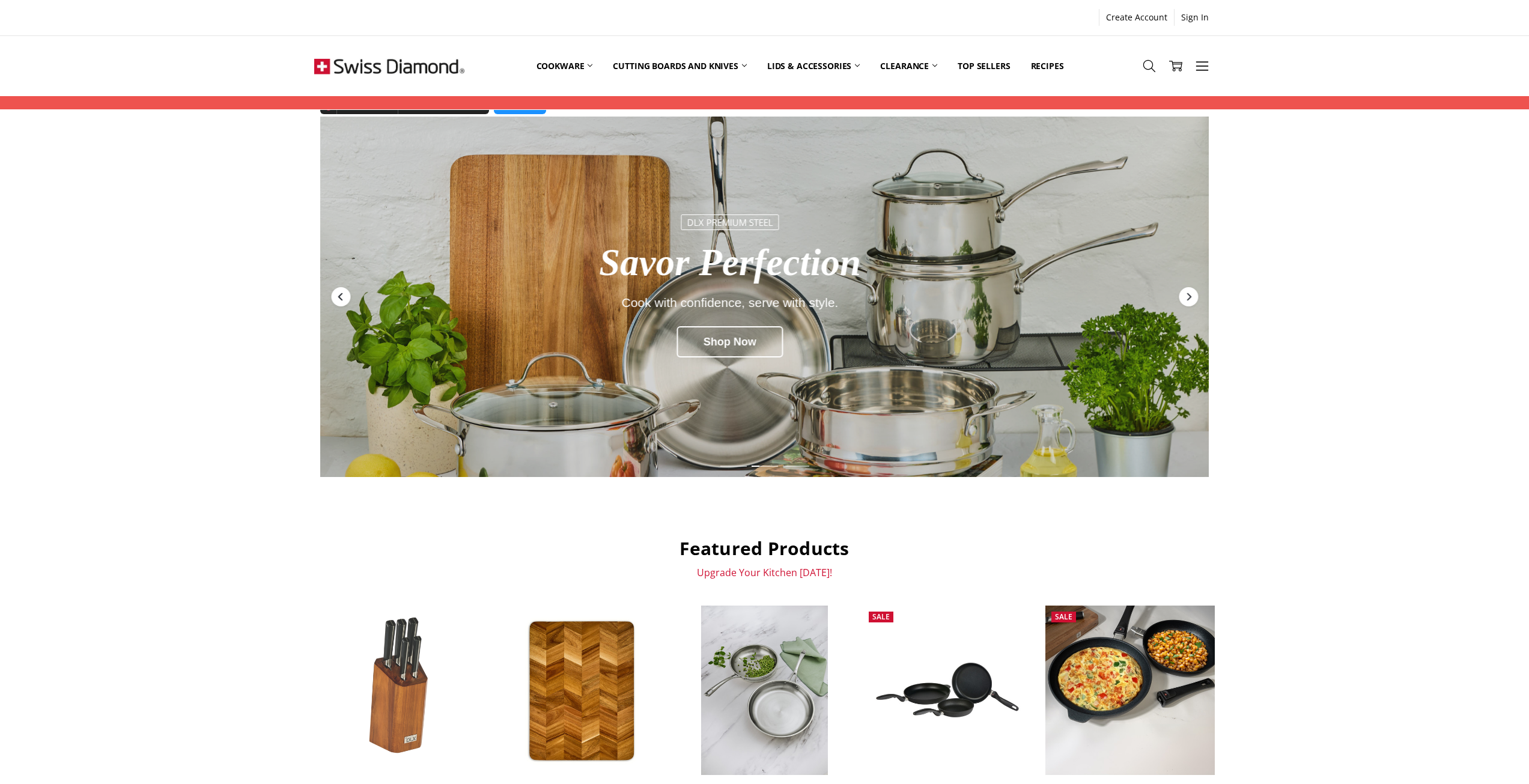
click at [344, 301] on div "Previous" at bounding box center [341, 296] width 20 height 20
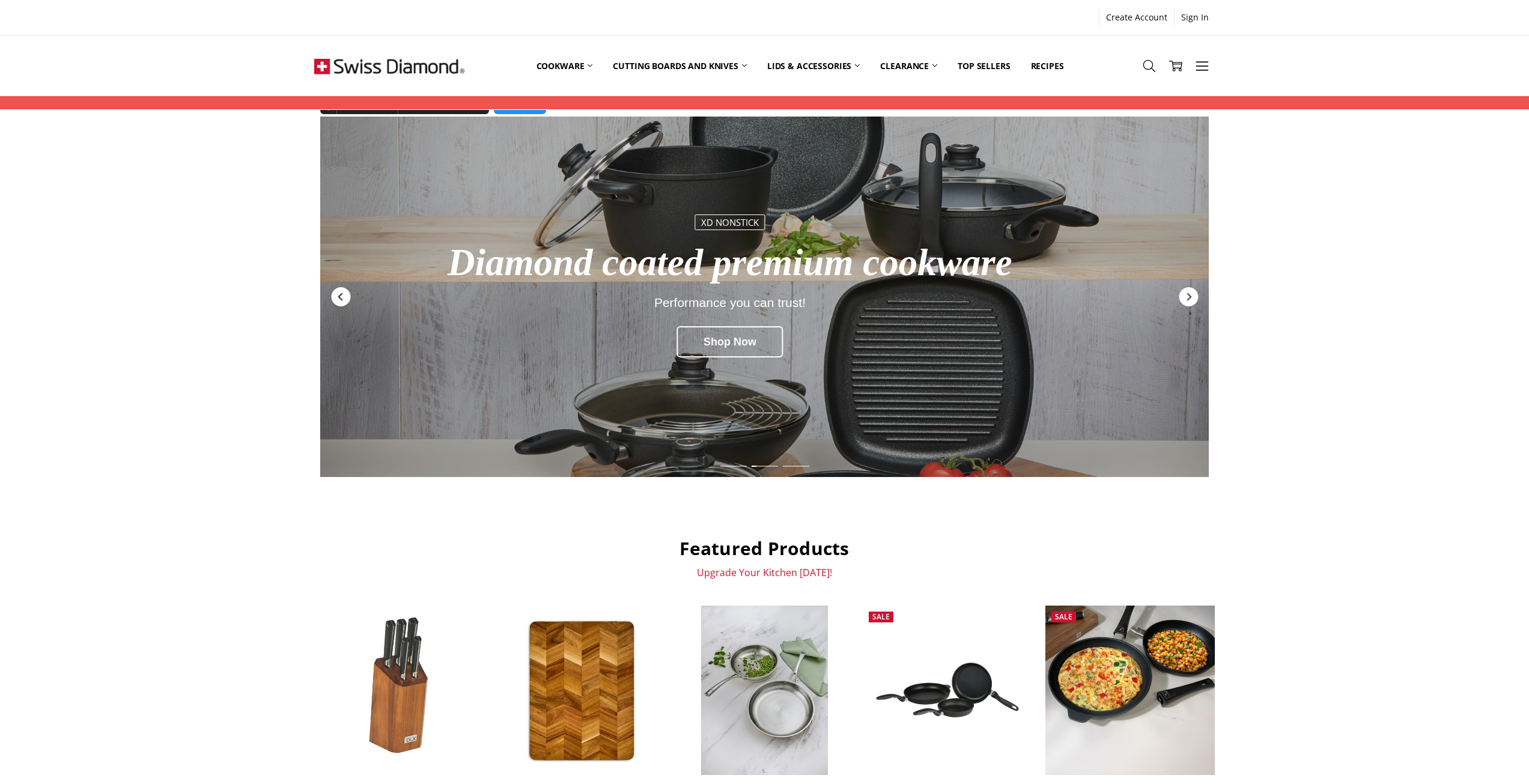
click at [344, 301] on div "Previous" at bounding box center [341, 296] width 20 height 20
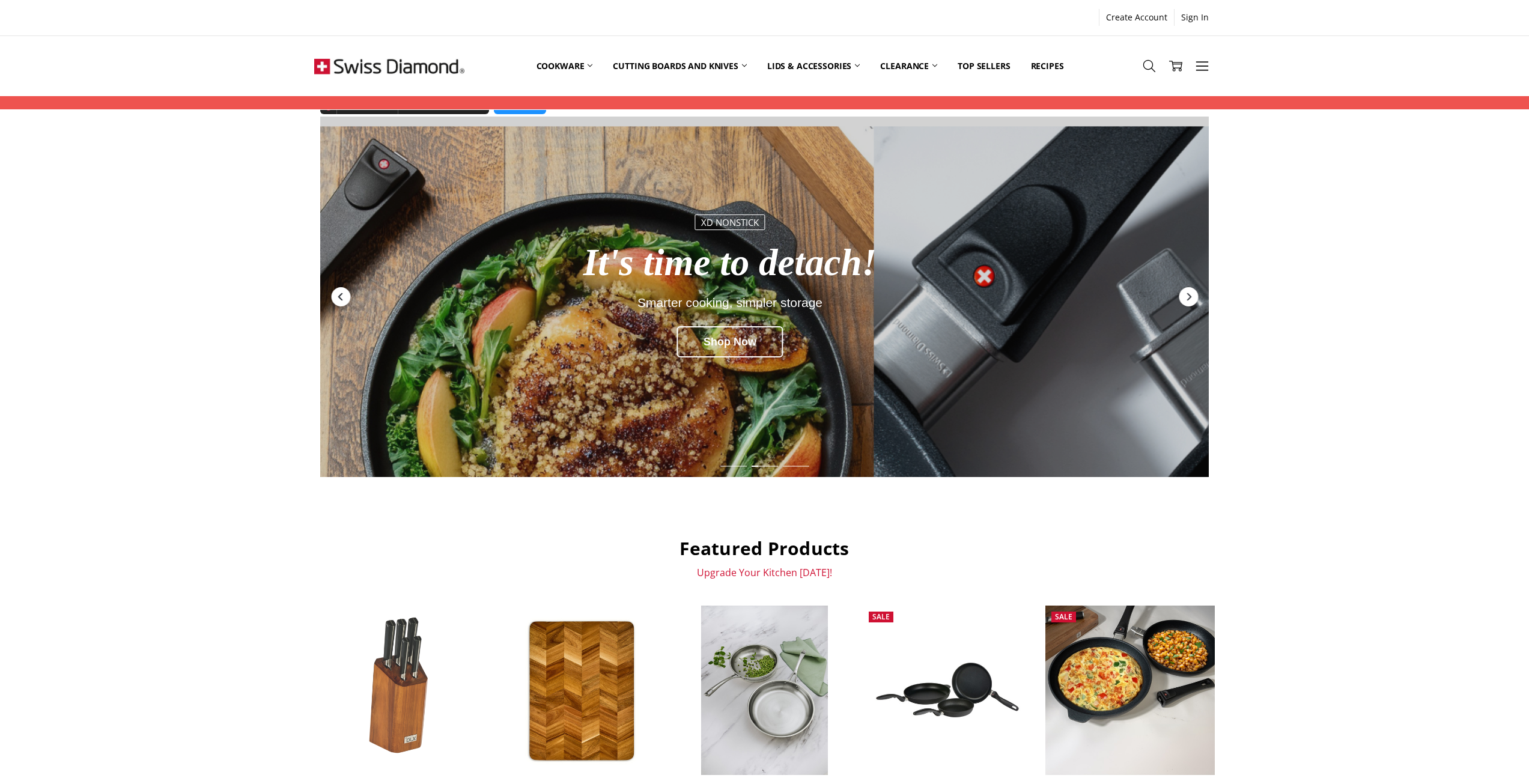
click at [344, 302] on div "Previous" at bounding box center [341, 296] width 20 height 20
